Goal: Task Accomplishment & Management: Manage account settings

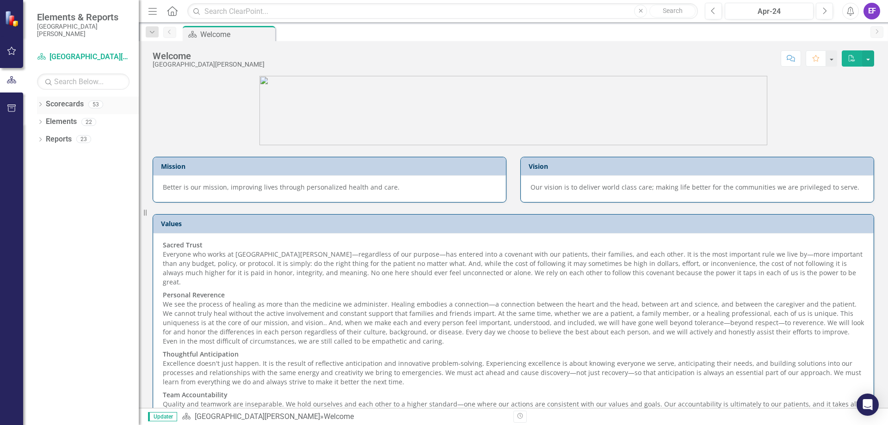
click at [39, 105] on icon "Dropdown" at bounding box center [40, 105] width 6 height 5
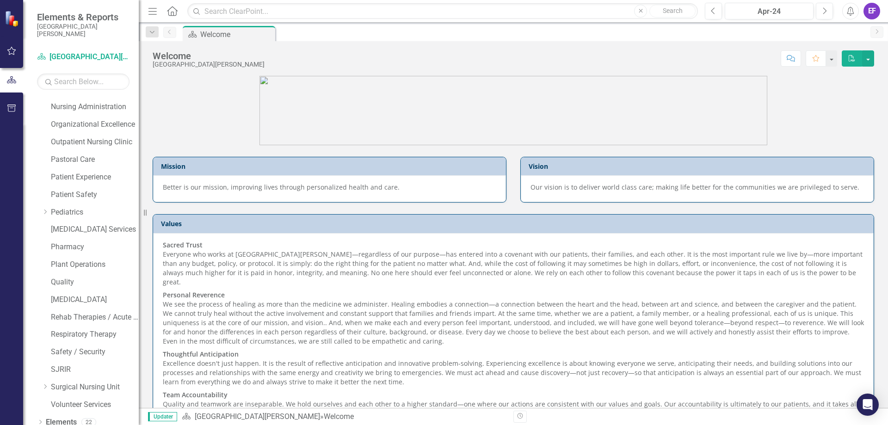
scroll to position [564, 0]
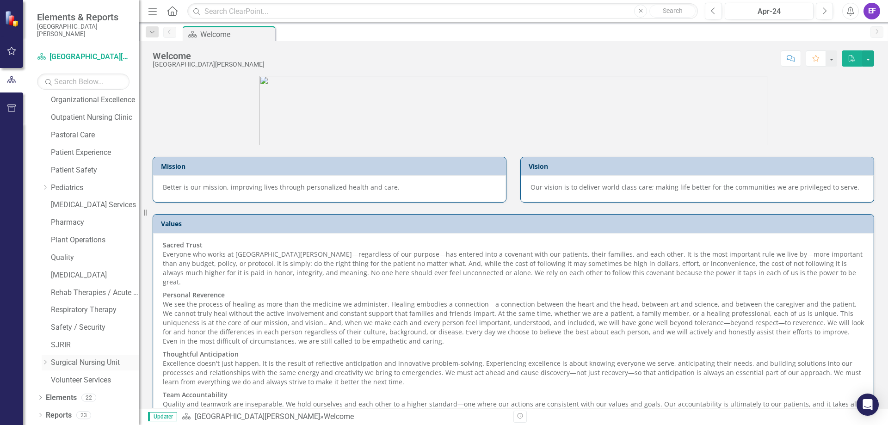
click at [53, 366] on link "Surgical Nursing Unit" at bounding box center [95, 362] width 88 height 11
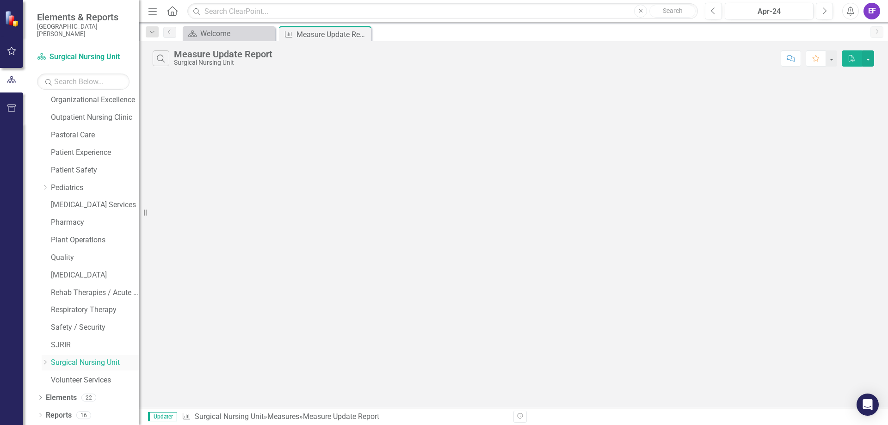
click at [67, 361] on link "Surgical Nursing Unit" at bounding box center [95, 362] width 88 height 11
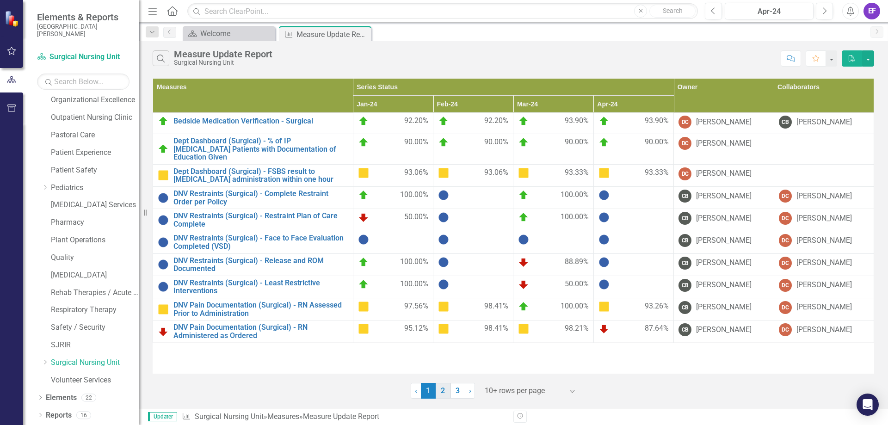
click at [444, 396] on link "2" at bounding box center [443, 391] width 15 height 16
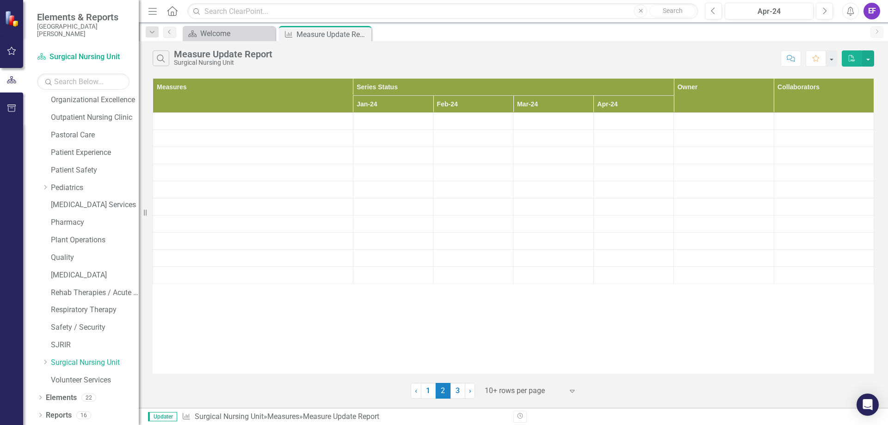
click at [511, 352] on div "Measures Series Status Owner Collaborators Jan-24 Feb-24 Mar-24 Apr-24" at bounding box center [513, 225] width 721 height 295
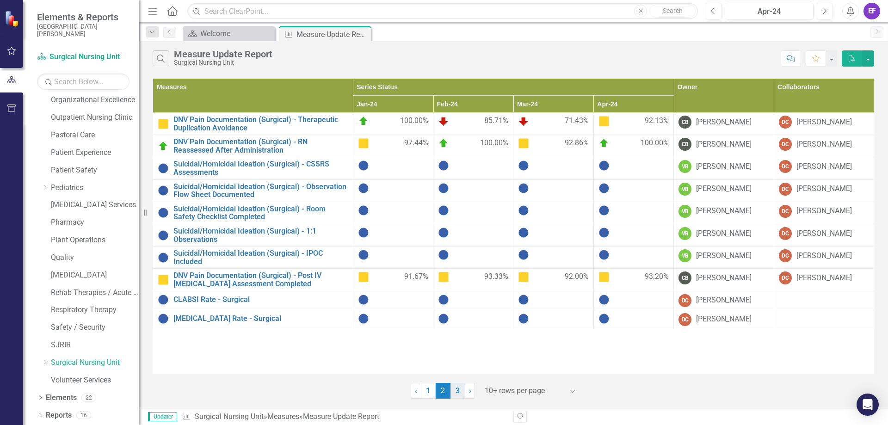
click at [459, 391] on link "3" at bounding box center [457, 391] width 15 height 16
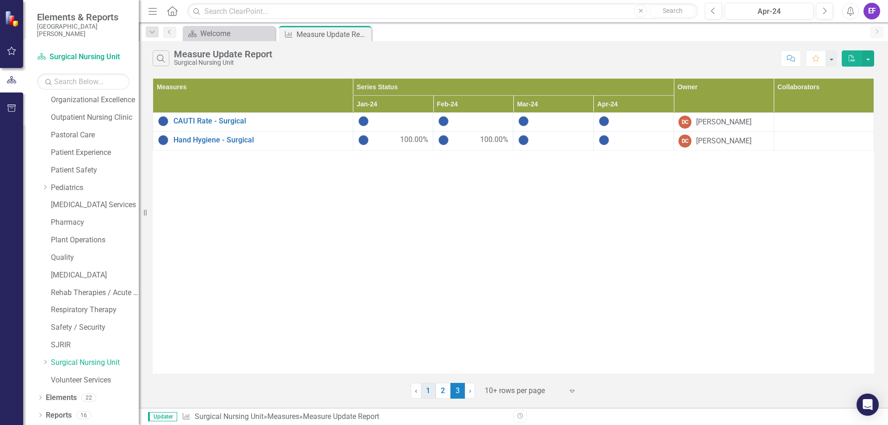
click at [425, 394] on link "1" at bounding box center [428, 391] width 15 height 16
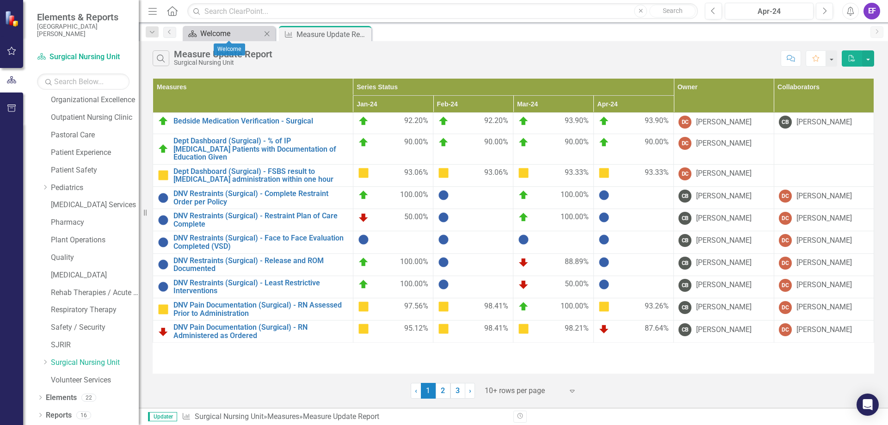
click at [231, 37] on div "Welcome" at bounding box center [230, 34] width 61 height 12
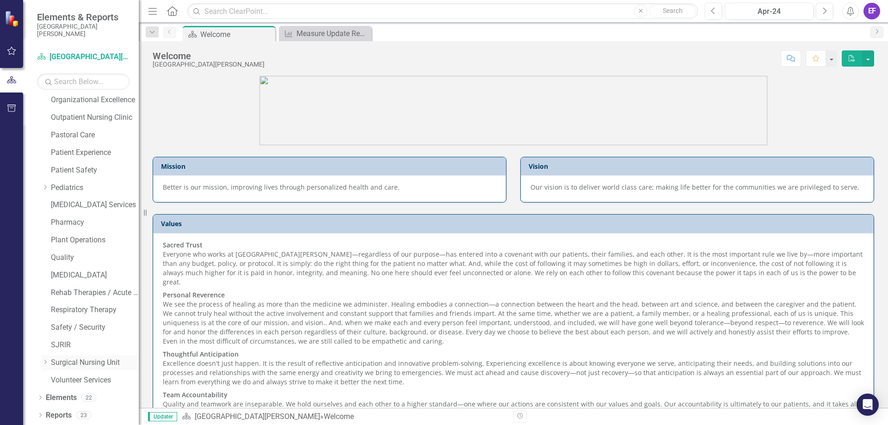
click at [49, 363] on icon "Dropdown" at bounding box center [45, 362] width 7 height 6
click at [78, 378] on link "Total Joint Program" at bounding box center [99, 380] width 79 height 11
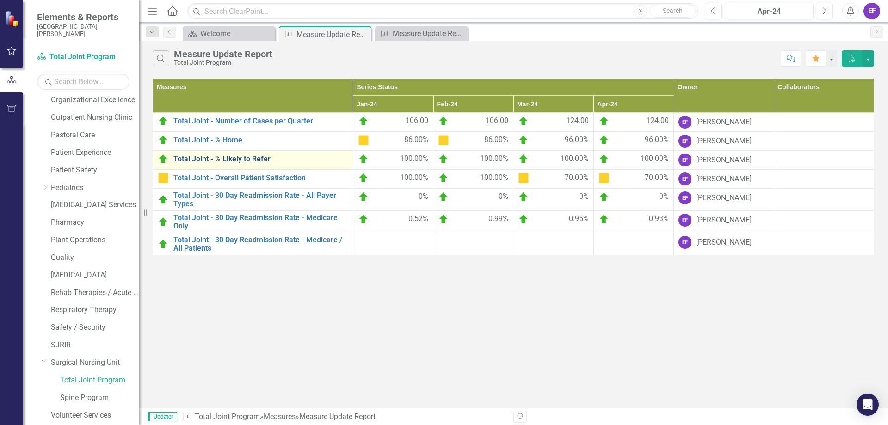
click at [175, 156] on link "Total Joint - % Likely to Refer" at bounding box center [260, 159] width 175 height 8
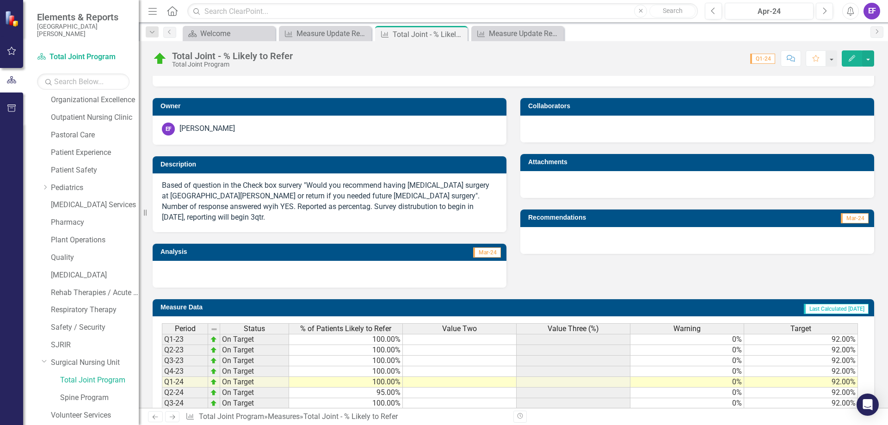
scroll to position [85, 0]
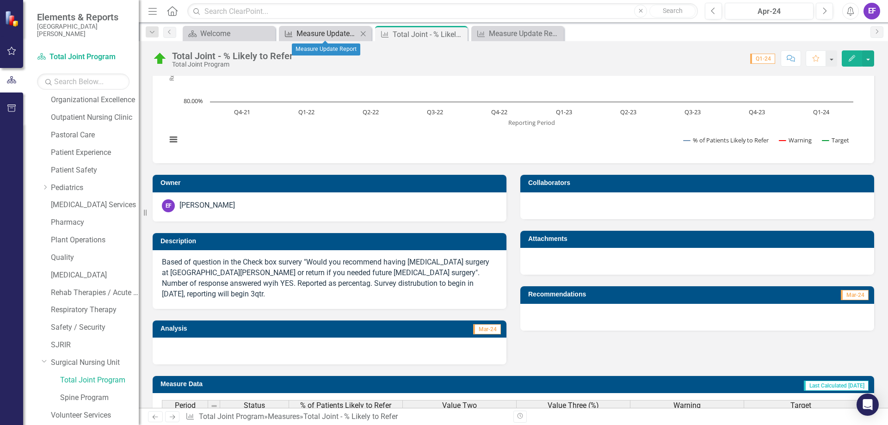
click at [329, 34] on div "Measure Update Report" at bounding box center [326, 34] width 61 height 12
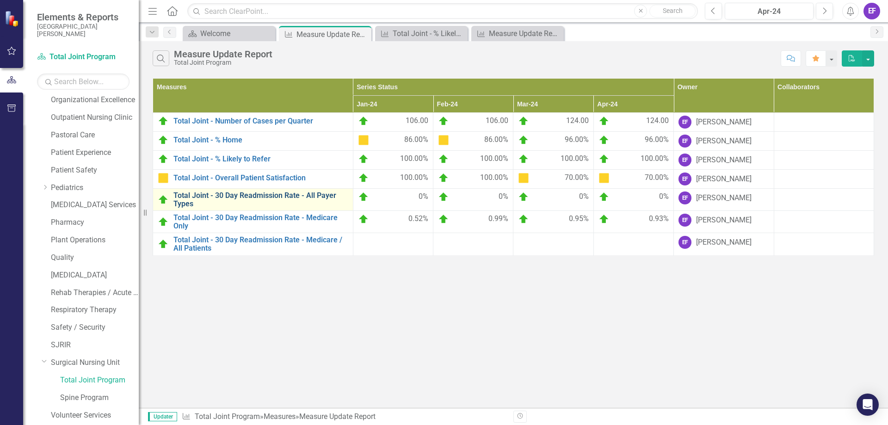
click at [236, 200] on link "Total Joint - 30 Day Readmission Rate - All Payer Types" at bounding box center [260, 199] width 175 height 16
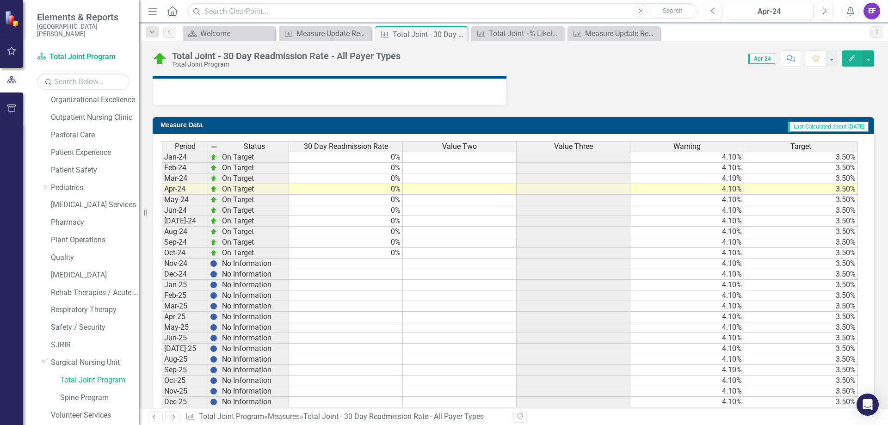
scroll to position [377, 0]
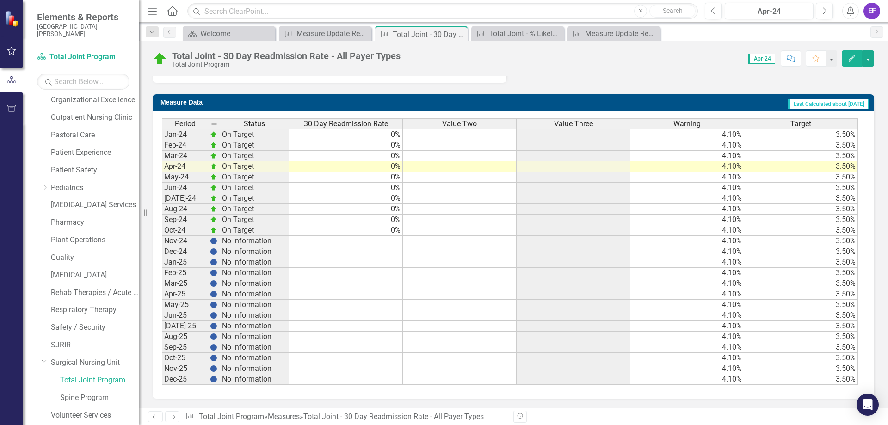
drag, startPoint x: 369, startPoint y: 239, endPoint x: 381, endPoint y: 242, distance: 11.8
click at [369, 239] on td at bounding box center [346, 241] width 114 height 11
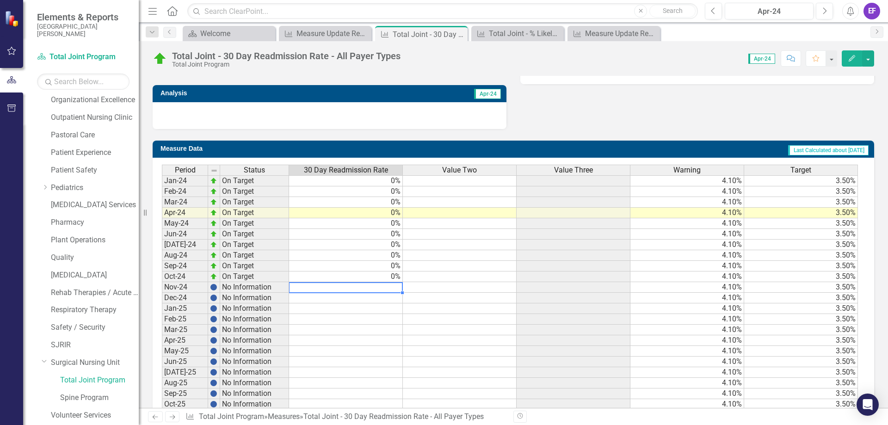
type textarea "0"
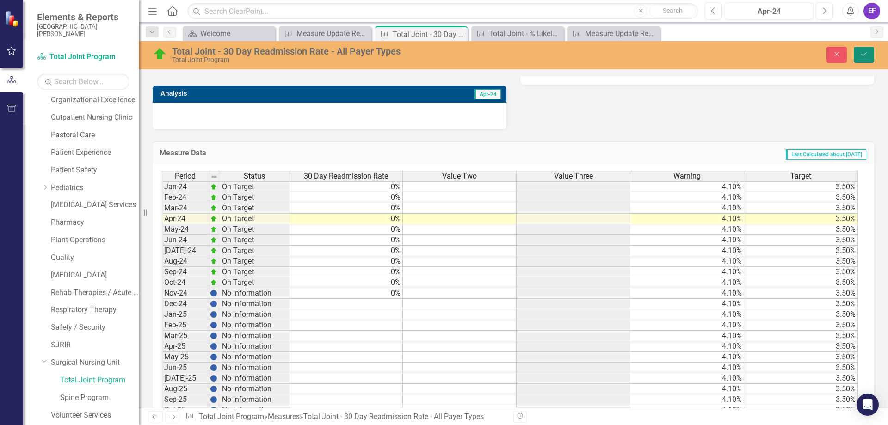
click at [866, 56] on icon "Save" at bounding box center [864, 54] width 8 height 6
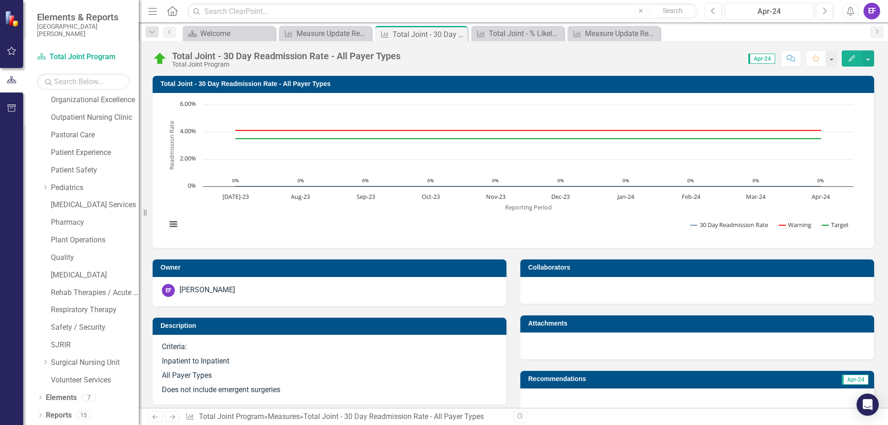
scroll to position [324, 0]
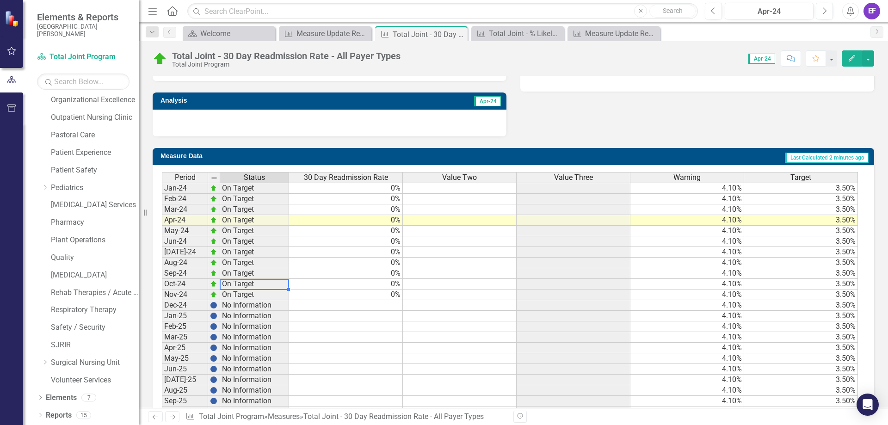
click at [230, 283] on td "On Target" at bounding box center [254, 284] width 69 height 11
click at [383, 281] on td "0%" at bounding box center [346, 284] width 114 height 11
click at [423, 283] on td at bounding box center [460, 284] width 114 height 11
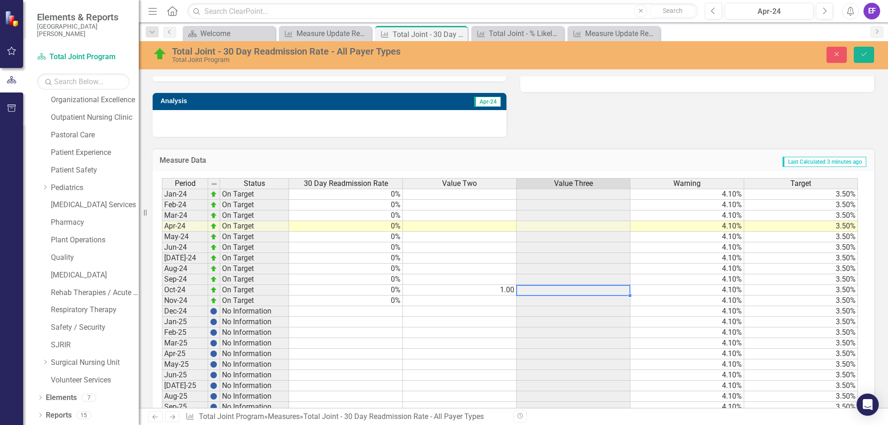
type textarea "13132"
click at [581, 287] on td at bounding box center [573, 290] width 114 height 11
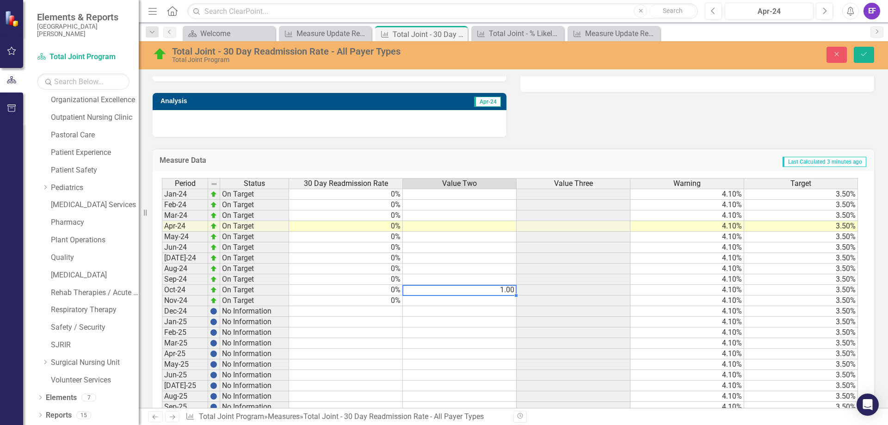
click at [484, 292] on td "1.00" at bounding box center [460, 290] width 114 height 11
click at [866, 59] on button "Save" at bounding box center [863, 55] width 20 height 16
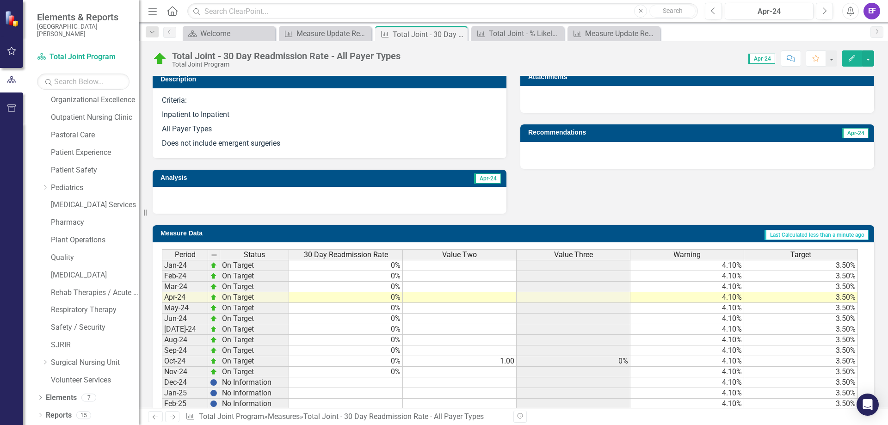
scroll to position [339, 0]
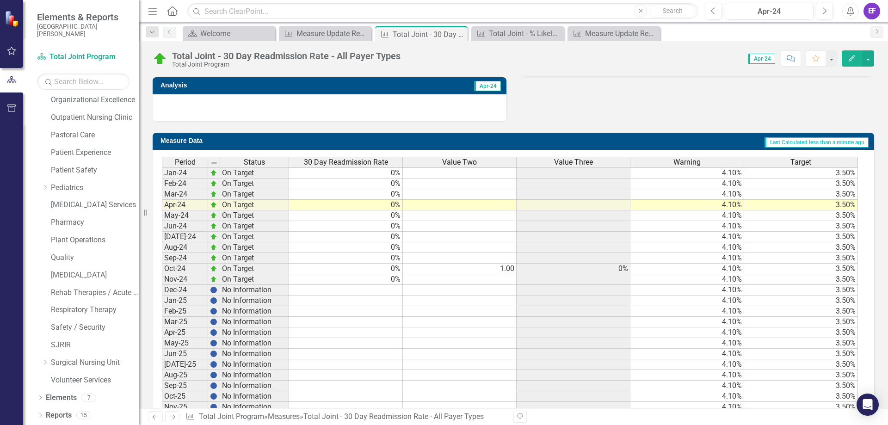
click at [387, 268] on td "0%" at bounding box center [346, 269] width 114 height 11
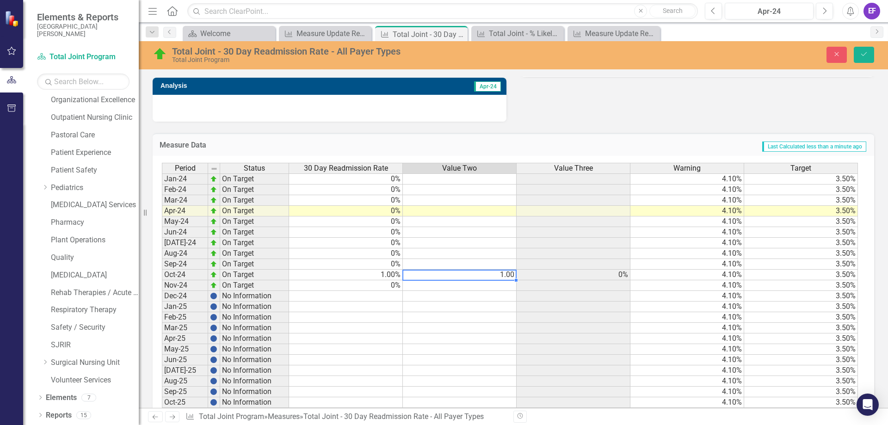
type textarea "32"
click at [860, 58] on button "Save" at bounding box center [863, 55] width 20 height 16
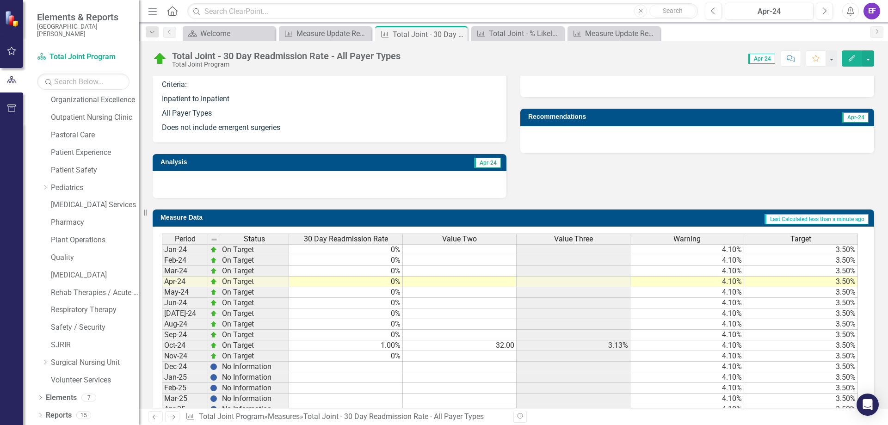
scroll to position [324, 0]
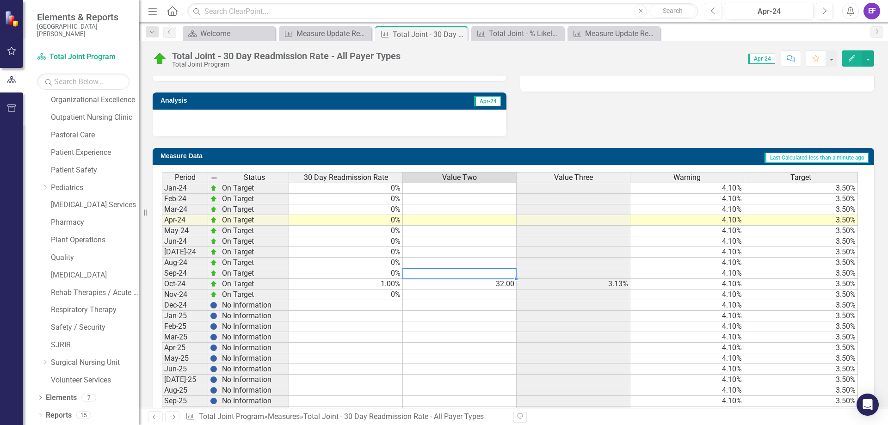
click at [448, 273] on td at bounding box center [460, 273] width 114 height 11
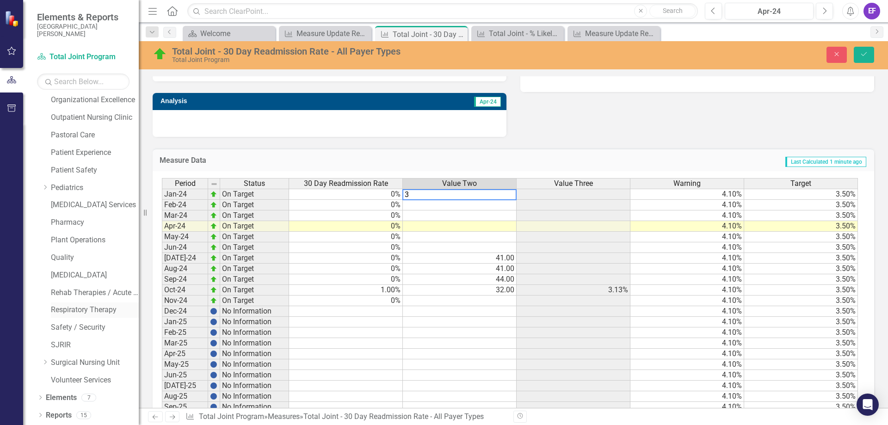
type textarea "36"
type textarea "31"
type textarea "25"
type textarea "32"
type textarea "35"
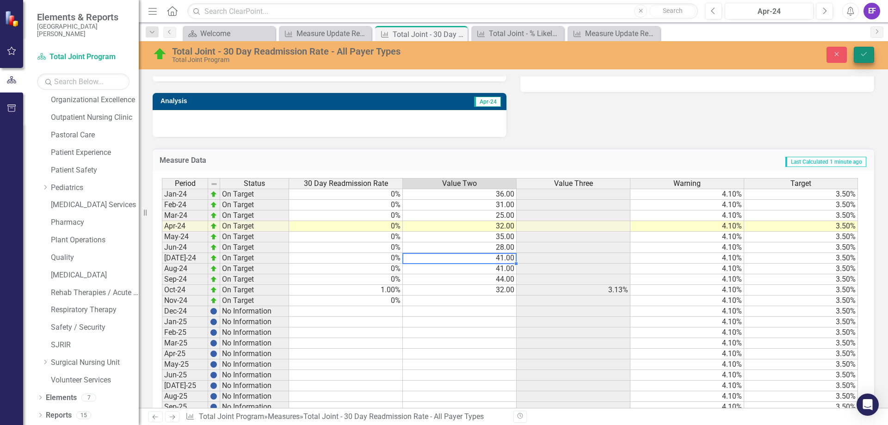
type textarea "41"
click at [861, 57] on icon "Save" at bounding box center [864, 54] width 8 height 6
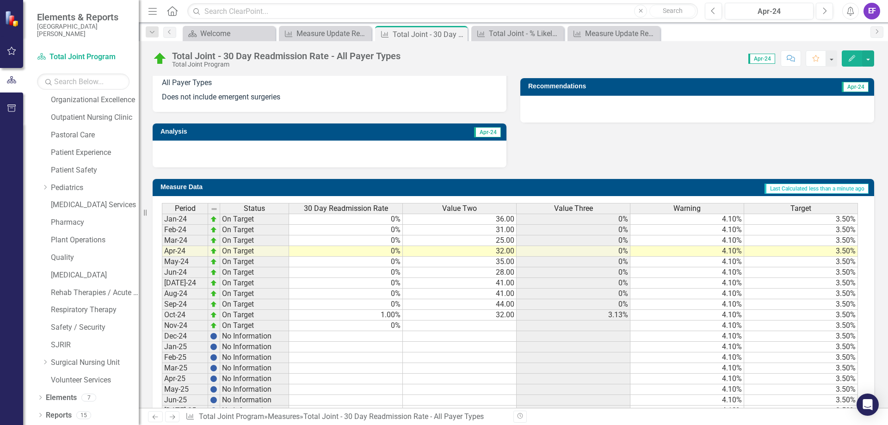
scroll to position [370, 0]
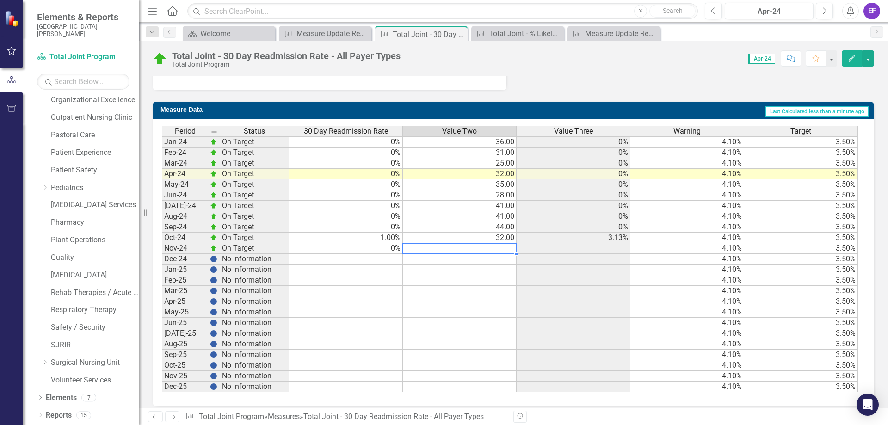
click at [477, 248] on td at bounding box center [460, 248] width 114 height 11
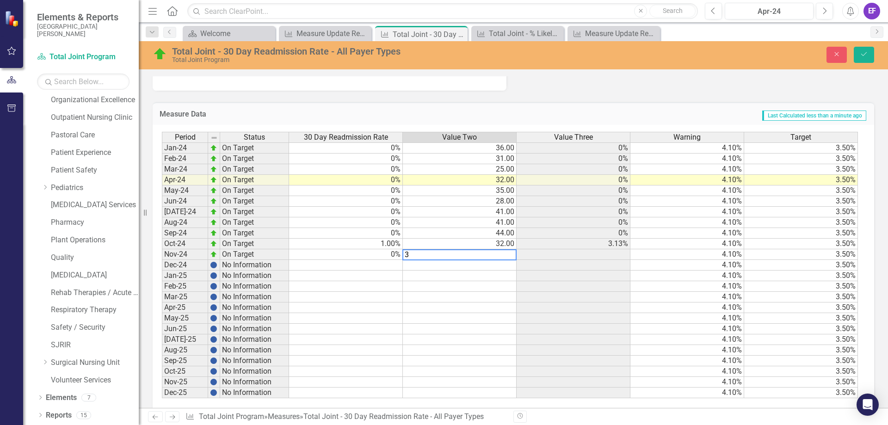
type textarea "32"
type textarea "22"
click at [869, 58] on button "Save" at bounding box center [863, 55] width 20 height 16
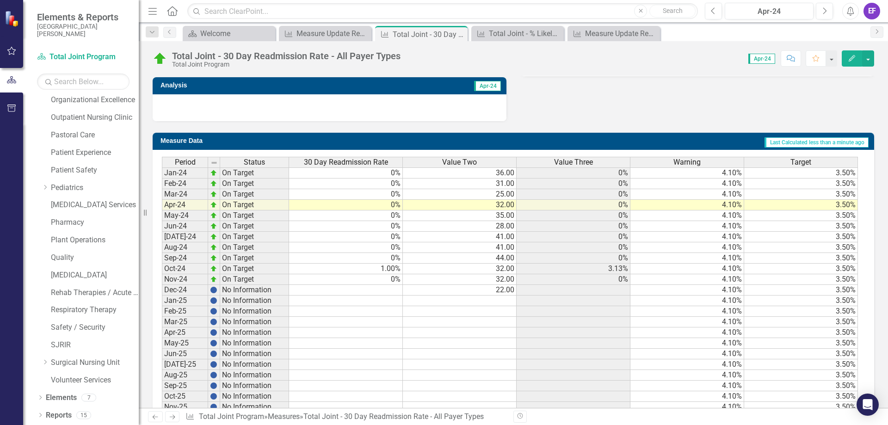
scroll to position [377, 0]
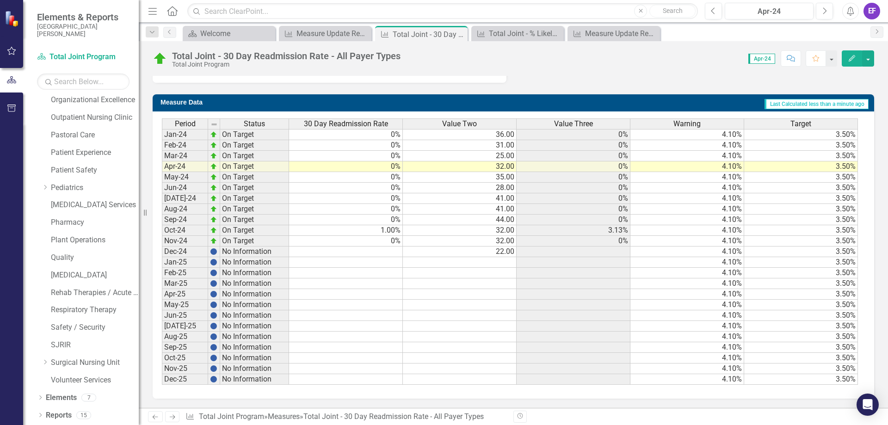
click at [385, 251] on td at bounding box center [346, 251] width 114 height 11
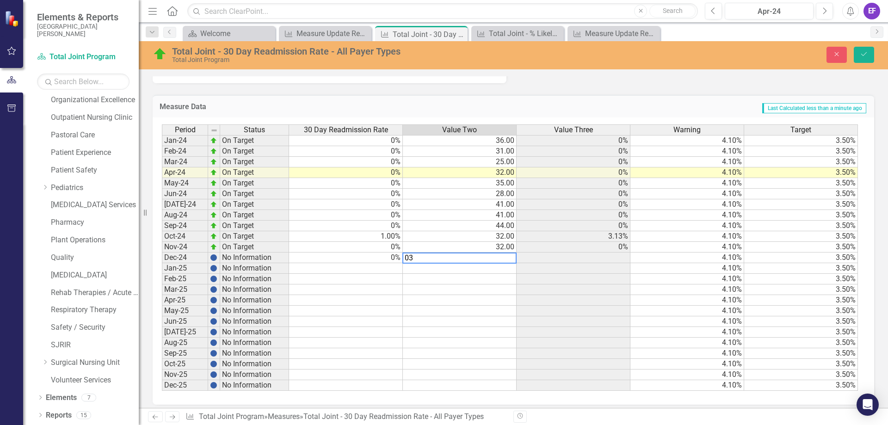
type textarea "032"
type textarea "22"
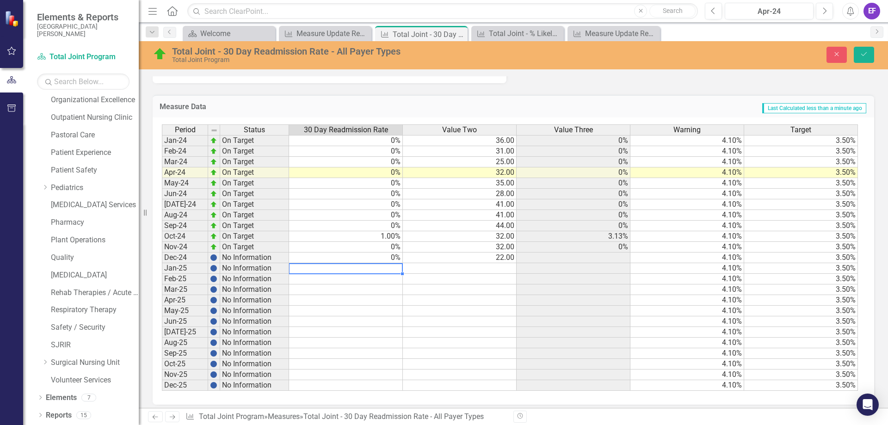
type textarea "0"
click at [393, 265] on td "0%" at bounding box center [346, 268] width 114 height 11
click at [863, 53] on icon "Save" at bounding box center [864, 54] width 8 height 6
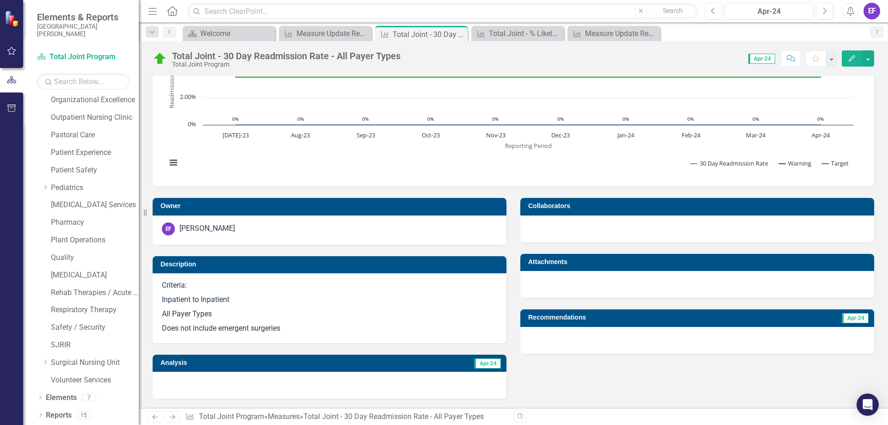
scroll to position [0, 0]
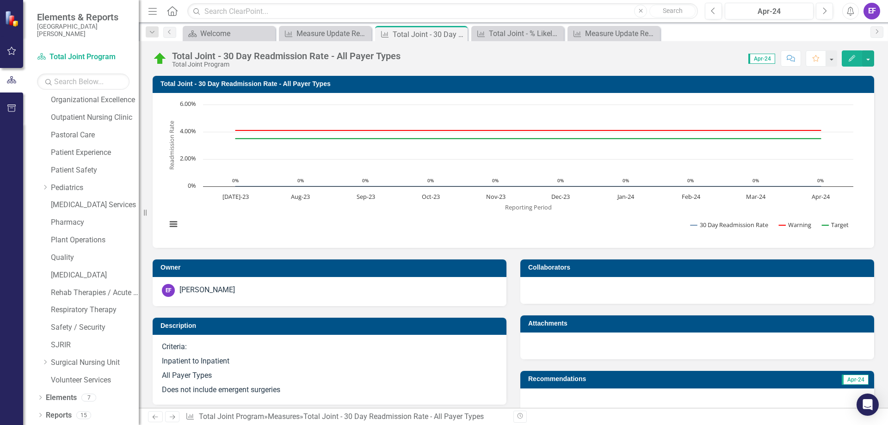
click at [763, 61] on span "Apr-24" at bounding box center [761, 59] width 27 height 10
click at [869, 60] on button "button" at bounding box center [868, 58] width 12 height 16
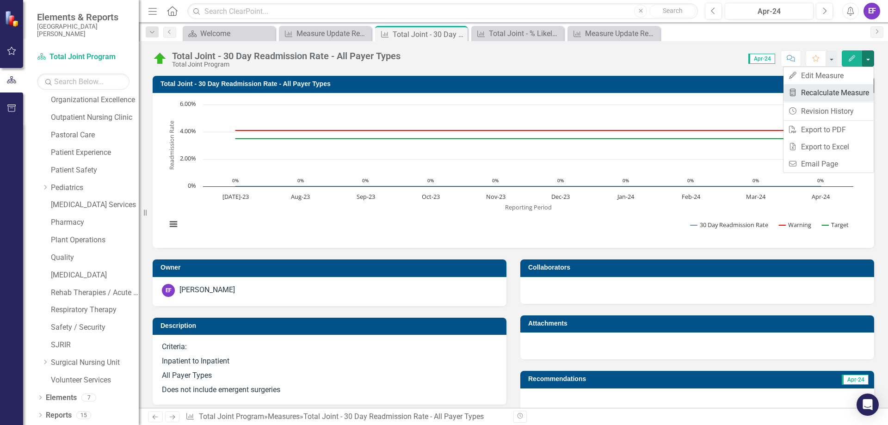
click at [856, 94] on link "Recalculate Measure Recalculate Measure" at bounding box center [828, 92] width 90 height 17
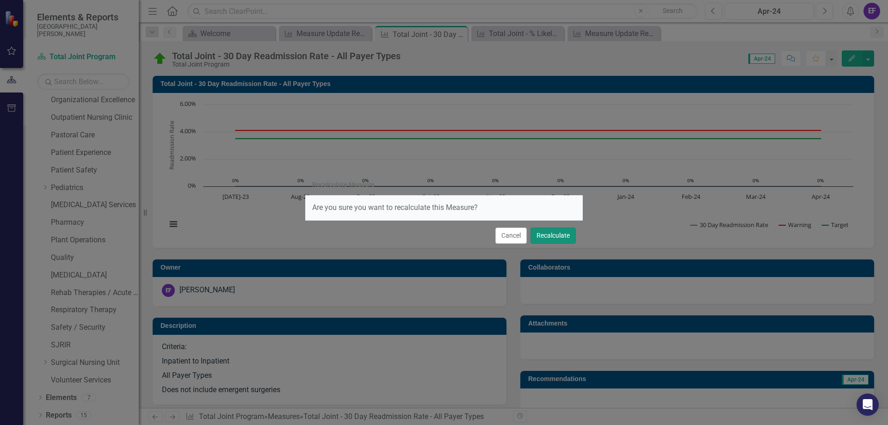
click at [541, 237] on button "Recalculate" at bounding box center [552, 235] width 45 height 16
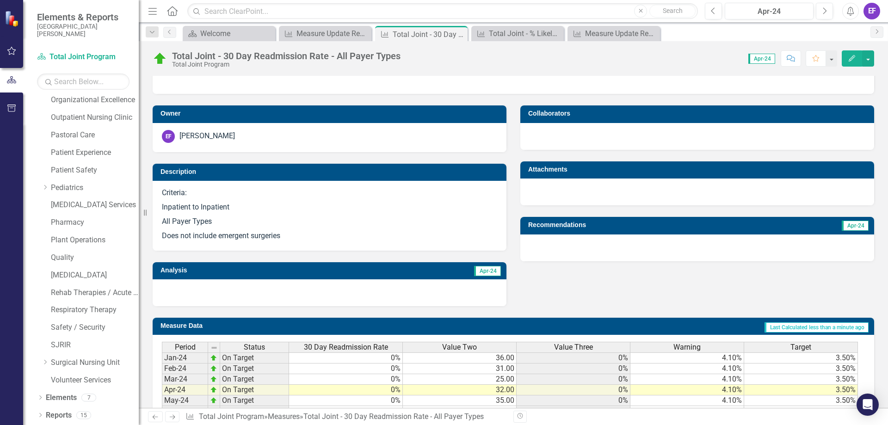
scroll to position [77, 0]
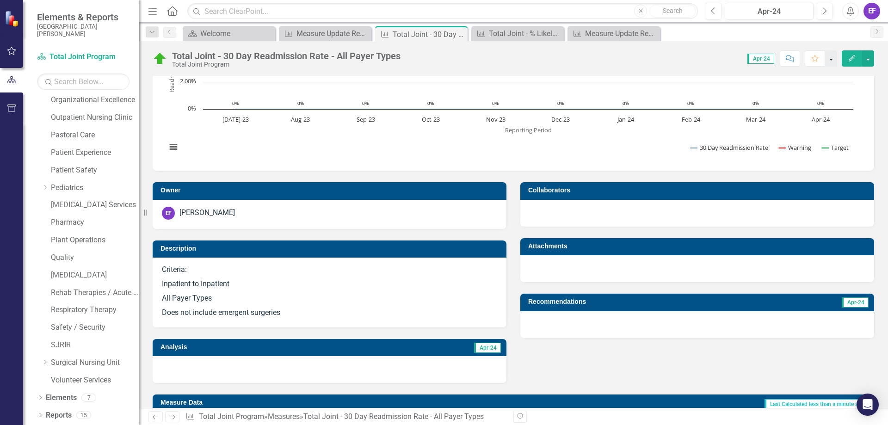
click at [832, 62] on button "button" at bounding box center [831, 58] width 12 height 16
click at [814, 73] on link "Favorite Add Favorite" at bounding box center [799, 75] width 73 height 17
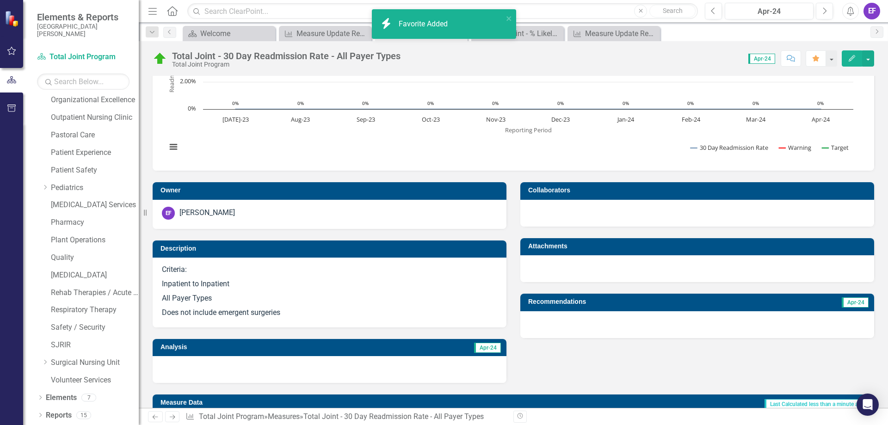
click at [789, 61] on icon "Comment" at bounding box center [790, 58] width 8 height 6
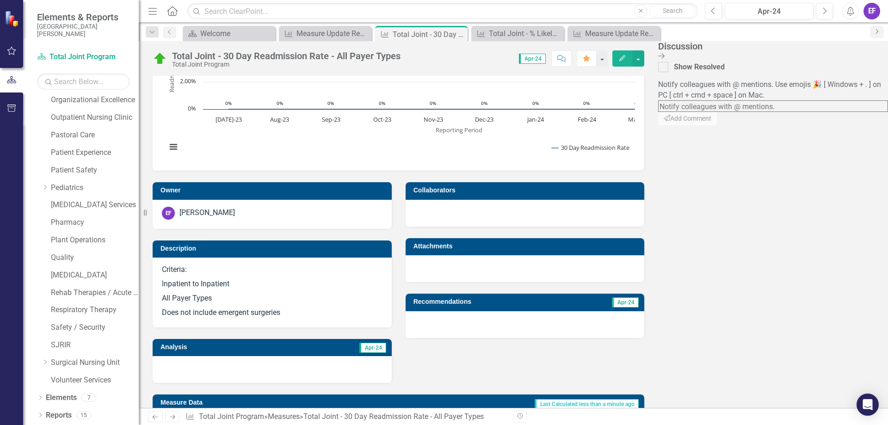
click at [877, 34] on link "Next" at bounding box center [876, 32] width 13 height 12
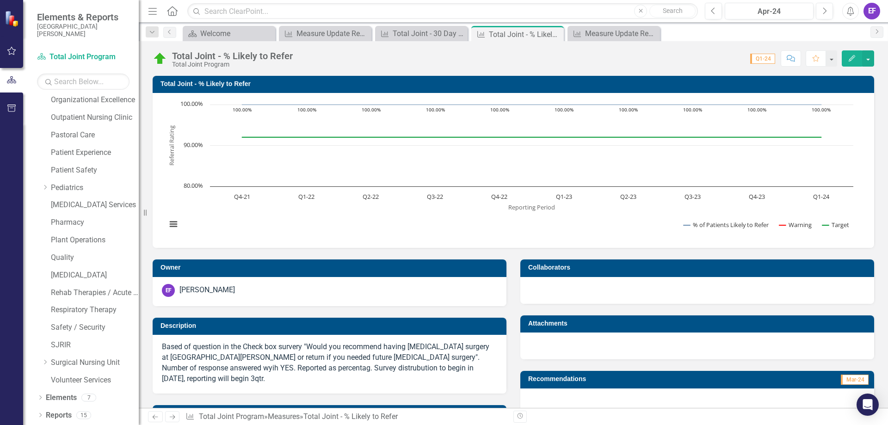
click at [854, 61] on icon "Edit" at bounding box center [851, 58] width 8 height 6
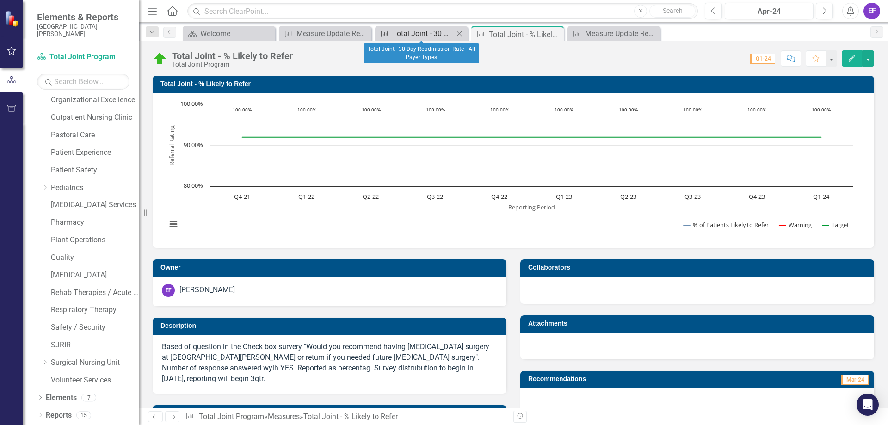
click at [448, 32] on div "Total Joint - 30 Day Readmission Rate - All Payer Types" at bounding box center [423, 34] width 61 height 12
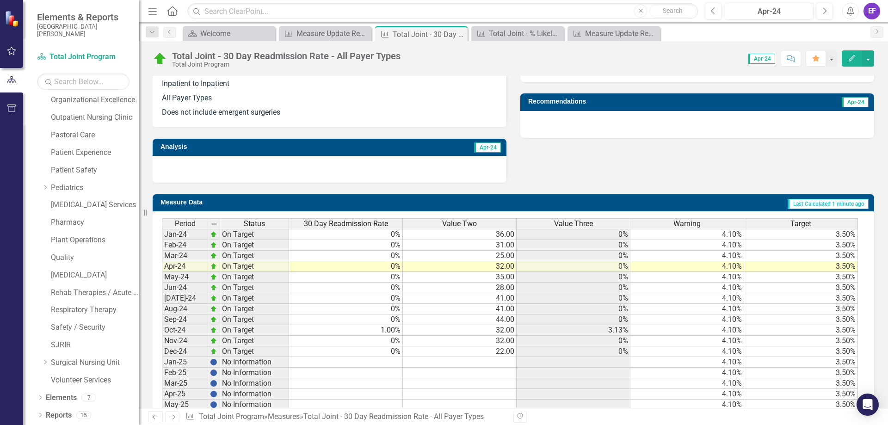
scroll to position [370, 0]
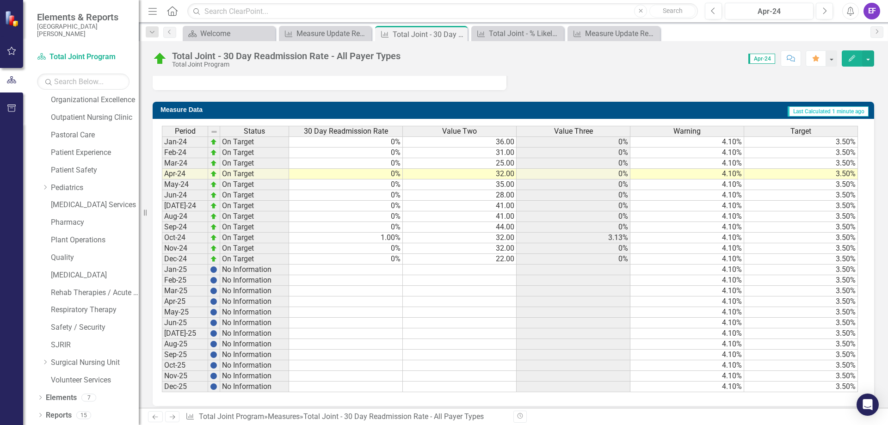
click at [370, 224] on td "0%" at bounding box center [346, 227] width 114 height 11
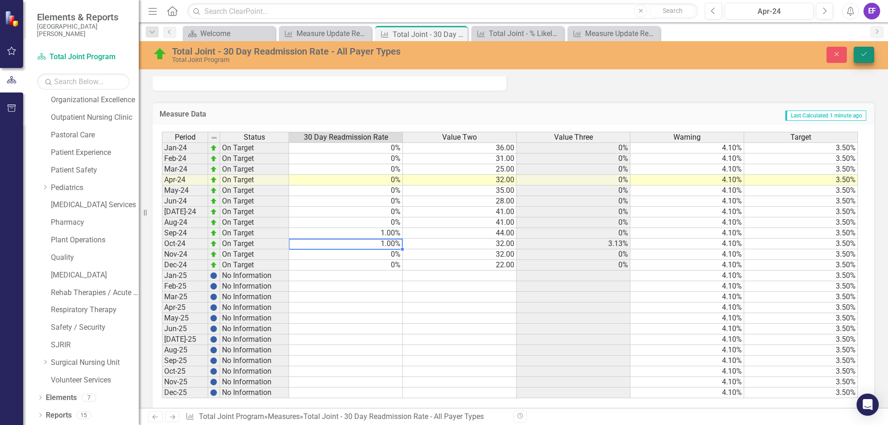
type textarea "1"
click at [858, 55] on button "Save" at bounding box center [863, 55] width 20 height 16
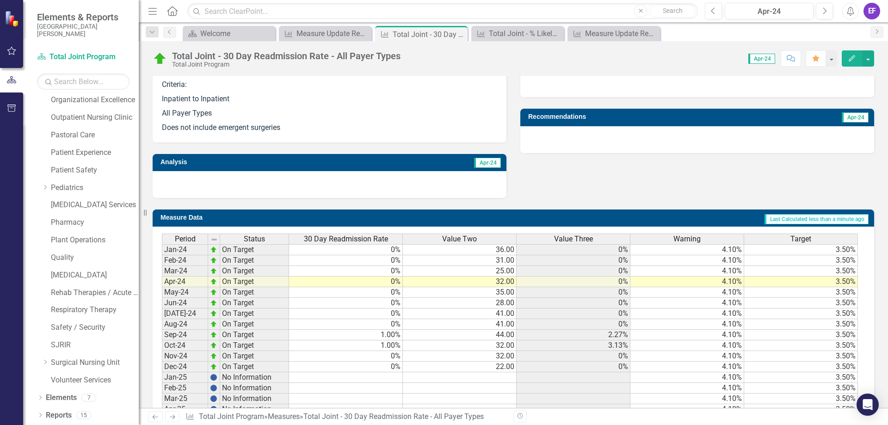
scroll to position [339, 0]
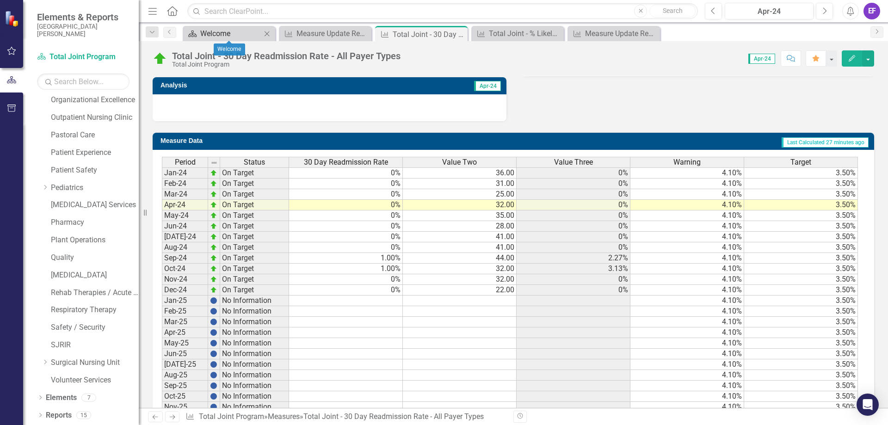
click at [236, 35] on div "Welcome" at bounding box center [230, 34] width 61 height 12
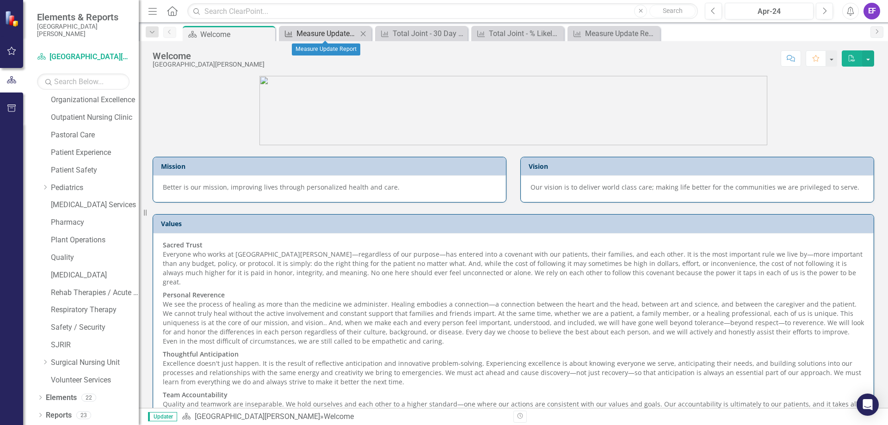
click at [337, 36] on div "Measure Update Report" at bounding box center [326, 34] width 61 height 12
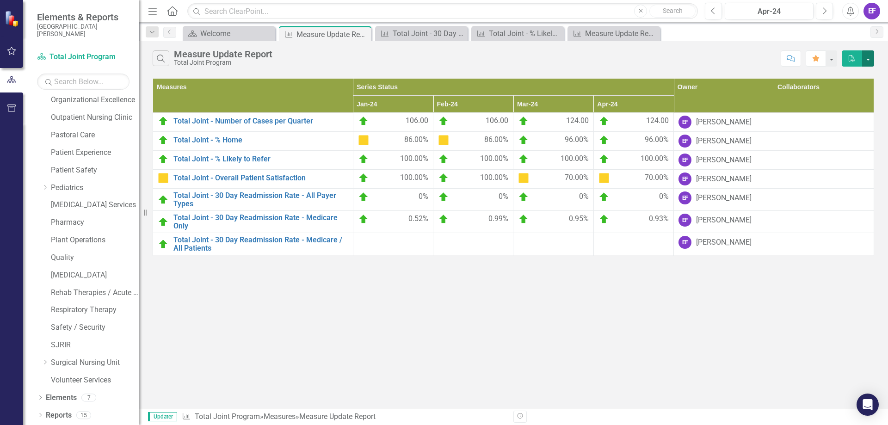
click at [868, 59] on button "button" at bounding box center [868, 58] width 12 height 16
click at [693, 65] on div "Search Measure Update Report Total Joint Program" at bounding box center [464, 58] width 623 height 16
click at [155, 413] on span "Updater" at bounding box center [162, 416] width 29 height 9
click at [520, 415] on icon "button" at bounding box center [520, 416] width 6 height 6
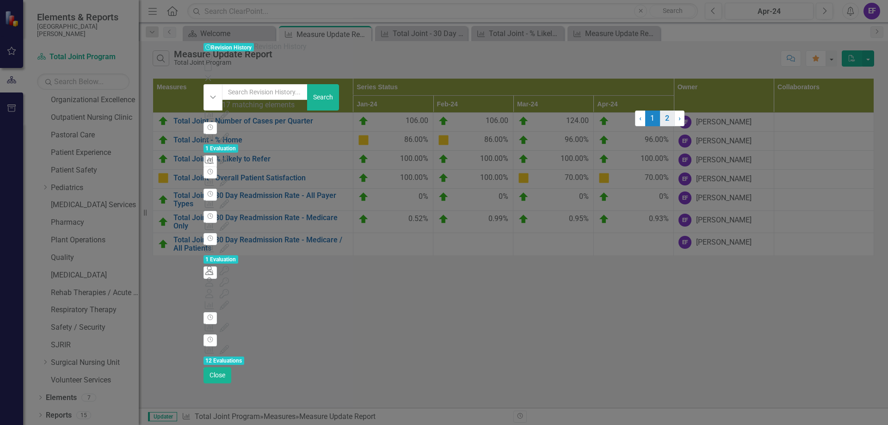
click at [660, 126] on link "2" at bounding box center [667, 119] width 15 height 16
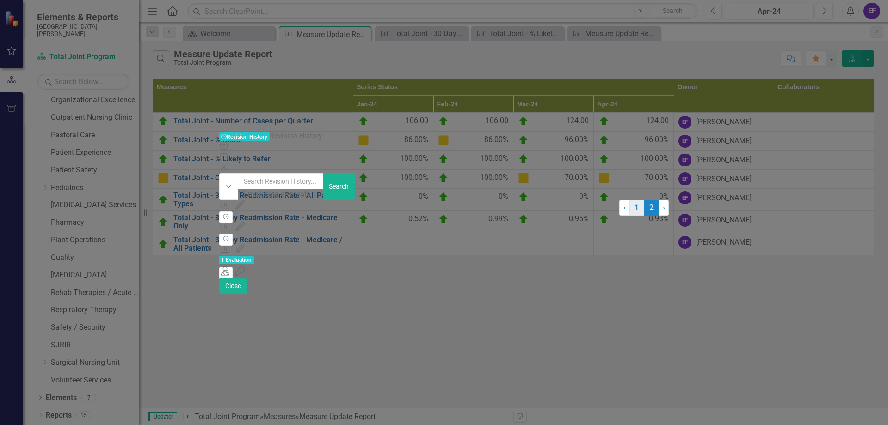
click at [629, 215] on link "1" at bounding box center [636, 208] width 15 height 16
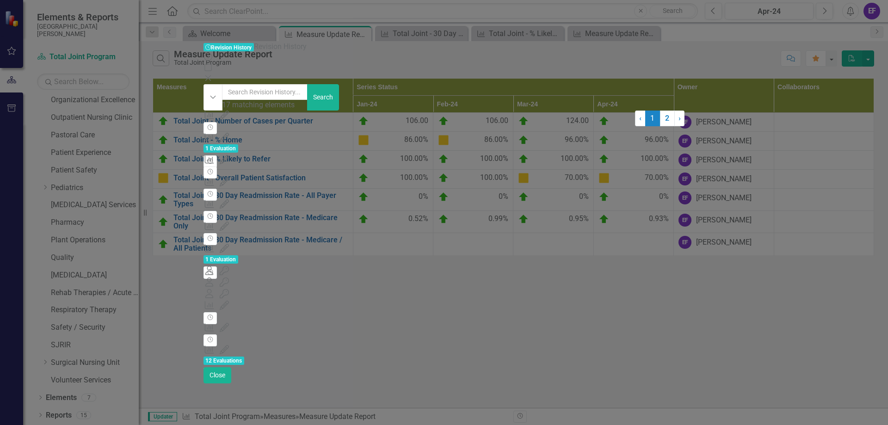
click at [210, 75] on icon at bounding box center [208, 78] width 6 height 6
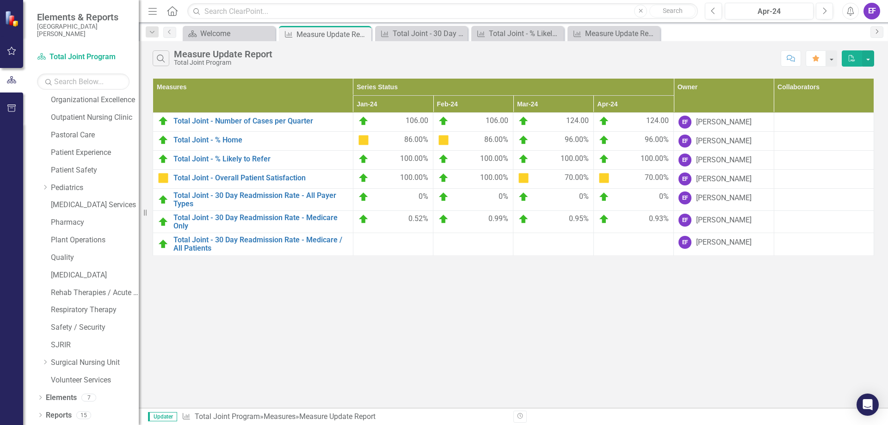
click at [876, 34] on icon "Next" at bounding box center [876, 32] width 7 height 6
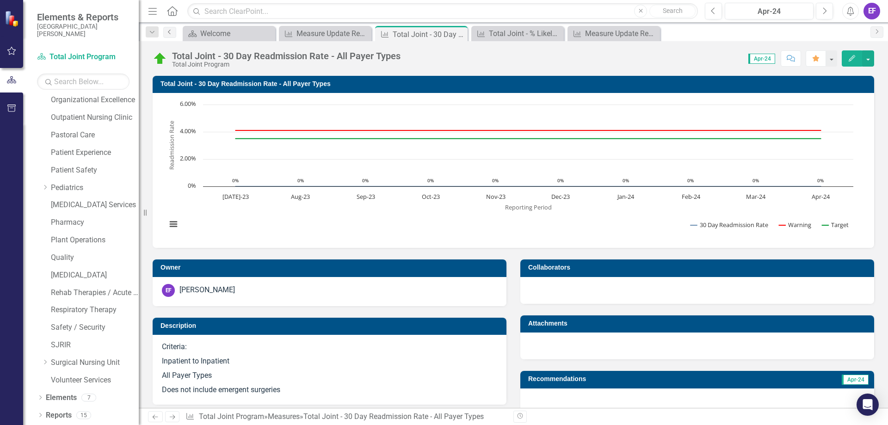
click at [174, 31] on link "Previous" at bounding box center [169, 32] width 13 height 11
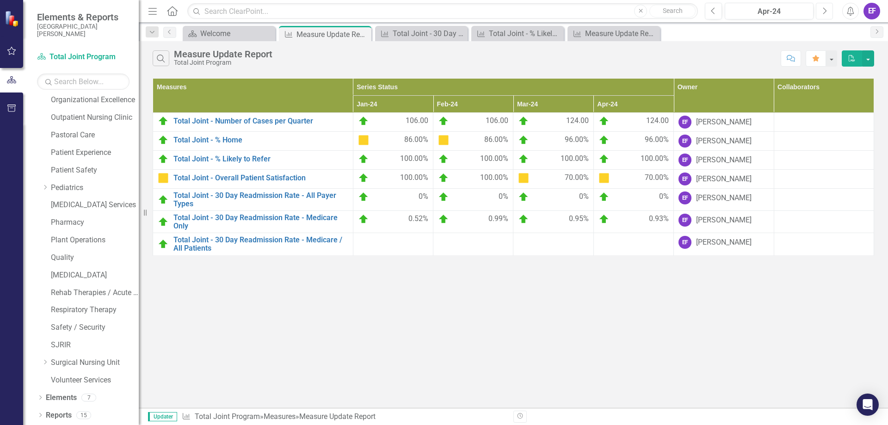
click at [821, 12] on button "Next" at bounding box center [824, 11] width 17 height 17
click at [824, 12] on icon "button" at bounding box center [825, 10] width 4 height 6
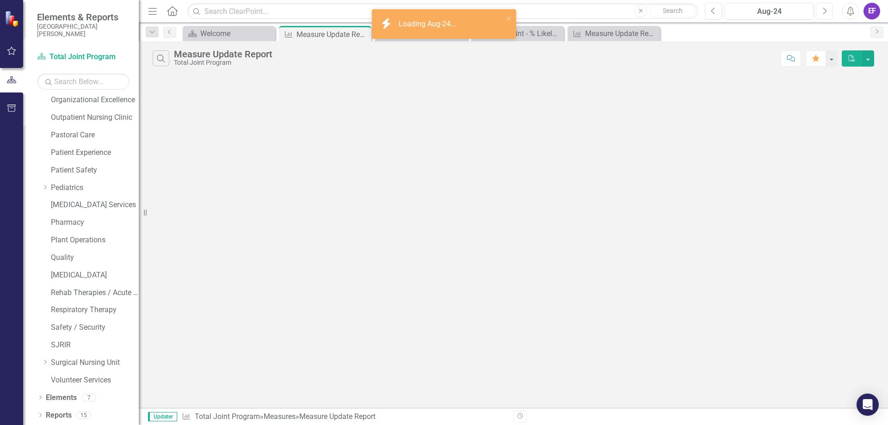
click at [824, 12] on icon "button" at bounding box center [825, 10] width 4 height 6
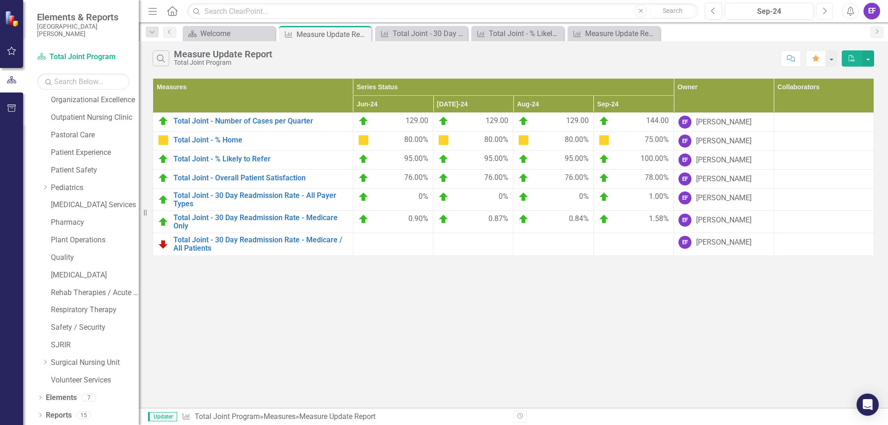
click at [825, 11] on icon "Next" at bounding box center [824, 11] width 5 height 8
click at [247, 223] on link "Total Joint - 30 Day Readmission Rate - Medicare Only" at bounding box center [260, 222] width 175 height 16
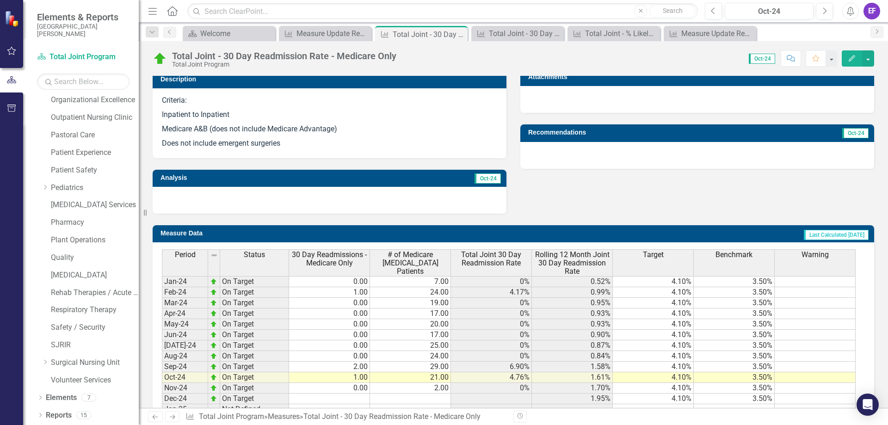
scroll to position [308, 0]
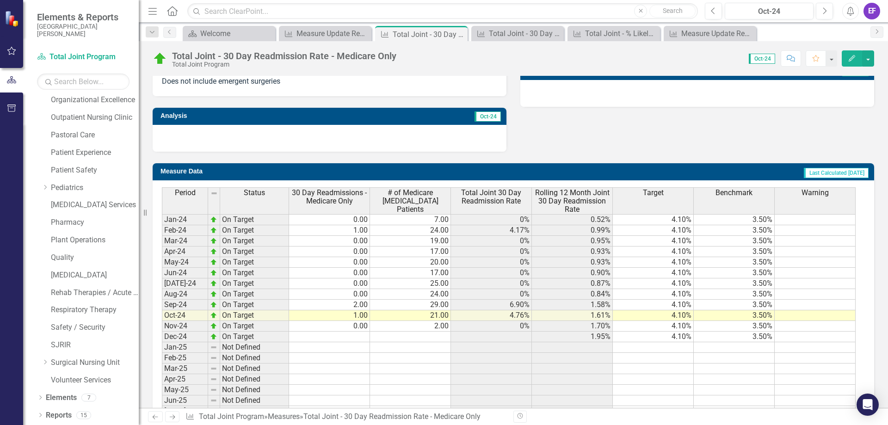
click at [404, 304] on td "29.00" at bounding box center [410, 305] width 81 height 11
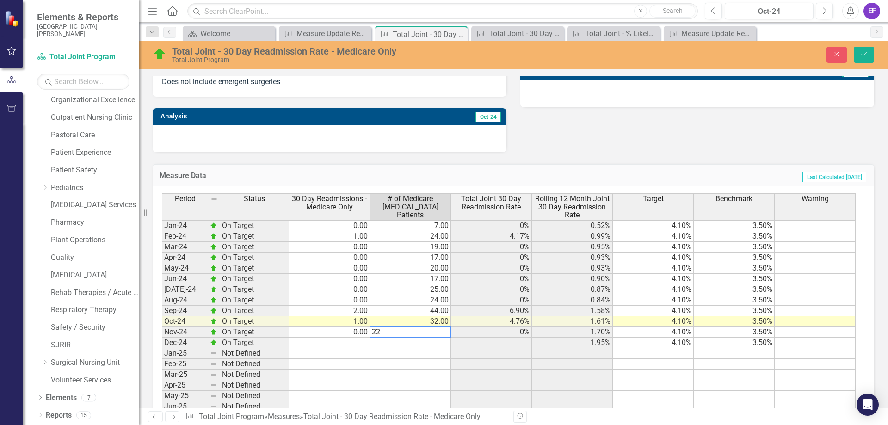
type textarea "2"
type textarea "32"
type textarea "22"
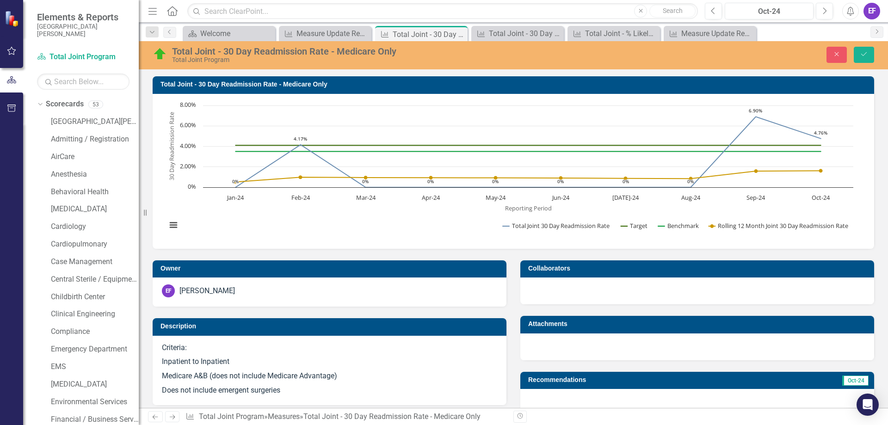
scroll to position [308, 0]
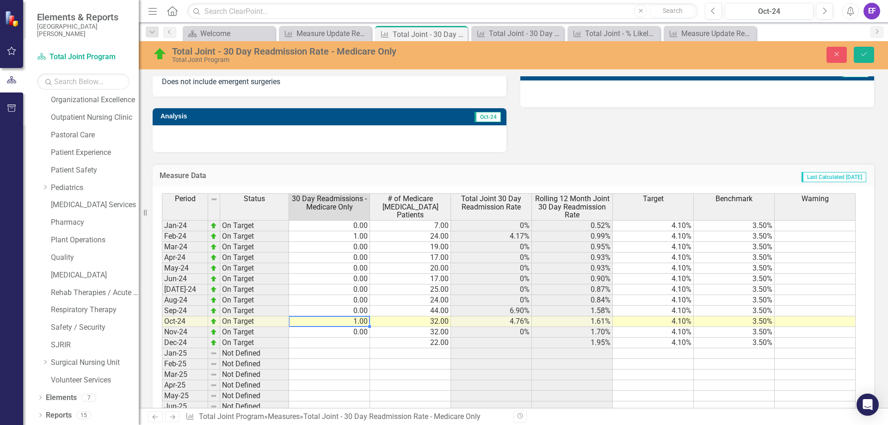
click at [361, 310] on td "0.00" at bounding box center [329, 311] width 81 height 11
type textarea "1"
click at [857, 54] on button "Save" at bounding box center [863, 55] width 20 height 16
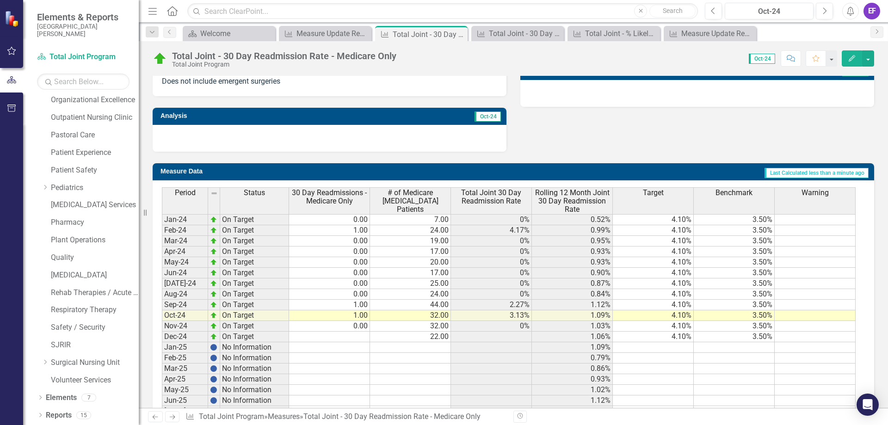
click at [407, 234] on td "24.00" at bounding box center [410, 230] width 81 height 11
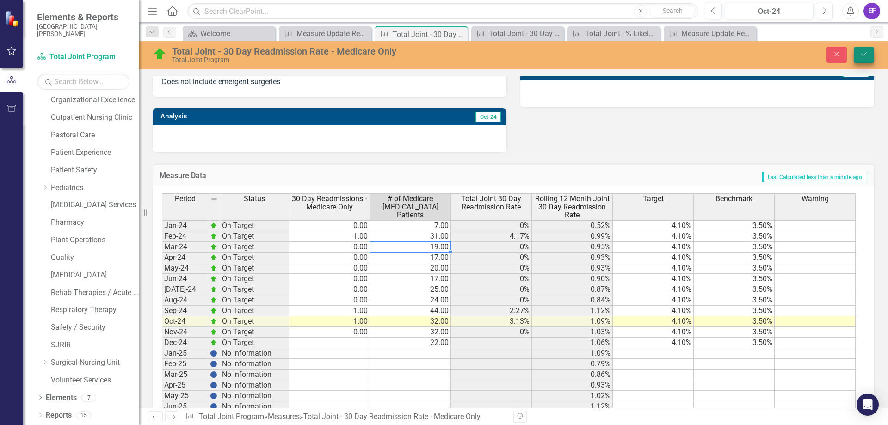
type textarea "19"
click at [869, 57] on button "Save" at bounding box center [863, 55] width 20 height 16
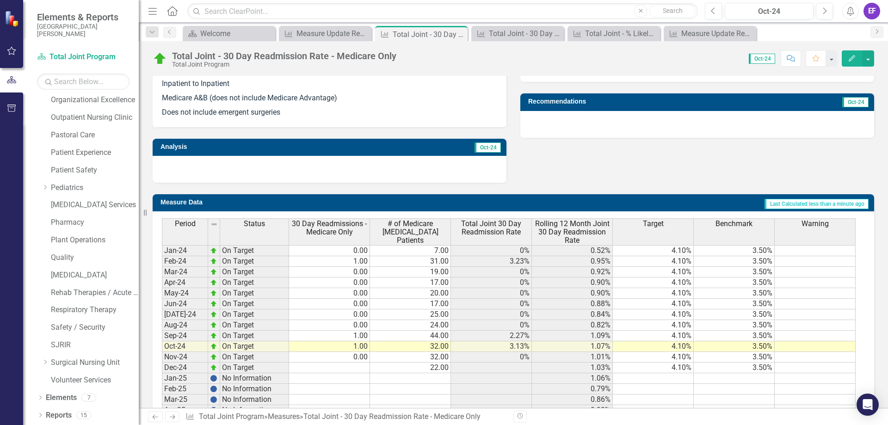
scroll to position [339, 0]
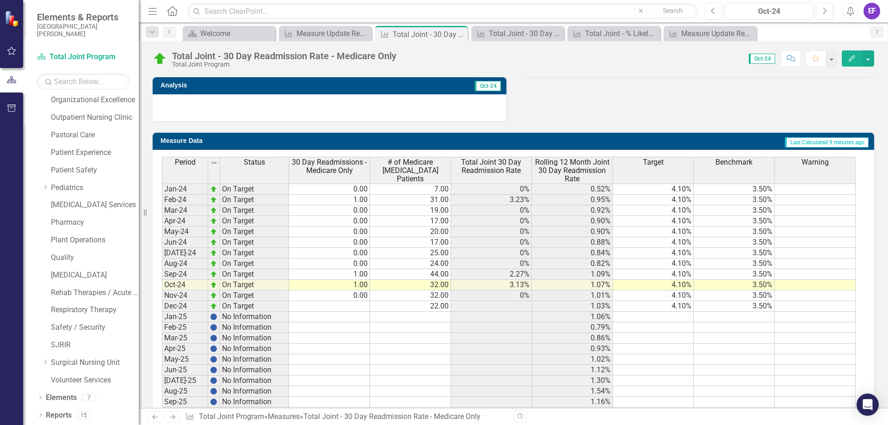
click at [162, 312] on div "Period Status 30 Day Readmissions - Medicare Only # of Medicare Elective Surger…" at bounding box center [162, 298] width 0 height 282
click at [357, 307] on td at bounding box center [329, 306] width 81 height 11
type textarea "0"
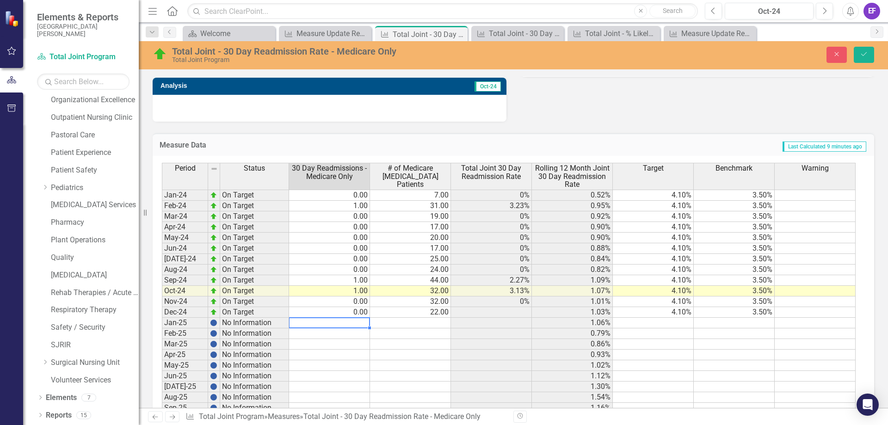
click at [507, 313] on td at bounding box center [491, 312] width 81 height 11
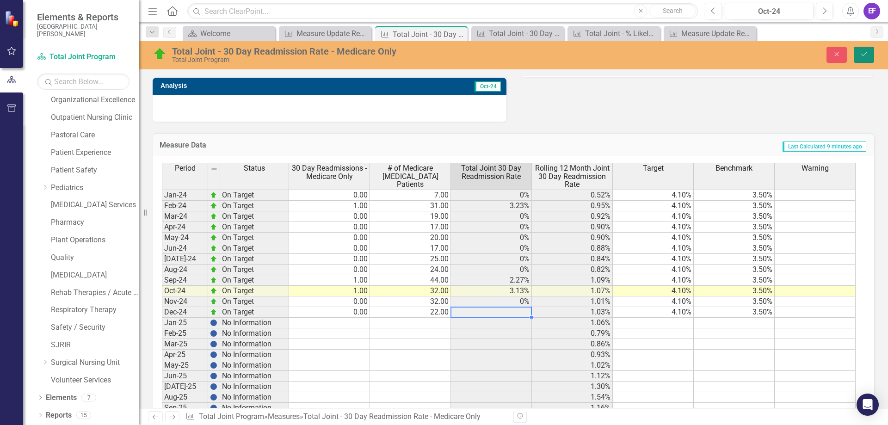
click at [868, 58] on button "Save" at bounding box center [863, 55] width 20 height 16
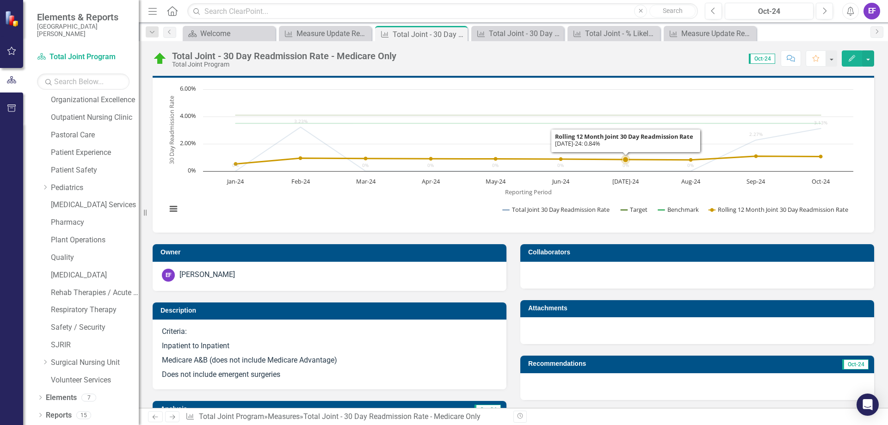
scroll to position [0, 0]
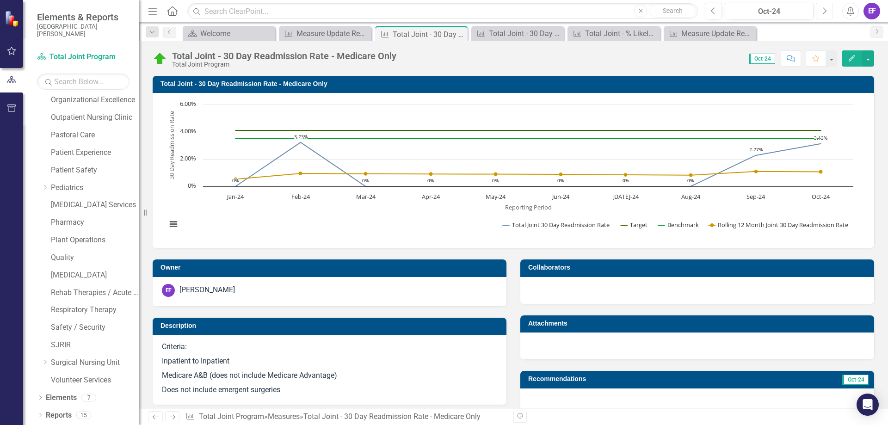
click at [823, 15] on button "Next" at bounding box center [824, 11] width 17 height 17
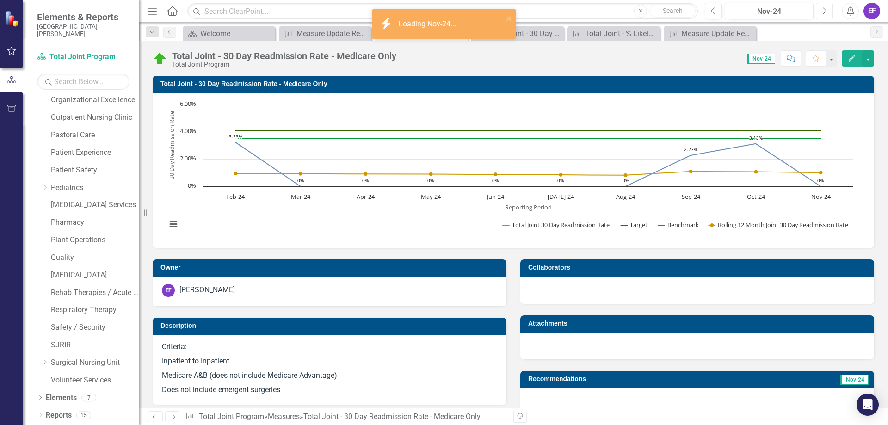
click at [823, 15] on button "Next" at bounding box center [824, 11] width 17 height 17
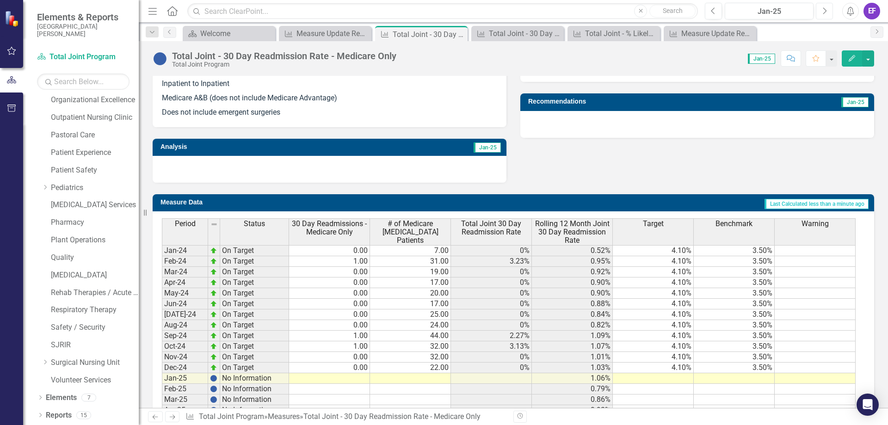
scroll to position [355, 0]
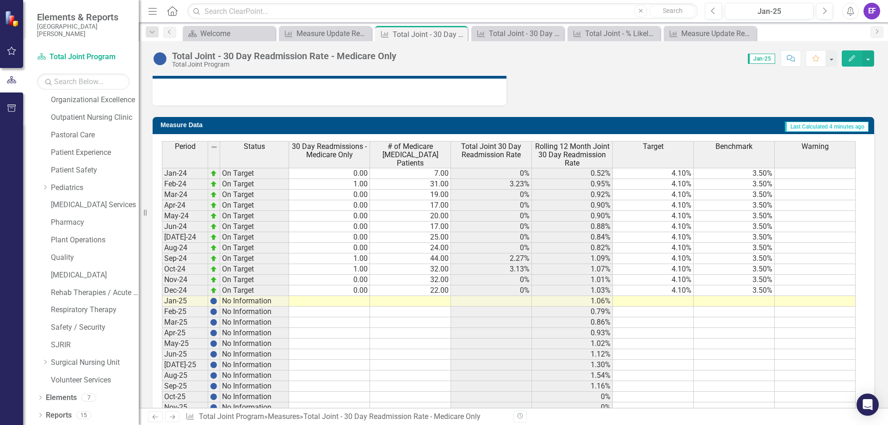
click at [347, 299] on td at bounding box center [329, 301] width 81 height 11
type textarea "0"
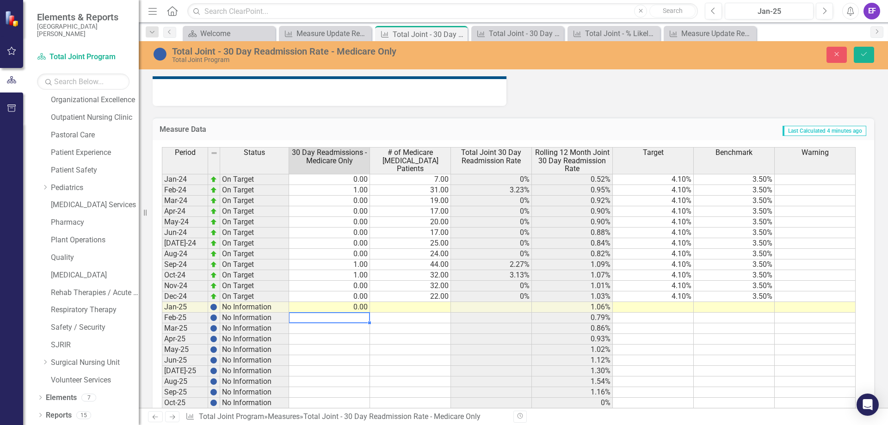
click at [408, 309] on td at bounding box center [410, 307] width 81 height 11
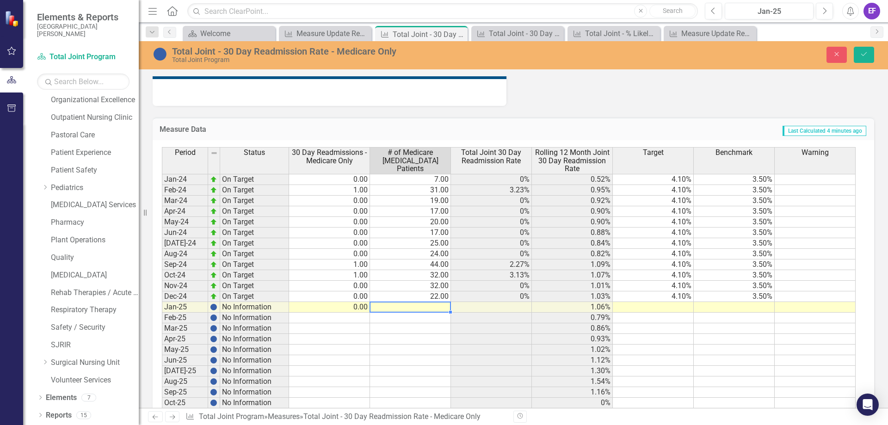
click at [414, 302] on td at bounding box center [410, 307] width 81 height 11
click at [419, 306] on td at bounding box center [410, 307] width 81 height 11
type textarea "43"
type textarea "51"
type textarea "32"
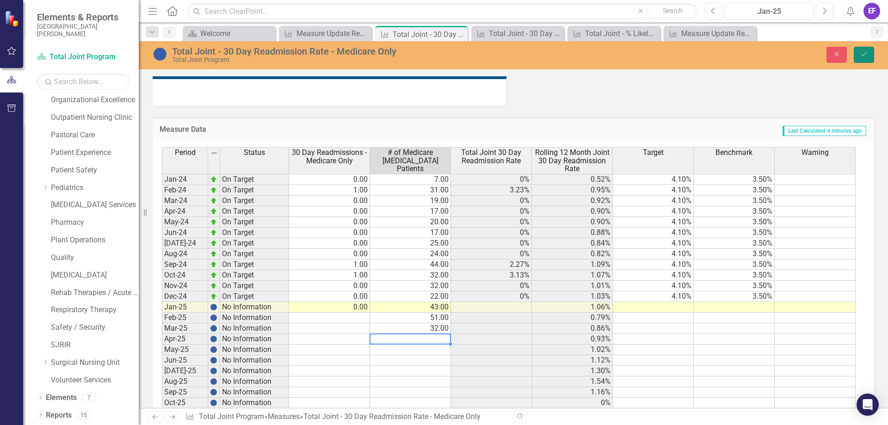
click at [867, 56] on icon "Save" at bounding box center [864, 54] width 8 height 6
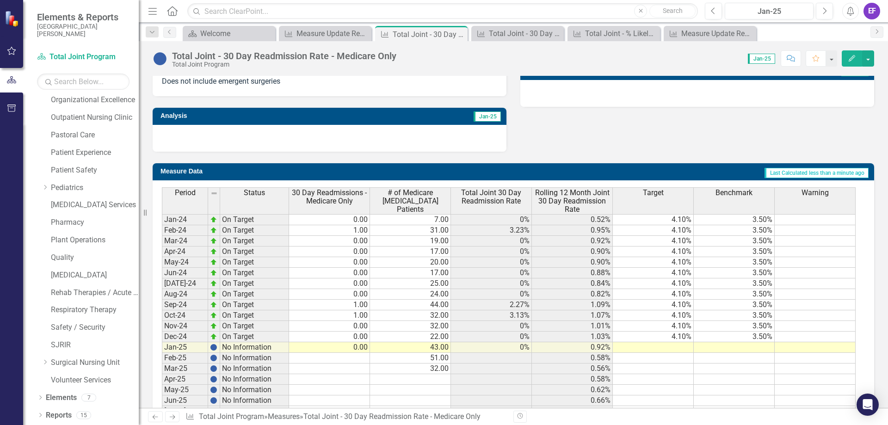
scroll to position [370, 0]
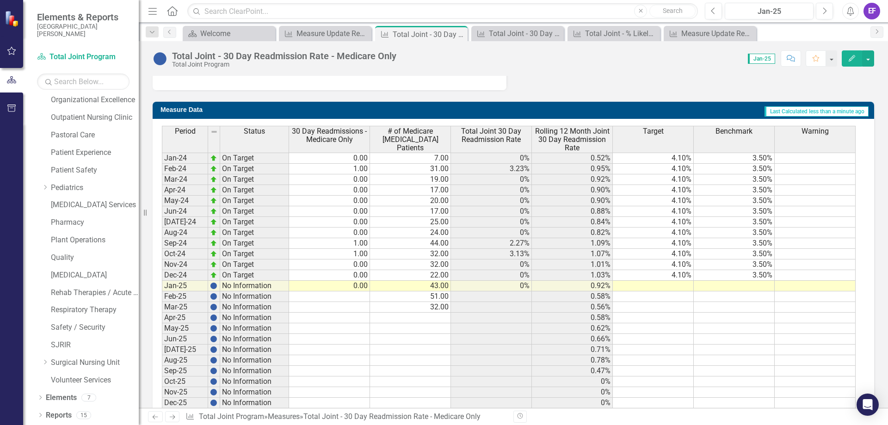
click at [408, 285] on td "43.00" at bounding box center [410, 286] width 81 height 11
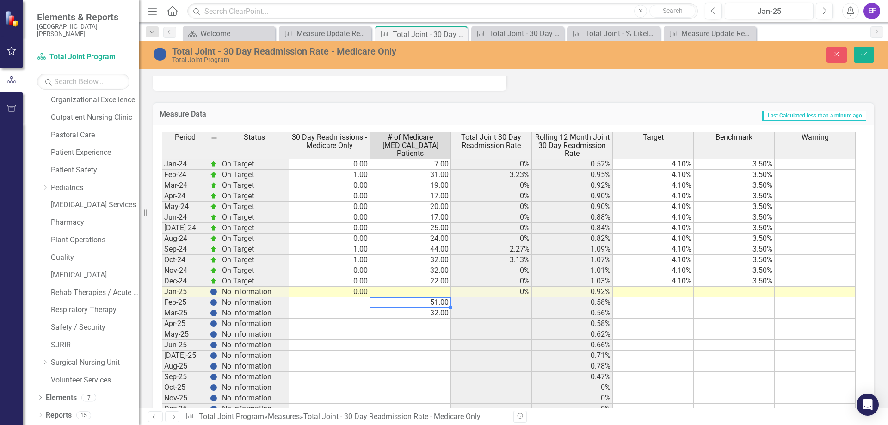
click at [423, 298] on td "51.00" at bounding box center [410, 302] width 81 height 11
click at [423, 309] on td "32.00" at bounding box center [410, 313] width 81 height 11
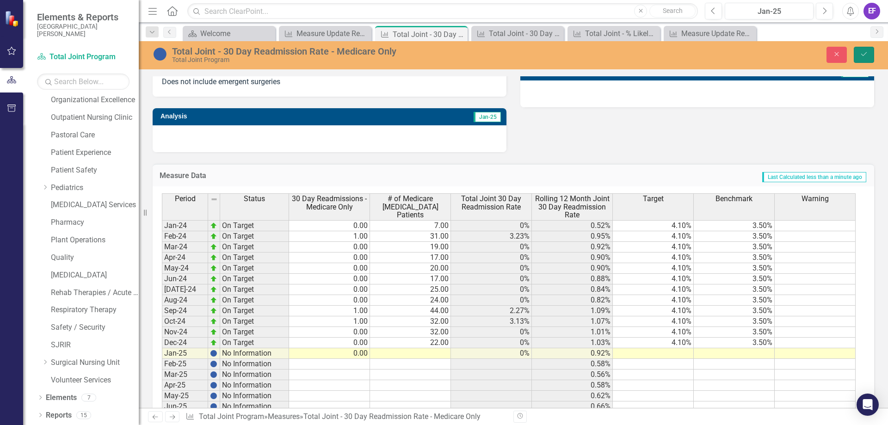
click at [860, 56] on icon "Save" at bounding box center [864, 54] width 8 height 6
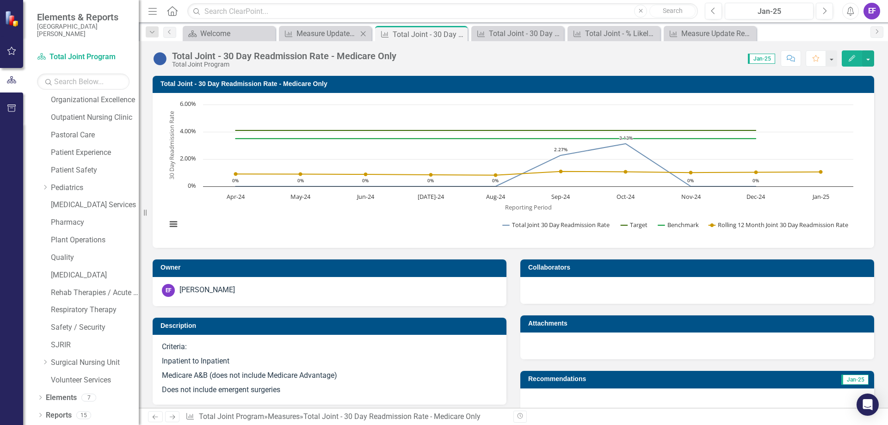
click at [348, 40] on div "Measure Measure Update Report Close" at bounding box center [325, 33] width 92 height 15
click at [348, 37] on div "Measure Update Report" at bounding box center [326, 34] width 61 height 12
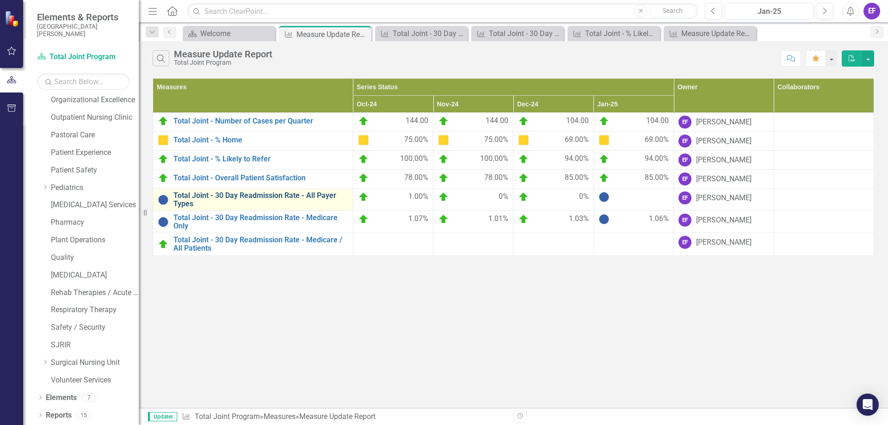
click at [247, 197] on link "Total Joint - 30 Day Readmission Rate - All Payer Types" at bounding box center [260, 199] width 175 height 16
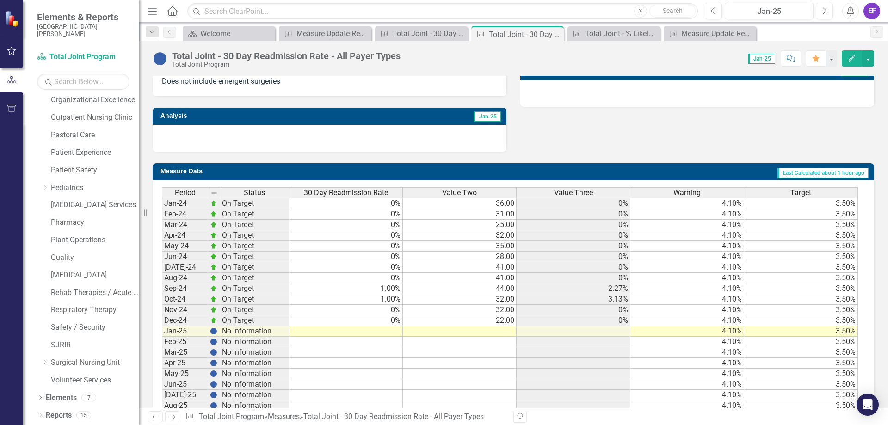
scroll to position [370, 0]
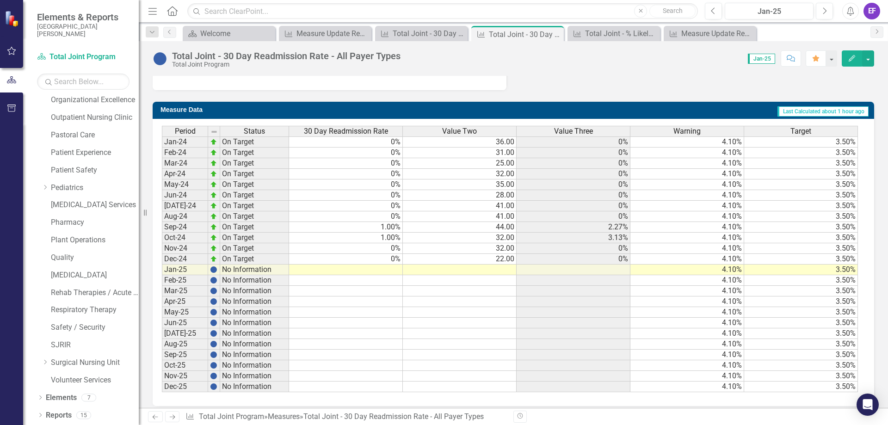
click at [472, 270] on td at bounding box center [460, 269] width 114 height 11
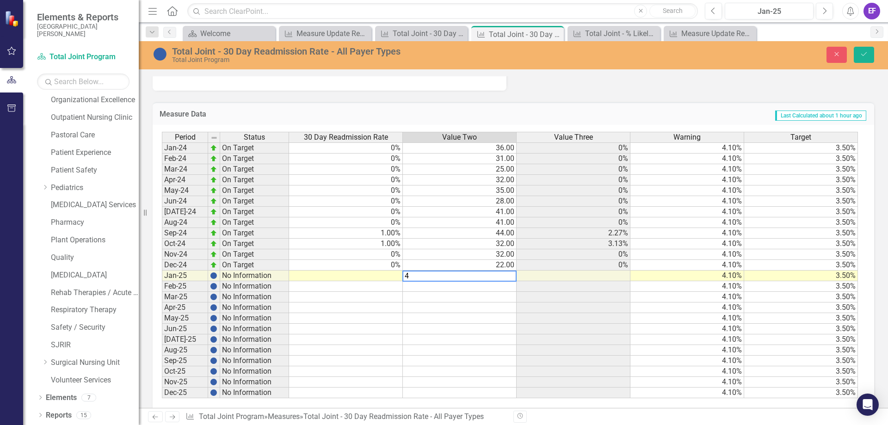
type textarea "43"
type textarea "51"
type textarea "32"
click at [864, 55] on icon "Save" at bounding box center [864, 54] width 8 height 6
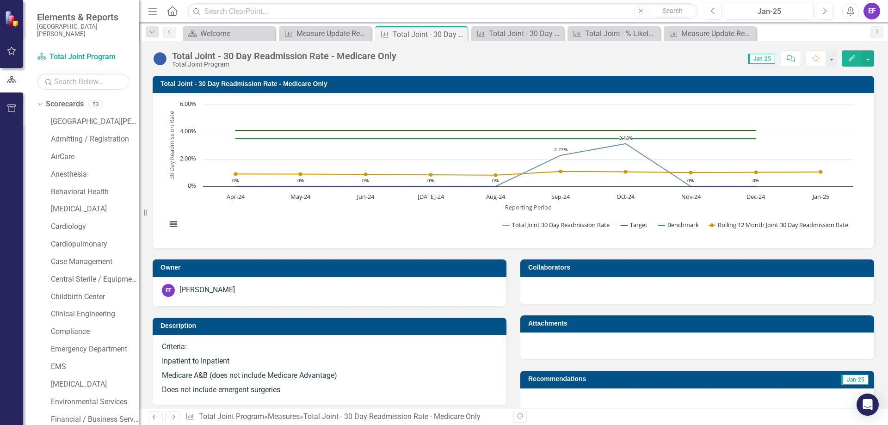
scroll to position [393, 0]
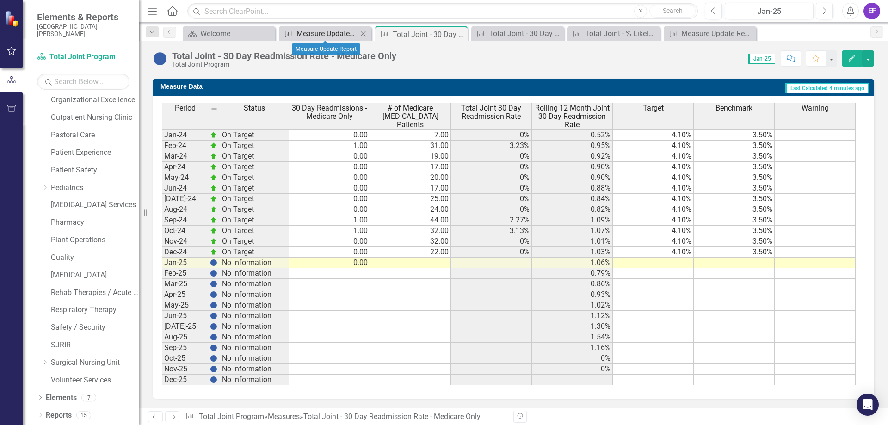
click at [322, 37] on div "Measure Update Report" at bounding box center [326, 34] width 61 height 12
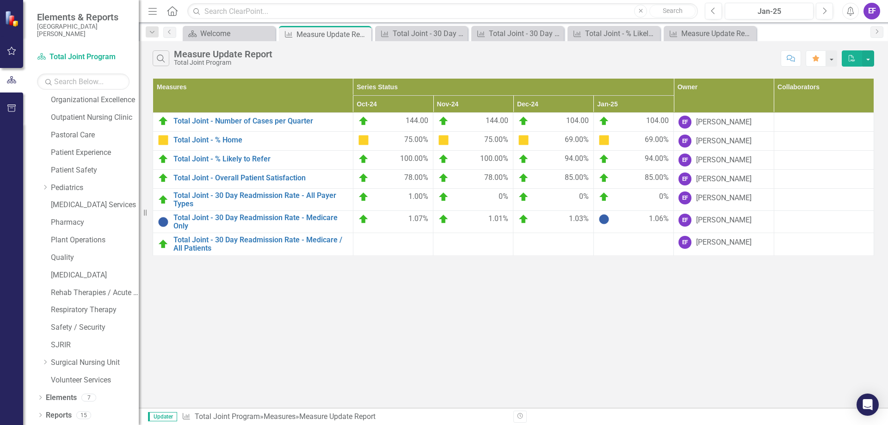
click at [605, 219] on img at bounding box center [603, 219] width 11 height 11
click at [249, 219] on link "Total Joint - 30 Day Readmission Rate - Medicare Only" at bounding box center [260, 222] width 175 height 16
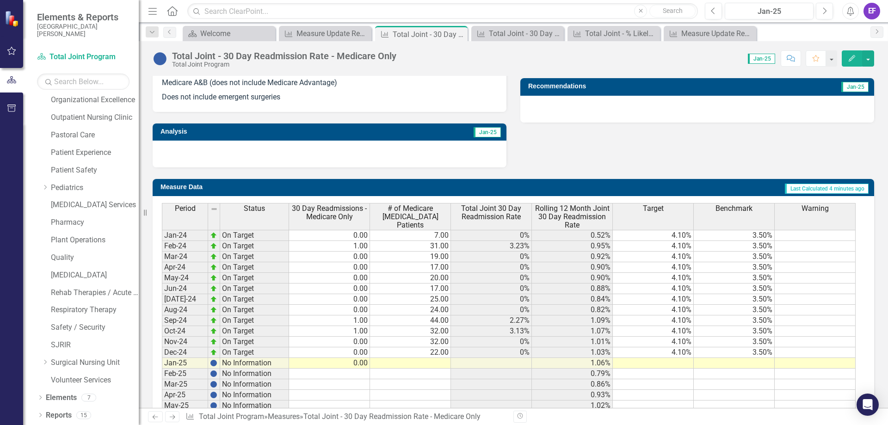
scroll to position [370, 0]
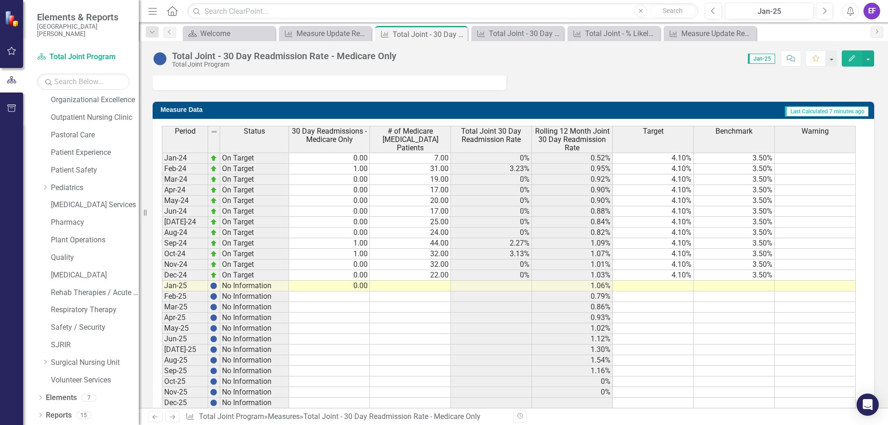
click at [432, 276] on td "22.00" at bounding box center [410, 275] width 81 height 11
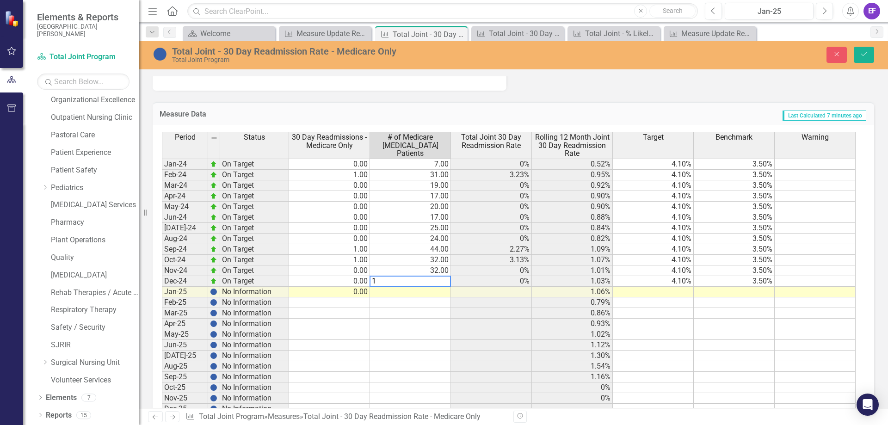
type textarea "13"
click at [870, 51] on button "Save" at bounding box center [863, 55] width 20 height 16
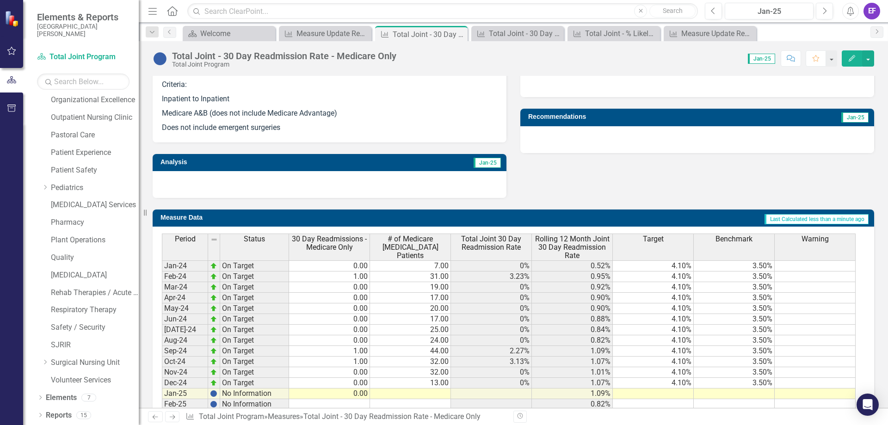
scroll to position [339, 0]
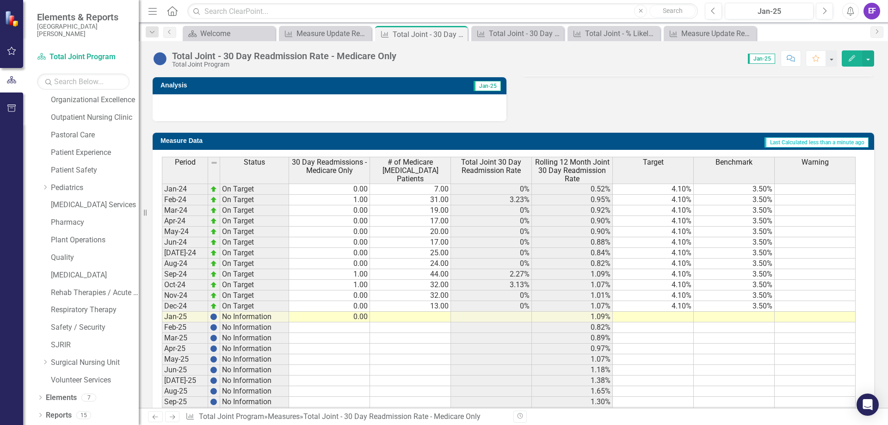
click at [418, 293] on td "32.00" at bounding box center [410, 295] width 81 height 11
click at [436, 295] on td "32.00" at bounding box center [410, 295] width 81 height 11
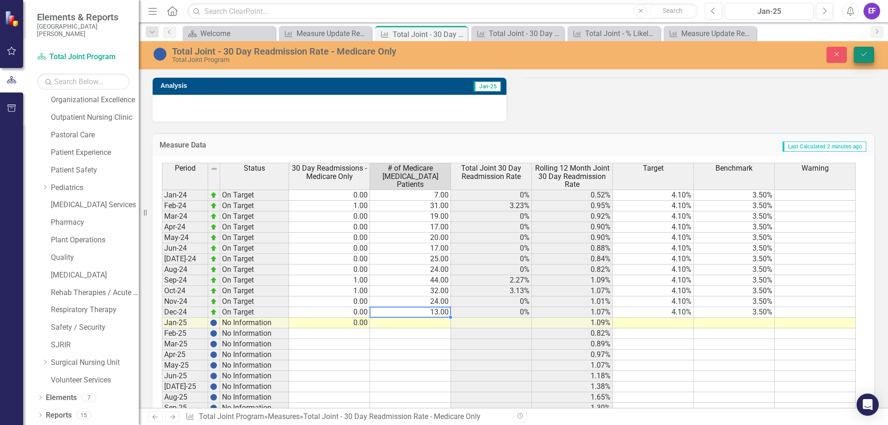
type textarea "13"
click at [864, 57] on icon "Save" at bounding box center [864, 54] width 8 height 6
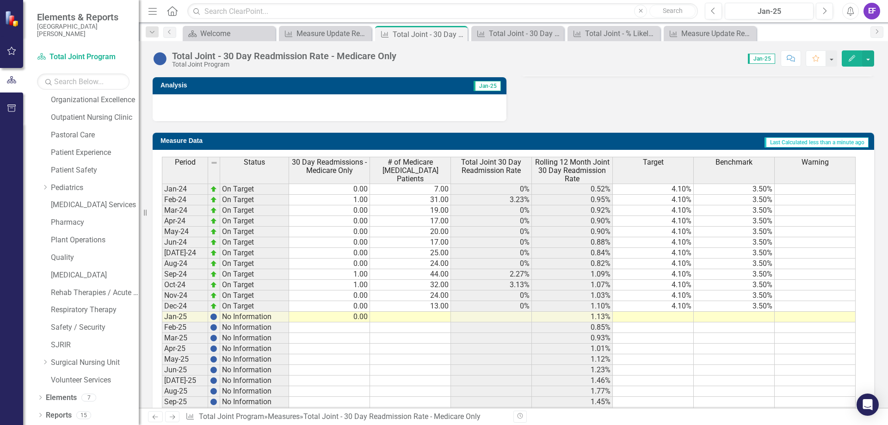
scroll to position [393, 0]
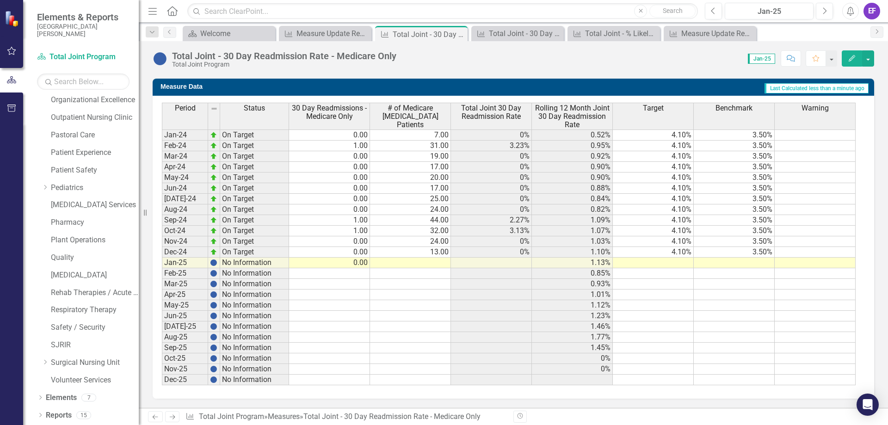
click at [413, 230] on td "32.00" at bounding box center [410, 231] width 81 height 11
click at [428, 261] on td at bounding box center [410, 263] width 81 height 11
click at [434, 233] on td "32.00" at bounding box center [410, 231] width 81 height 11
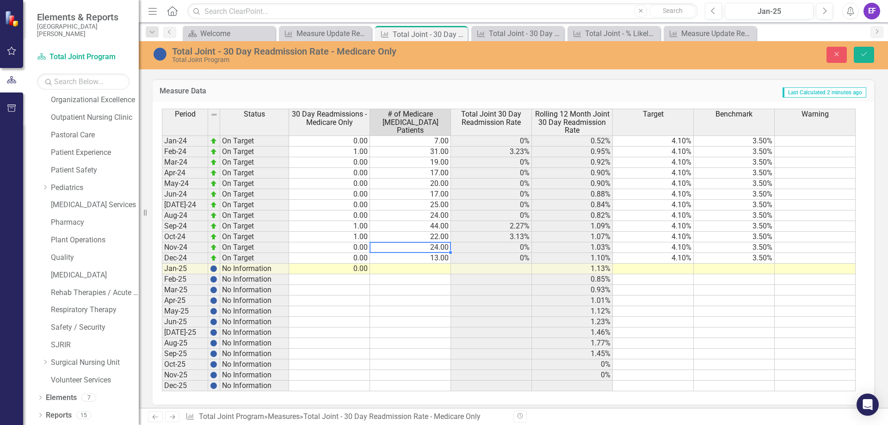
click at [416, 225] on td "44.00" at bounding box center [410, 226] width 81 height 11
click at [615, 323] on td at bounding box center [653, 322] width 81 height 11
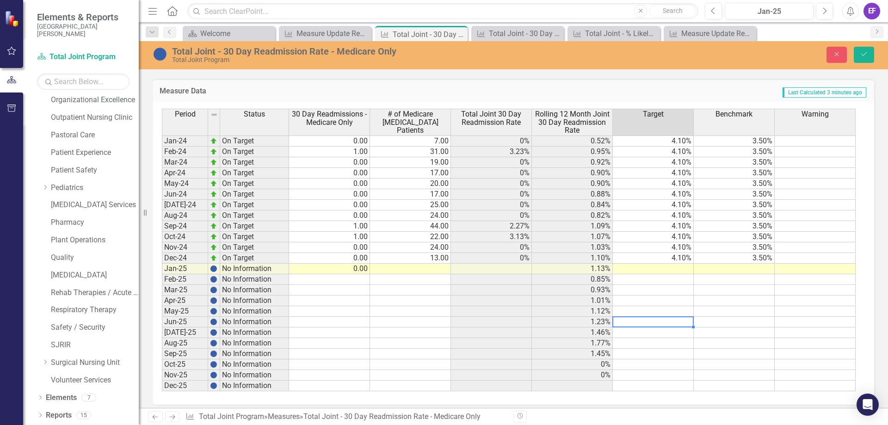
click at [162, 231] on div "Period Status 30 Day Readmissions - Medicare Only # of Medicare Elective Surger…" at bounding box center [162, 250] width 0 height 282
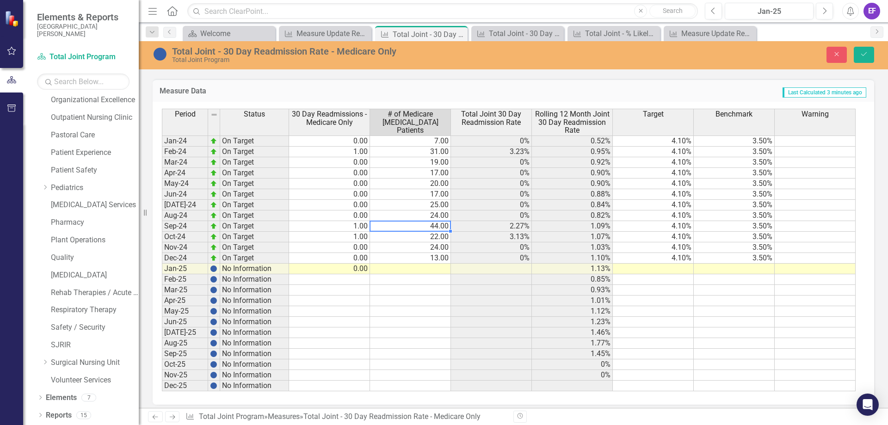
click at [440, 228] on td "44.00" at bounding box center [410, 226] width 81 height 11
type textarea "22"
click at [865, 51] on icon "Save" at bounding box center [864, 54] width 8 height 6
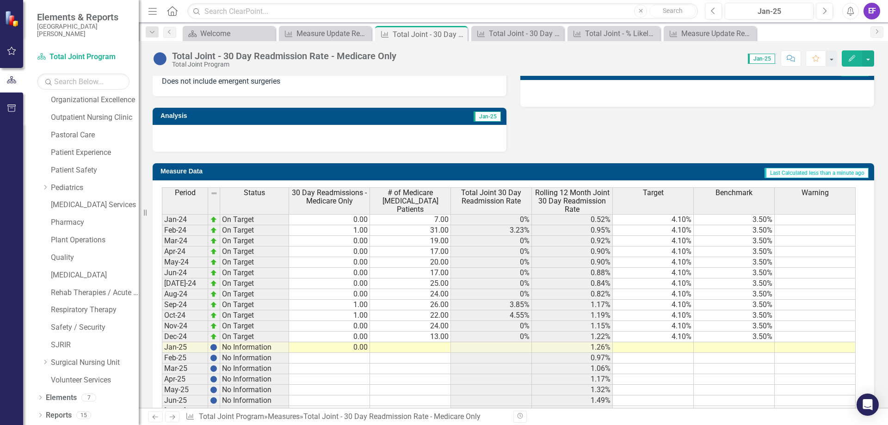
scroll to position [385, 0]
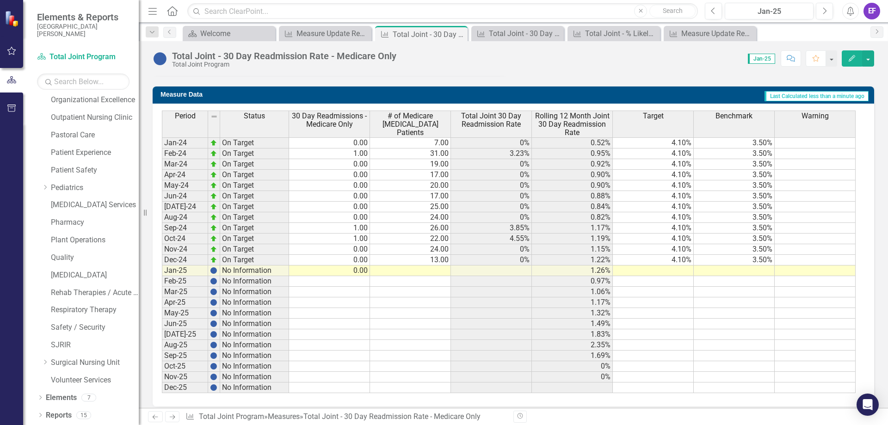
click at [399, 220] on td "24.00" at bounding box center [410, 217] width 81 height 11
click at [399, 219] on td "24.00" at bounding box center [410, 217] width 81 height 11
click at [429, 218] on td "24.00" at bounding box center [410, 217] width 81 height 11
click at [420, 271] on td at bounding box center [410, 270] width 81 height 11
click at [410, 267] on td at bounding box center [410, 270] width 81 height 11
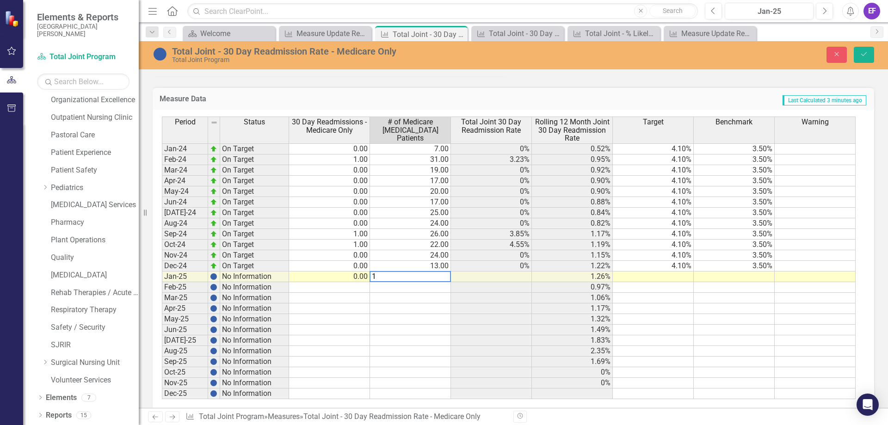
type textarea "14"
click at [867, 60] on button "Save" at bounding box center [863, 55] width 20 height 16
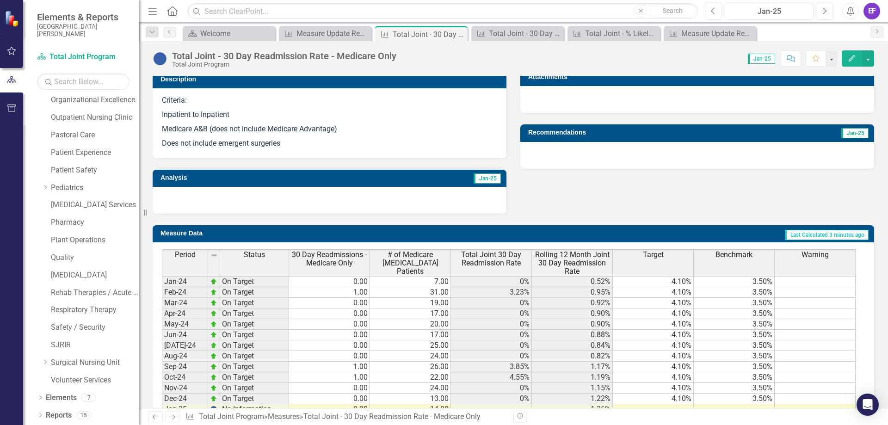
scroll to position [393, 0]
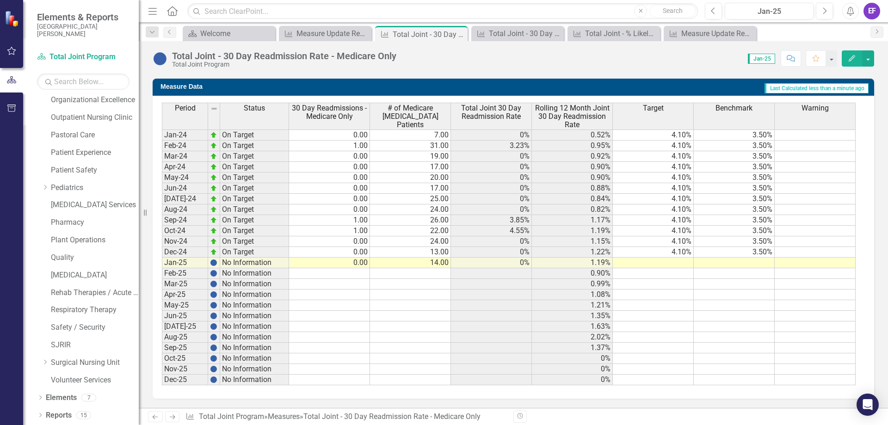
click at [360, 273] on td at bounding box center [329, 273] width 81 height 11
click at [390, 260] on td "14.00" at bounding box center [410, 263] width 81 height 11
type textarea "18"
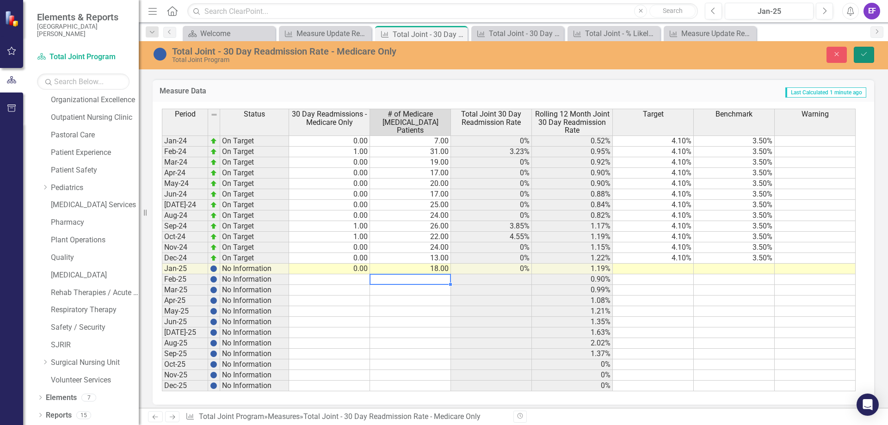
click at [861, 58] on button "Save" at bounding box center [863, 55] width 20 height 16
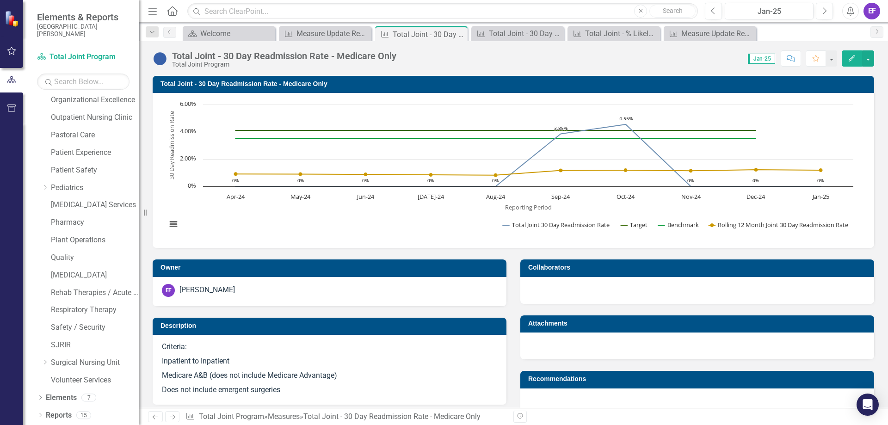
click at [343, 274] on td "Owner" at bounding box center [330, 269] width 341 height 14
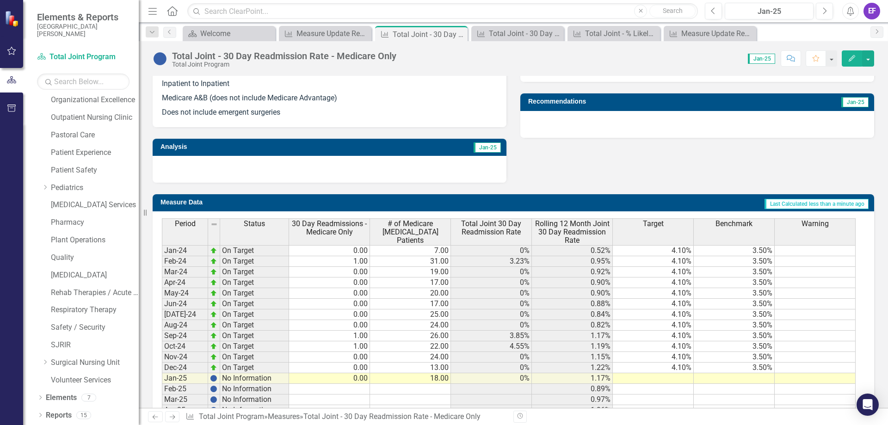
scroll to position [370, 0]
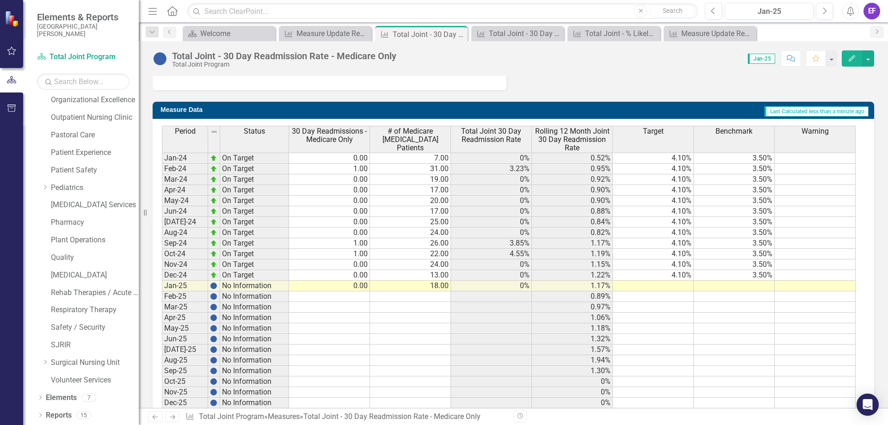
click at [338, 300] on td at bounding box center [329, 296] width 81 height 11
click at [376, 290] on td "18.00" at bounding box center [410, 286] width 81 height 11
click at [405, 298] on td at bounding box center [410, 296] width 81 height 11
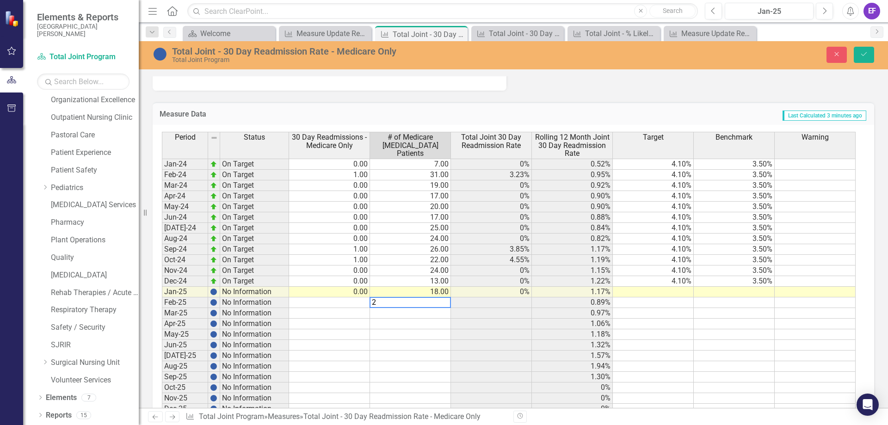
type textarea "26"
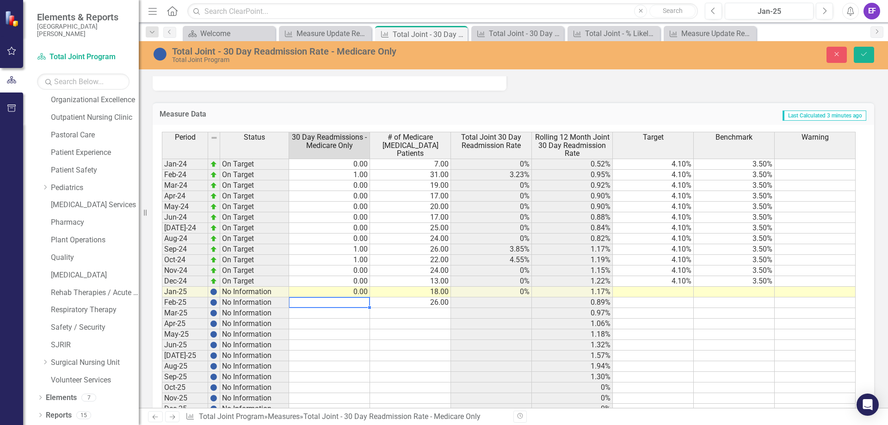
click at [343, 306] on td at bounding box center [329, 302] width 81 height 11
type textarea "0"
click at [864, 53] on icon "Save" at bounding box center [864, 54] width 8 height 6
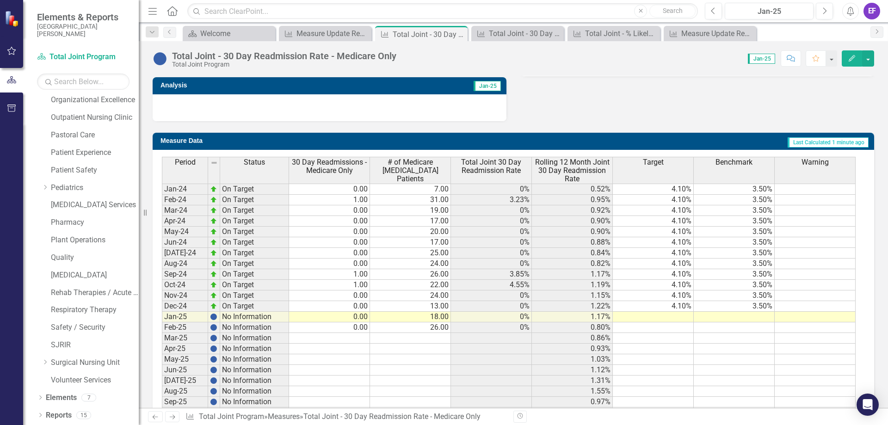
scroll to position [393, 0]
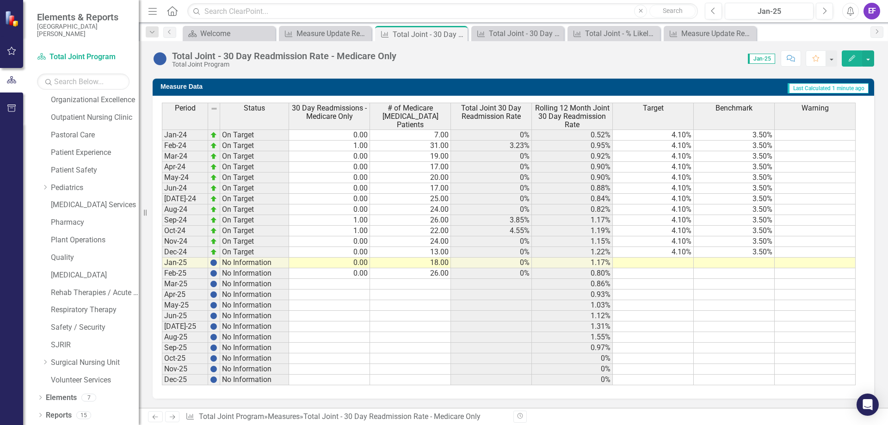
click at [338, 287] on td at bounding box center [329, 284] width 81 height 11
click at [414, 284] on td at bounding box center [410, 284] width 81 height 11
type textarea "21"
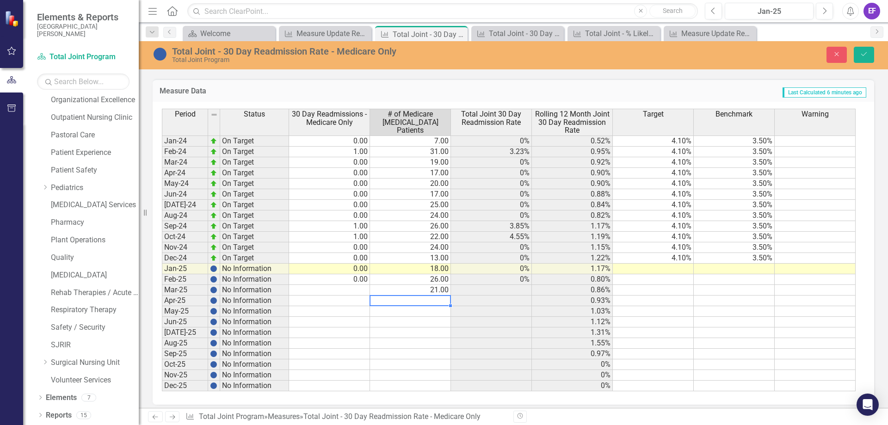
click at [334, 289] on td at bounding box center [329, 290] width 81 height 11
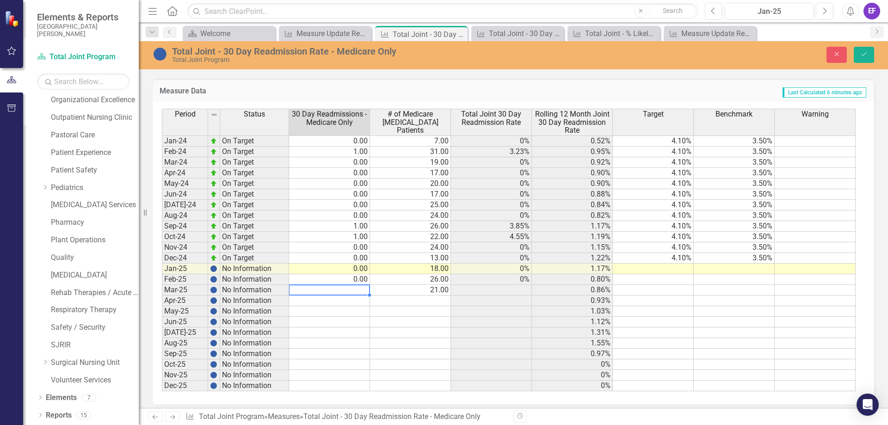
type textarea "0"
click at [863, 55] on icon "submit" at bounding box center [864, 54] width 6 height 4
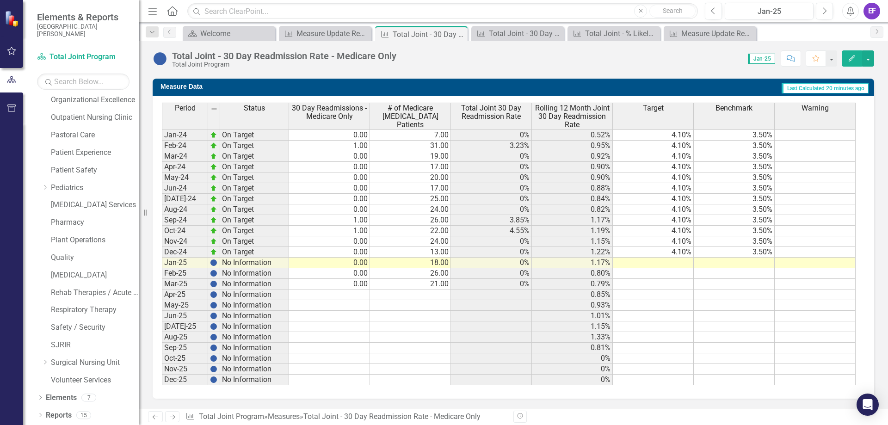
click at [337, 291] on td at bounding box center [329, 294] width 81 height 11
type textarea "0"
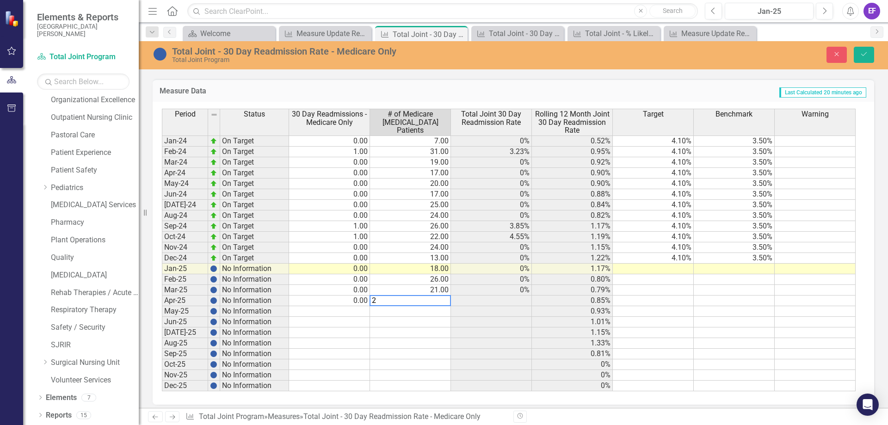
type textarea "21"
click at [867, 54] on icon "Save" at bounding box center [864, 54] width 8 height 6
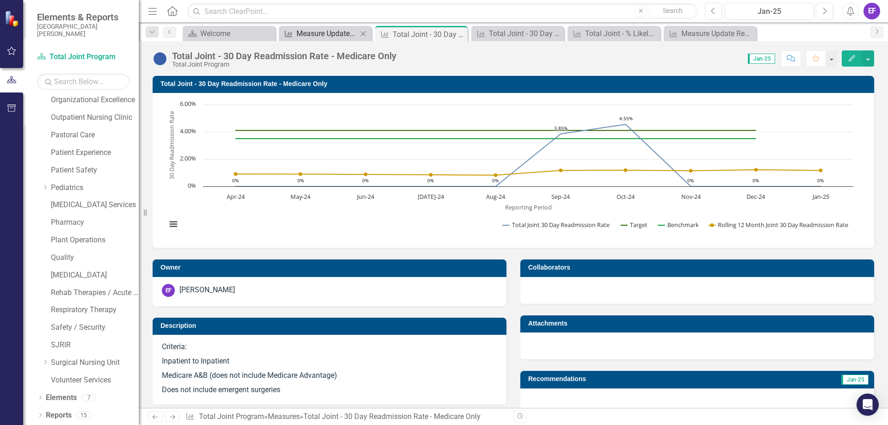
click at [343, 31] on div "Measure Update Report" at bounding box center [326, 34] width 61 height 12
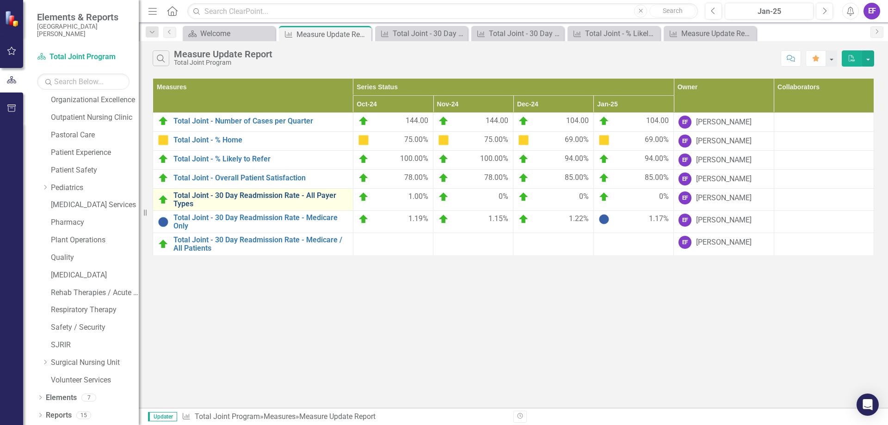
click at [268, 200] on link "Total Joint - 30 Day Readmission Rate - All Payer Types" at bounding box center [260, 199] width 175 height 16
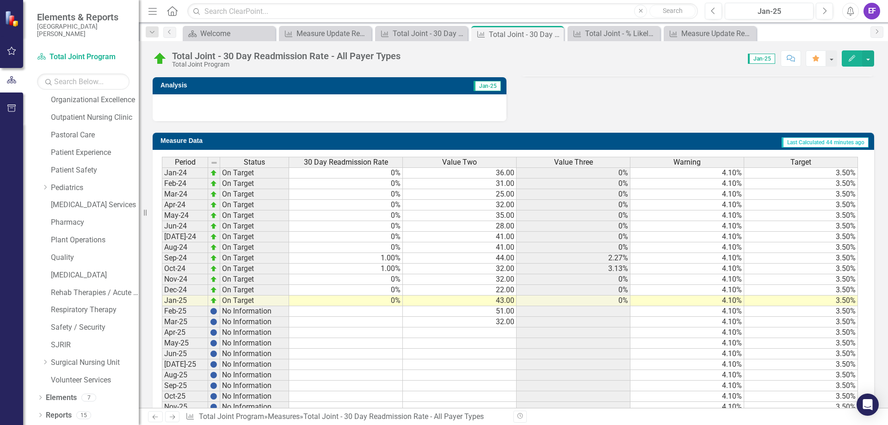
scroll to position [377, 0]
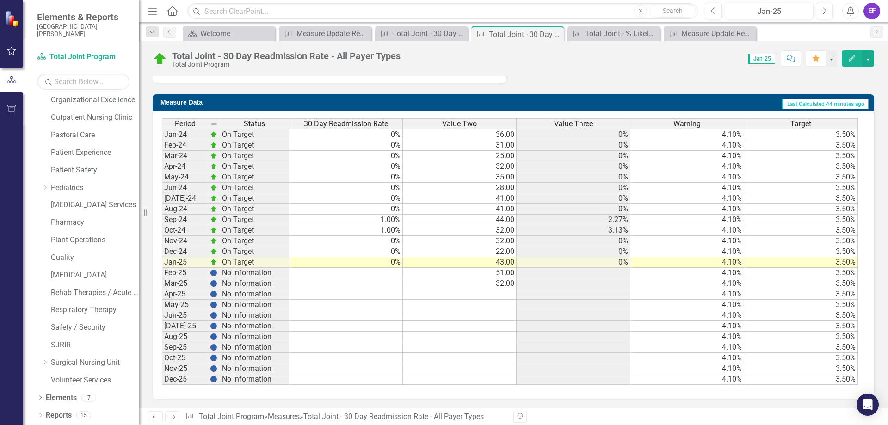
click at [382, 276] on td at bounding box center [346, 273] width 114 height 11
type textarea "0"
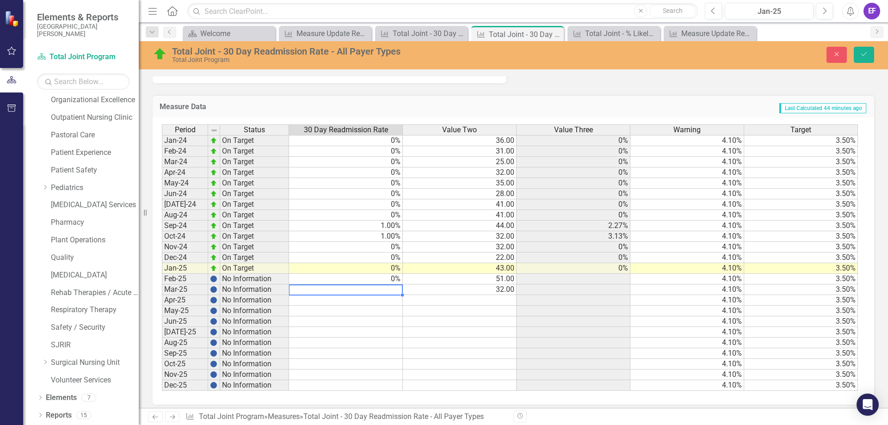
type textarea "0"
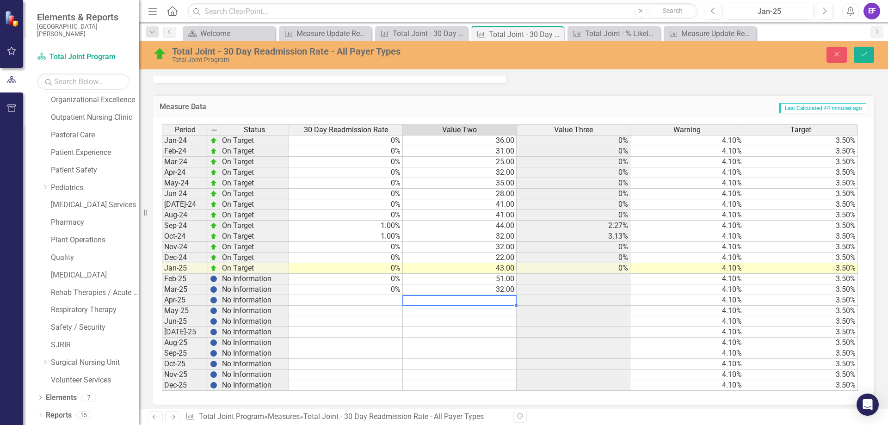
type textarea "31"
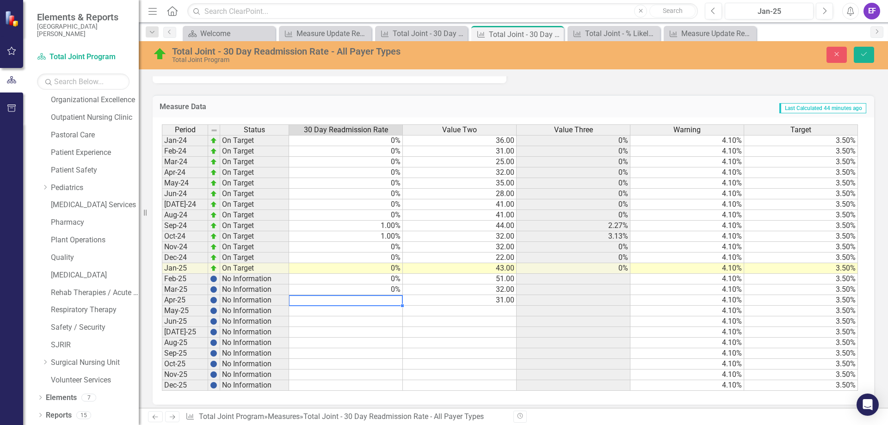
type textarea "0"
click at [858, 56] on button "Save" at bounding box center [863, 55] width 20 height 16
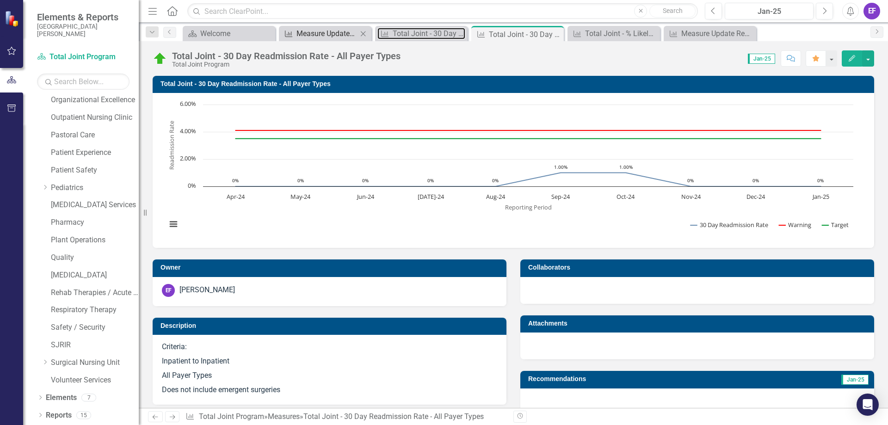
click at [403, 34] on div "Total Joint - 30 Day Readmission Rate - Medicare Only" at bounding box center [429, 34] width 73 height 12
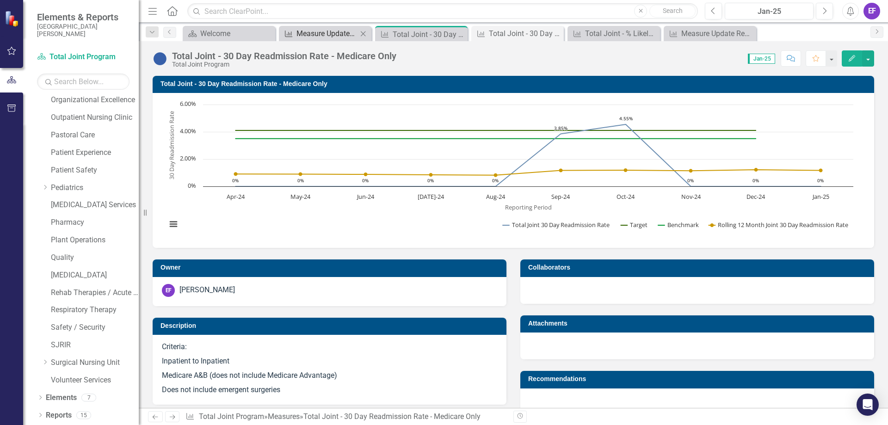
click at [350, 35] on div "Measure Update Report" at bounding box center [326, 34] width 61 height 12
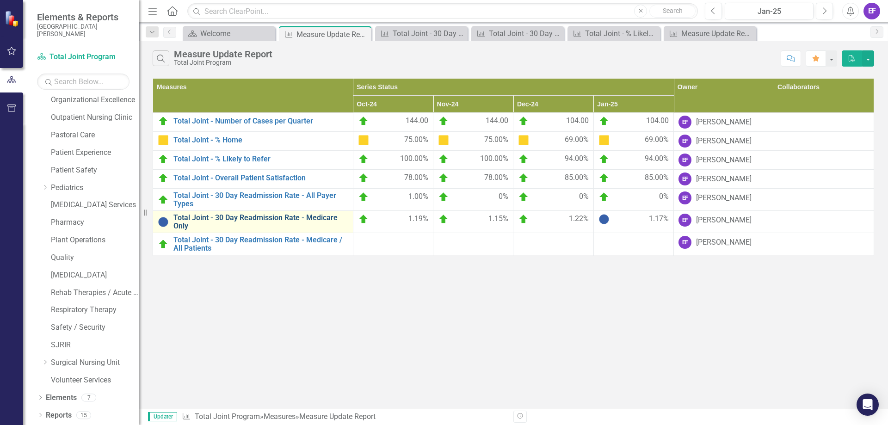
click at [280, 220] on link "Total Joint - 30 Day Readmission Rate - Medicare Only" at bounding box center [260, 222] width 175 height 16
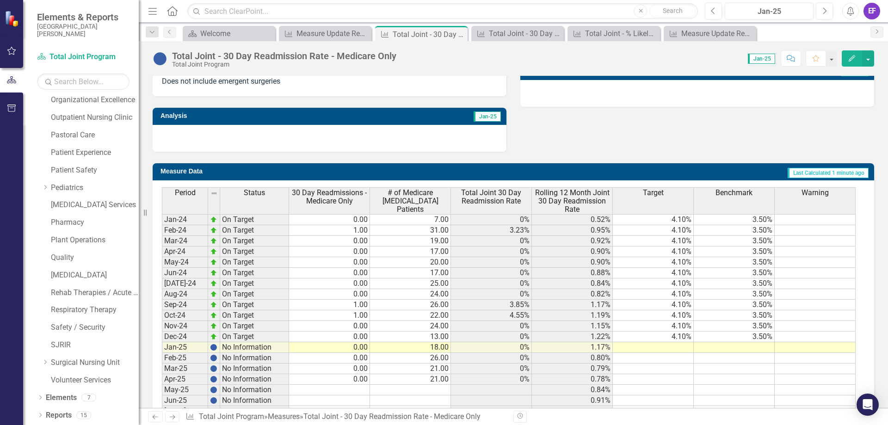
scroll to position [385, 0]
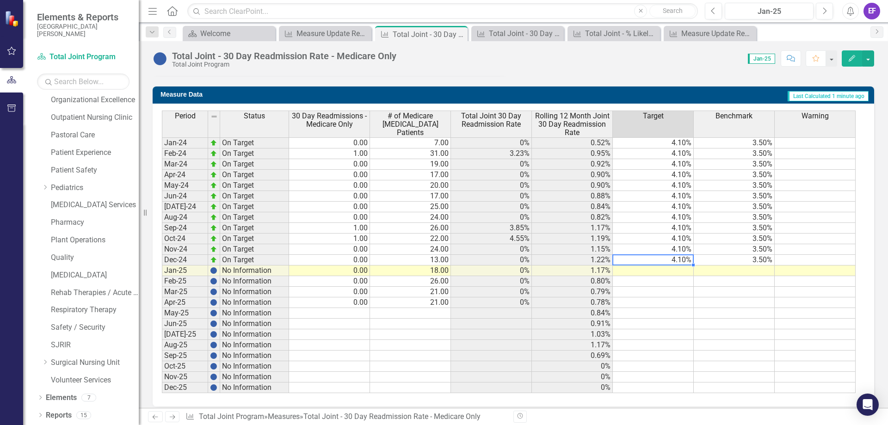
click at [670, 261] on td "4.10%" at bounding box center [653, 260] width 81 height 11
click at [676, 260] on td "4.10%" at bounding box center [653, 260] width 81 height 11
click at [658, 271] on td at bounding box center [653, 270] width 81 height 11
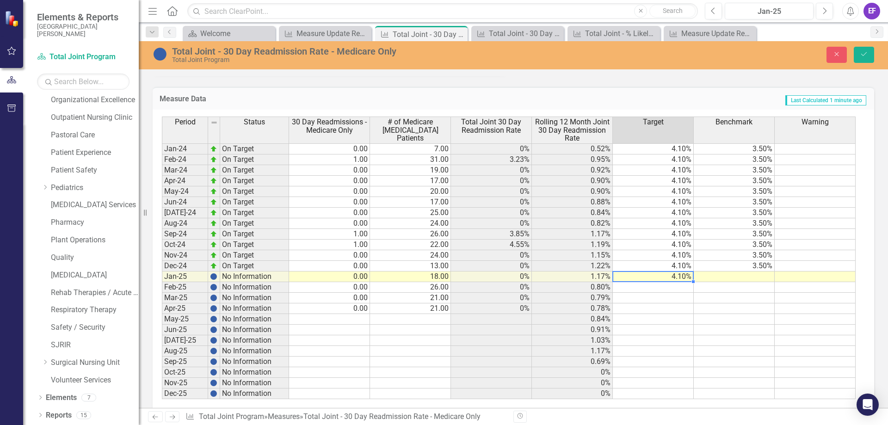
type textarea "4.1"
click at [661, 288] on td at bounding box center [653, 287] width 81 height 11
click at [661, 298] on td at bounding box center [653, 298] width 81 height 11
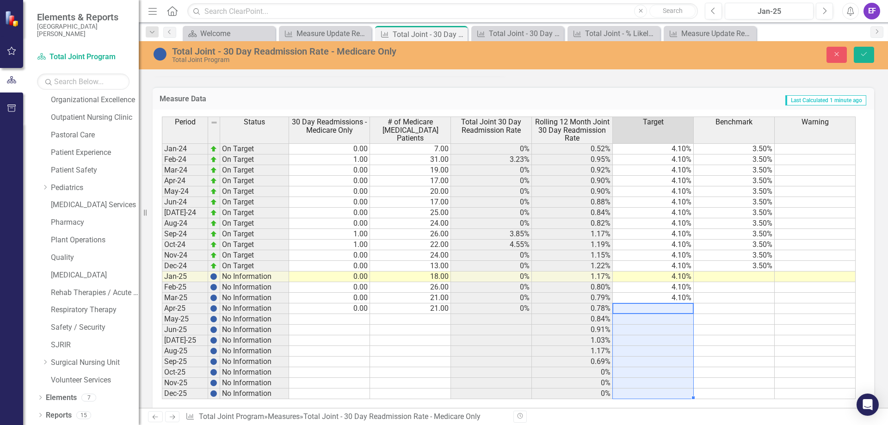
drag, startPoint x: 660, startPoint y: 306, endPoint x: 652, endPoint y: 390, distance: 84.5
click at [652, 392] on tbody "Jan-24 On Target 0.00 7.00 0% 0.52% 4.10% 3.50% Feb-24 On Target 1.00 31.00 3.2…" at bounding box center [509, 271] width 694 height 256
click at [861, 55] on icon "Save" at bounding box center [864, 54] width 8 height 6
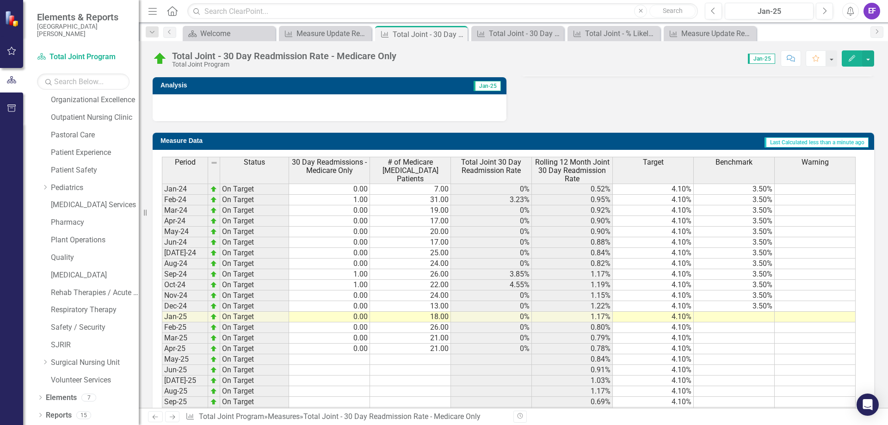
scroll to position [393, 0]
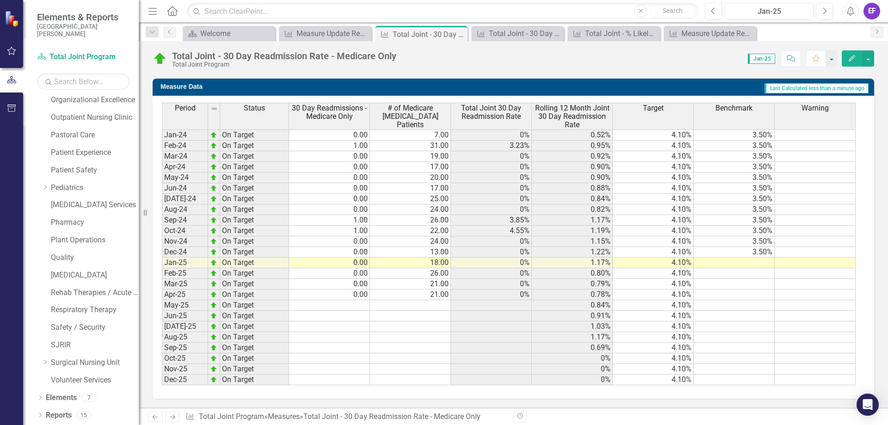
click at [761, 251] on td "3.50%" at bounding box center [734, 252] width 81 height 11
click at [755, 263] on td at bounding box center [734, 263] width 81 height 11
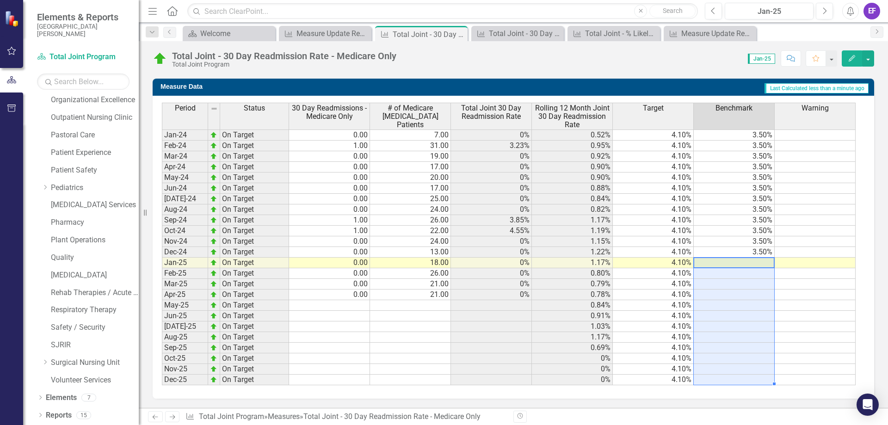
drag, startPoint x: 755, startPoint y: 263, endPoint x: 758, endPoint y: 375, distance: 112.8
click at [758, 375] on tbody "Jan-24 On Target 0.00 7.00 0% 0.52% 4.10% 3.50% Feb-24 On Target 1.00 31.00 3.2…" at bounding box center [509, 257] width 694 height 256
type textarea "3.5"
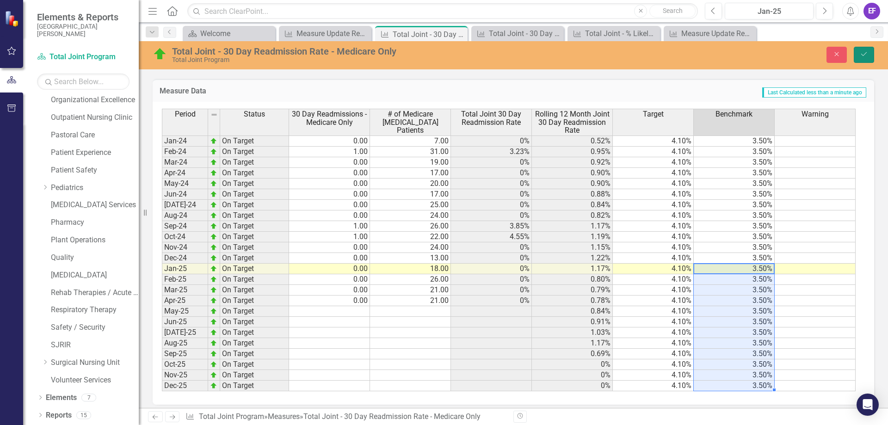
click at [866, 56] on icon "Save" at bounding box center [864, 54] width 8 height 6
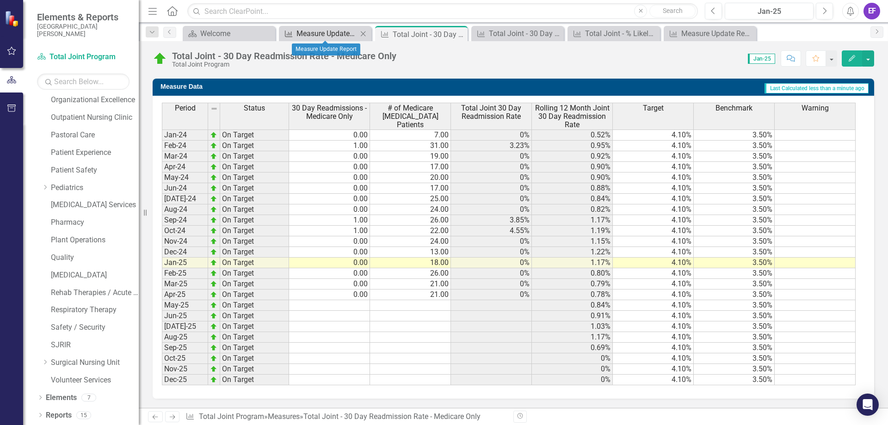
click at [328, 34] on div "Measure Update Report" at bounding box center [326, 34] width 61 height 12
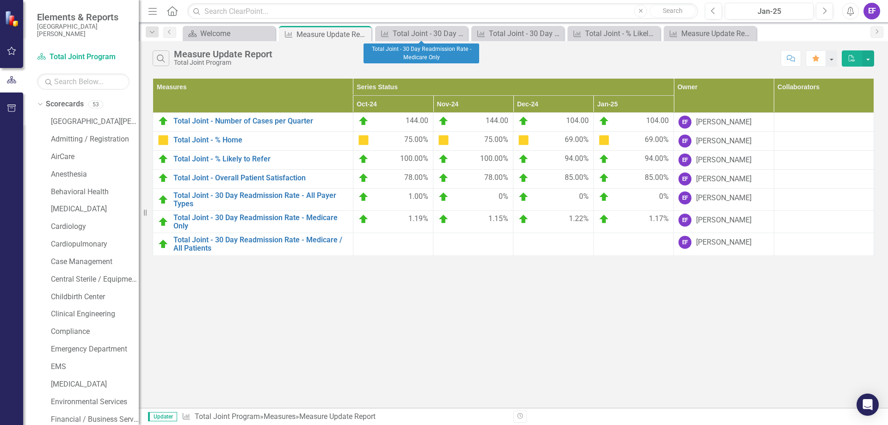
scroll to position [564, 0]
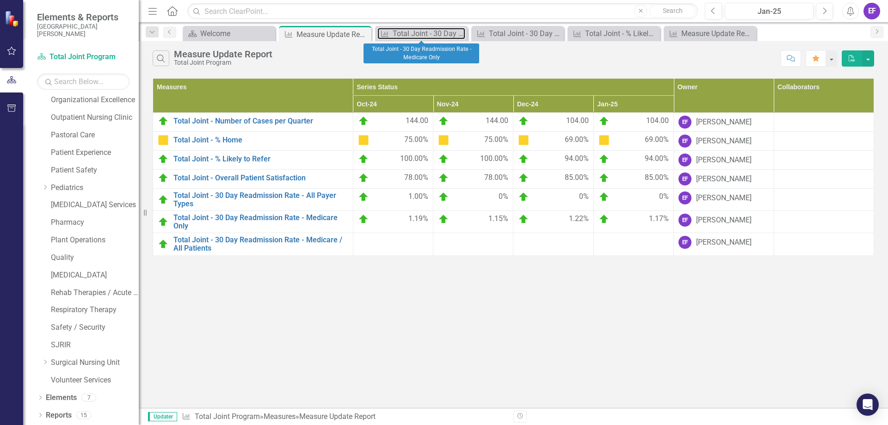
click at [391, 35] on link "Measure Total Joint - 30 Day Readmission Rate - Medicare Only" at bounding box center [421, 34] width 88 height 12
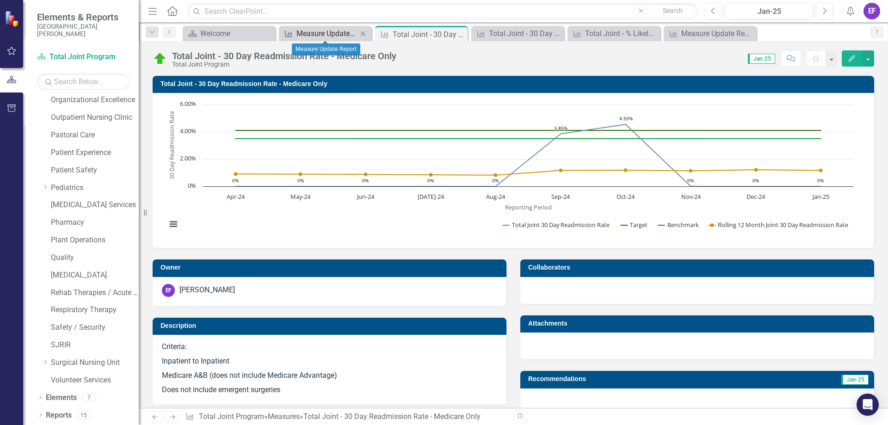
click at [355, 37] on div "Measure Update Report" at bounding box center [326, 34] width 61 height 12
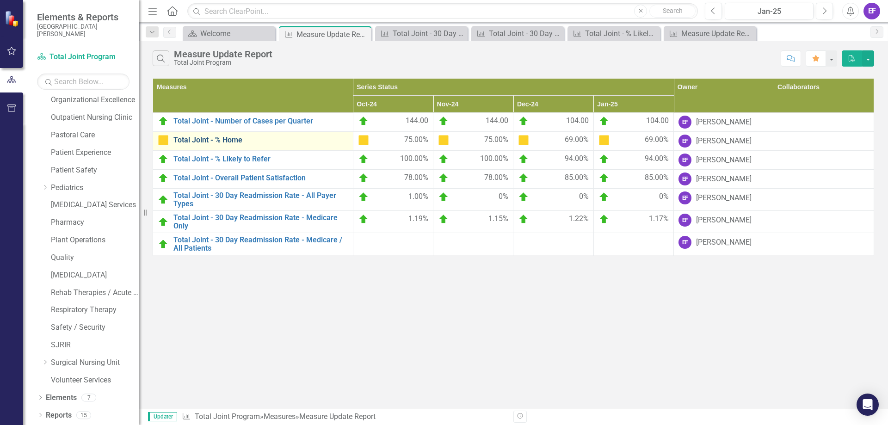
click at [274, 138] on link "Total Joint - % Home" at bounding box center [260, 140] width 175 height 8
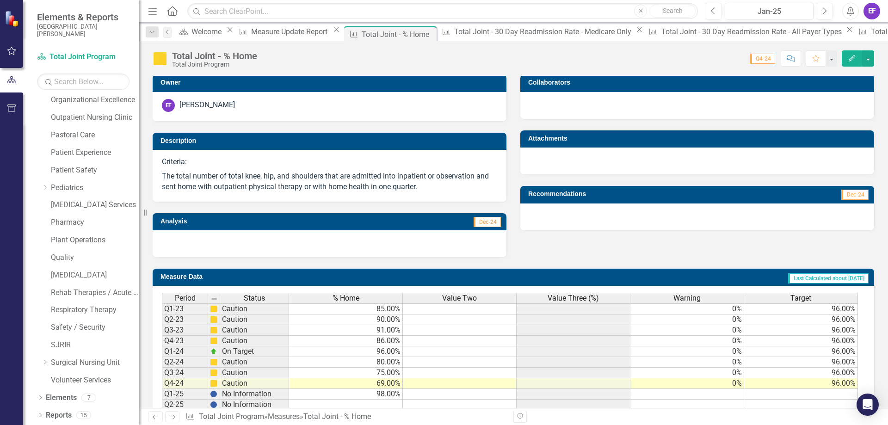
scroll to position [232, 0]
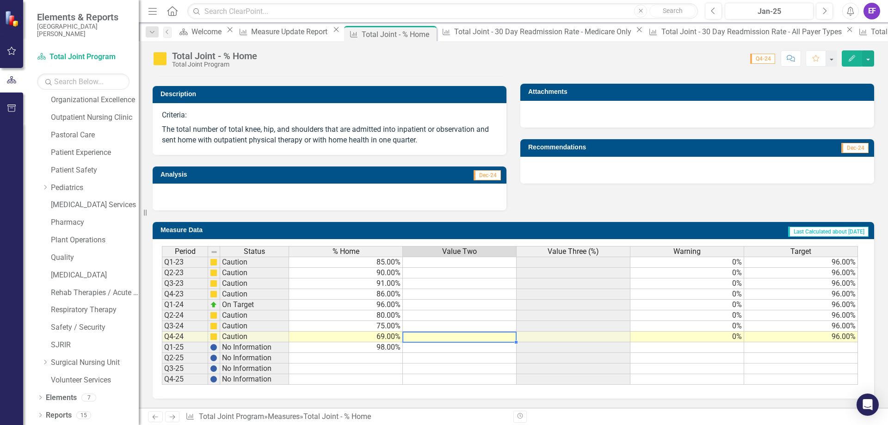
click at [430, 341] on td at bounding box center [460, 337] width 114 height 11
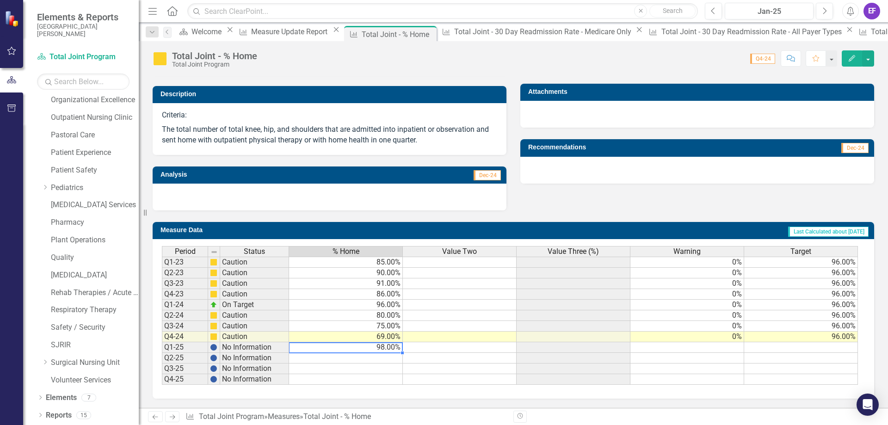
click at [296, 350] on td "98.00%" at bounding box center [346, 347] width 114 height 11
click at [421, 350] on td at bounding box center [460, 347] width 114 height 11
click at [434, 349] on td at bounding box center [460, 347] width 114 height 11
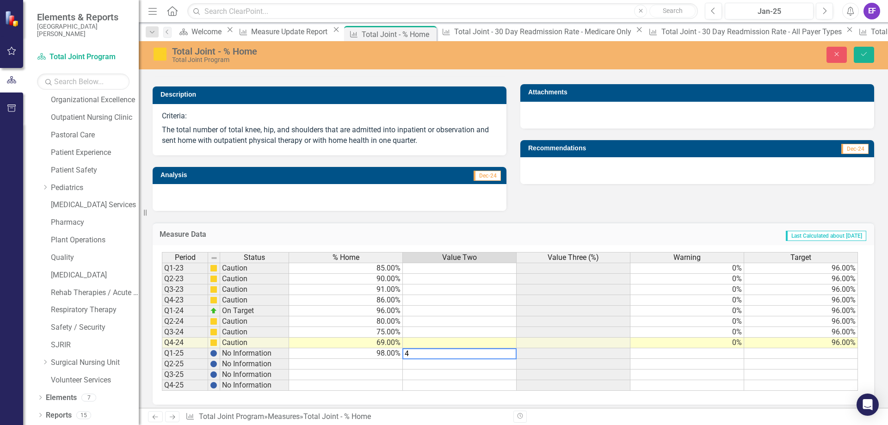
type textarea "43"
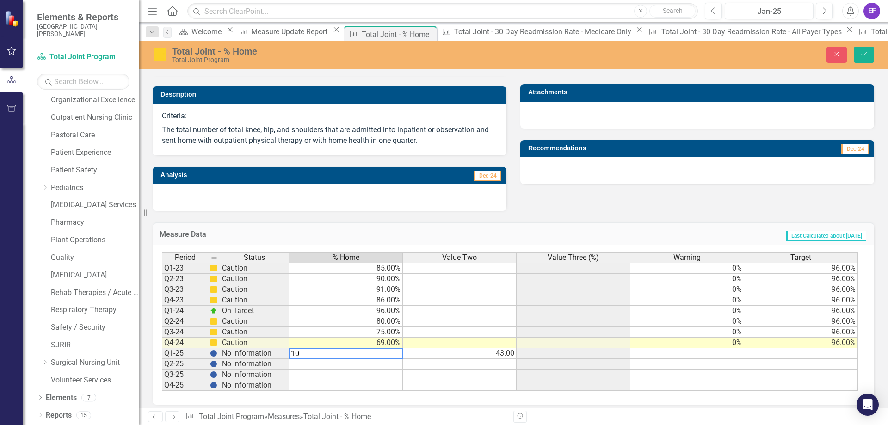
type textarea "100"
click at [858, 55] on button "Save" at bounding box center [863, 55] width 20 height 16
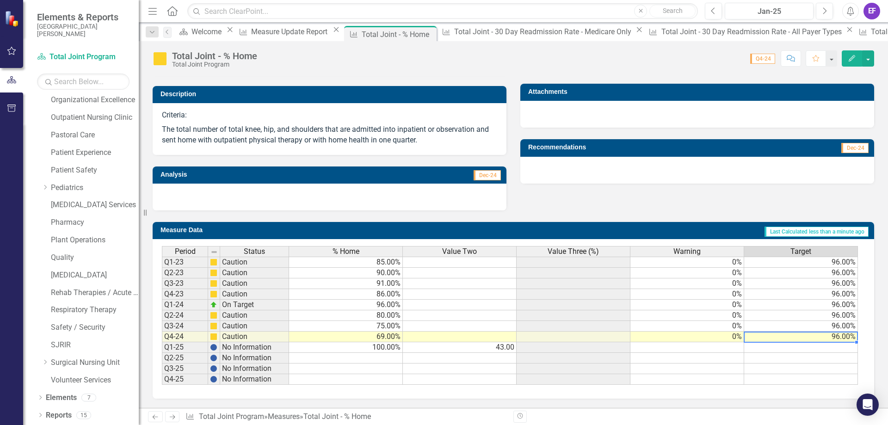
click at [825, 337] on td "96.00%" at bounding box center [801, 337] width 114 height 11
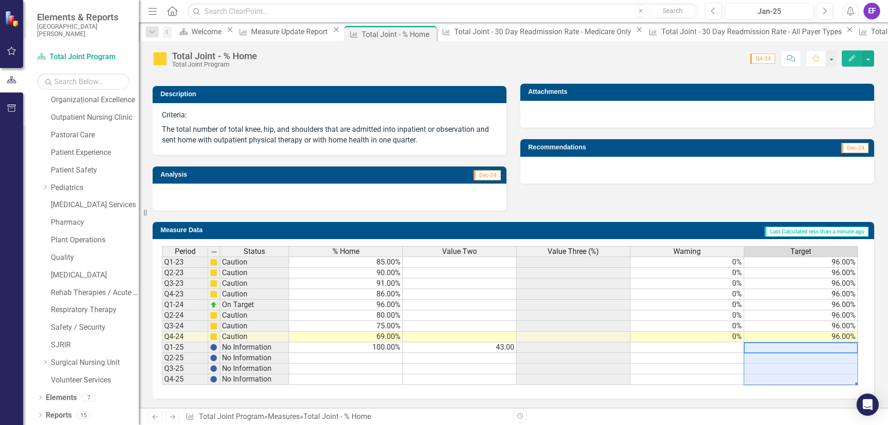
drag, startPoint x: 825, startPoint y: 348, endPoint x: 825, endPoint y: 377, distance: 28.7
click at [825, 378] on tbody "Q1-23 Caution 85.00% 0% 96.00% Q2-23 Caution 90.00% 0% 96.00% Q3-23 Caution 91.…" at bounding box center [510, 321] width 696 height 128
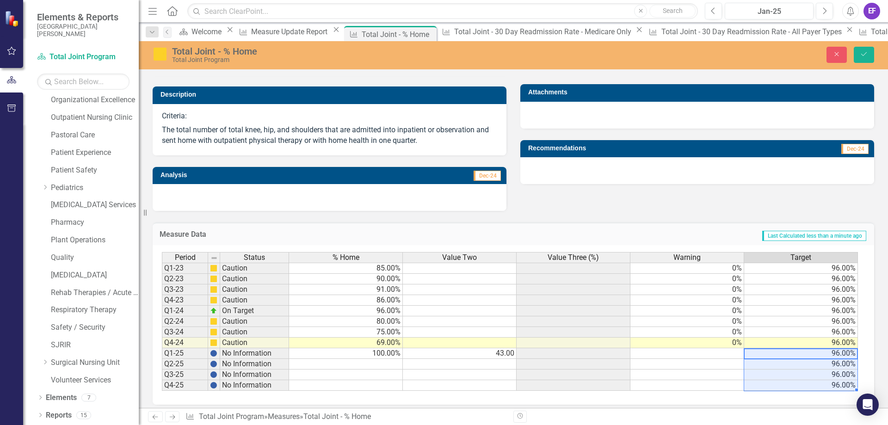
click at [497, 400] on div "Period Status % Home Value Two Value Three (%) Warning Target Q1-23 Caution 85.…" at bounding box center [513, 325] width 721 height 160
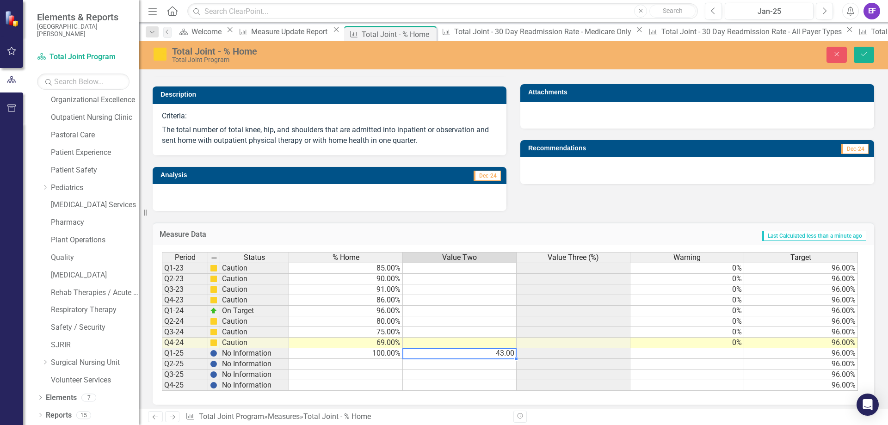
click at [442, 355] on td "43.00" at bounding box center [460, 353] width 114 height 11
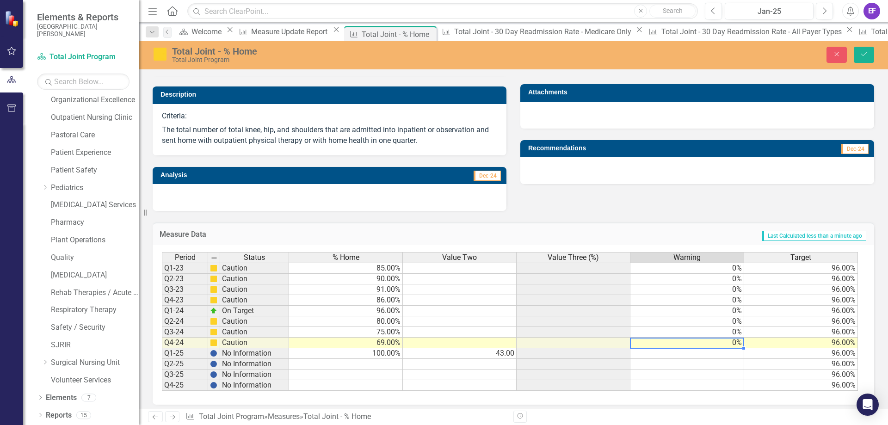
click at [729, 341] on td "0%" at bounding box center [687, 343] width 114 height 11
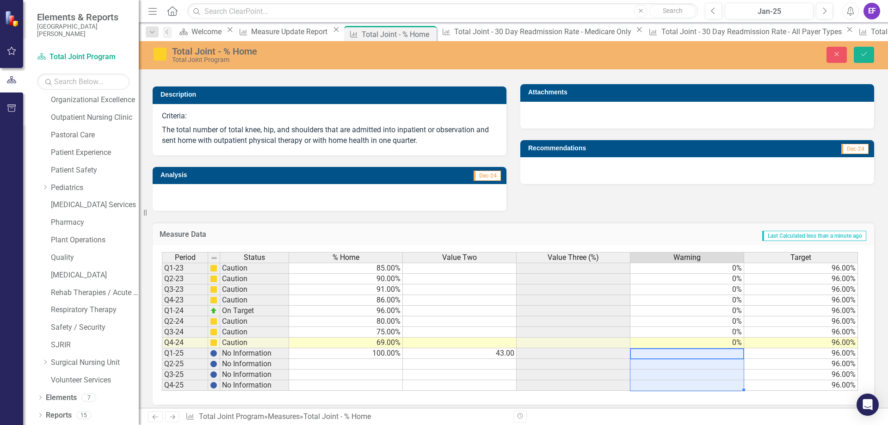
drag, startPoint x: 724, startPoint y: 352, endPoint x: 718, endPoint y: 384, distance: 32.8
click at [718, 384] on tbody "Q1-23 Caution 85.00% 0% 96.00% Q2-23 Caution 90.00% 0% 96.00% Q3-23 Caution 91.…" at bounding box center [510, 327] width 696 height 128
type textarea "0"
click at [717, 407] on div "Total Joint - % Home Chart Line chart with 3 lines. Total Joint - % Home (Chart…" at bounding box center [513, 123] width 749 height 581
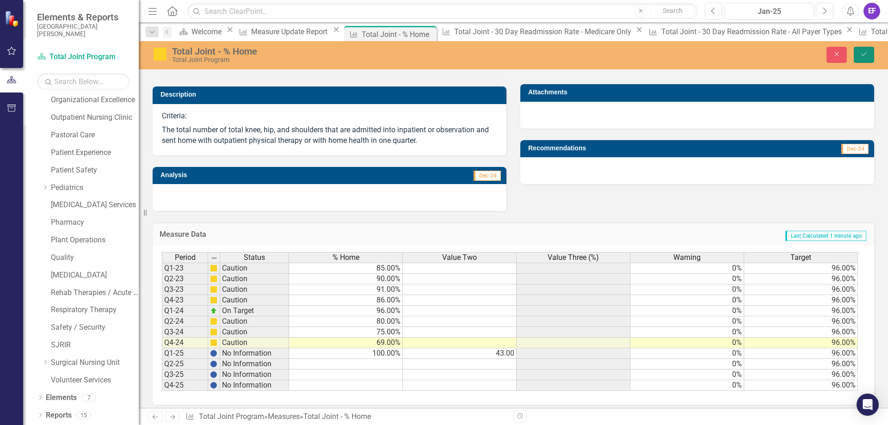
click at [866, 59] on button "Save" at bounding box center [863, 55] width 20 height 16
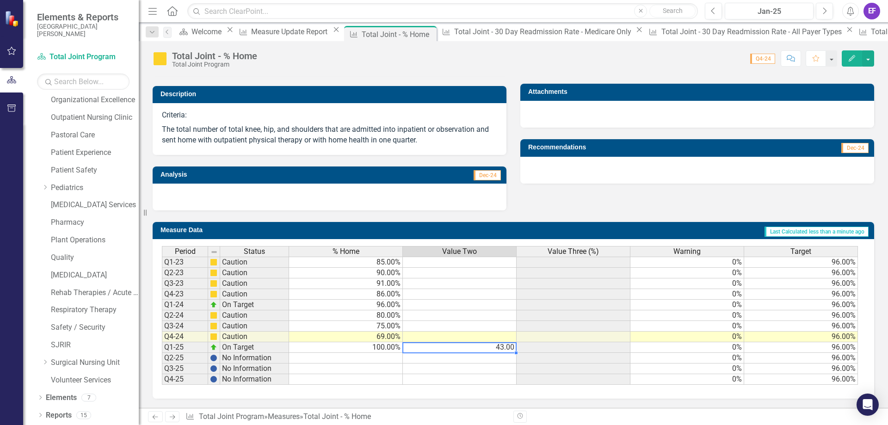
click at [501, 348] on td "43.00" at bounding box center [460, 347] width 114 height 11
click at [391, 347] on td "100.00%" at bounding box center [346, 347] width 114 height 11
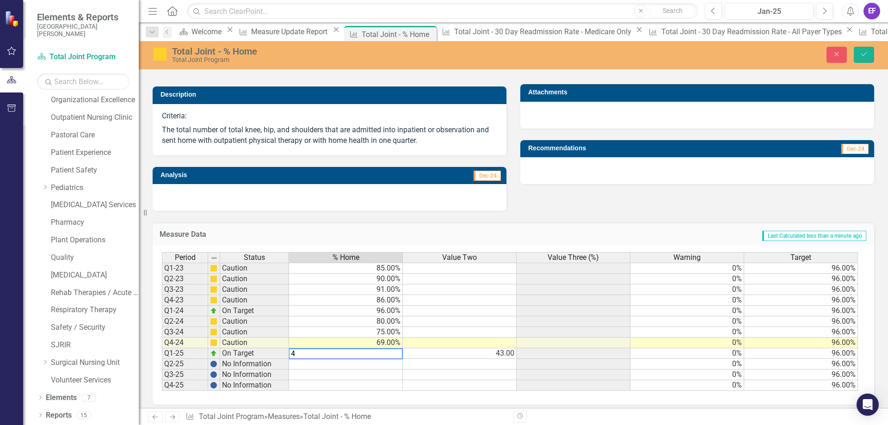
type textarea "43"
click at [388, 353] on td "43.00%" at bounding box center [346, 353] width 114 height 11
click at [382, 356] on td "43.00%" at bounding box center [346, 353] width 114 height 11
type textarea "100"
click at [382, 356] on td "100.00%" at bounding box center [346, 353] width 114 height 11
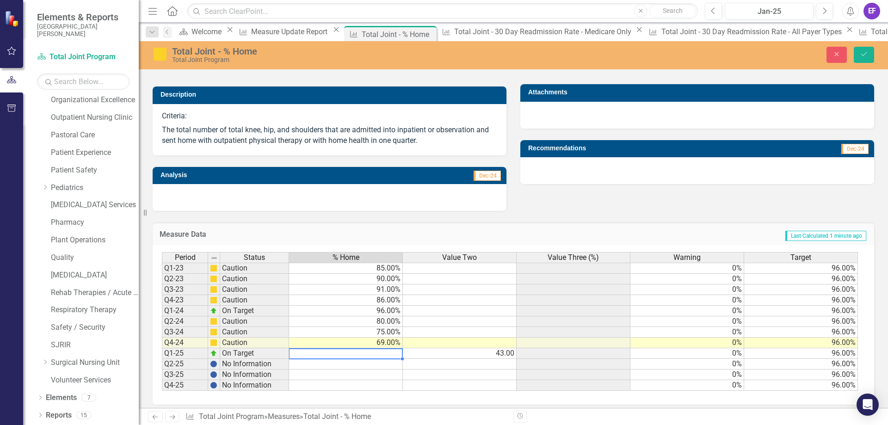
click at [497, 350] on td "43.00" at bounding box center [460, 353] width 114 height 11
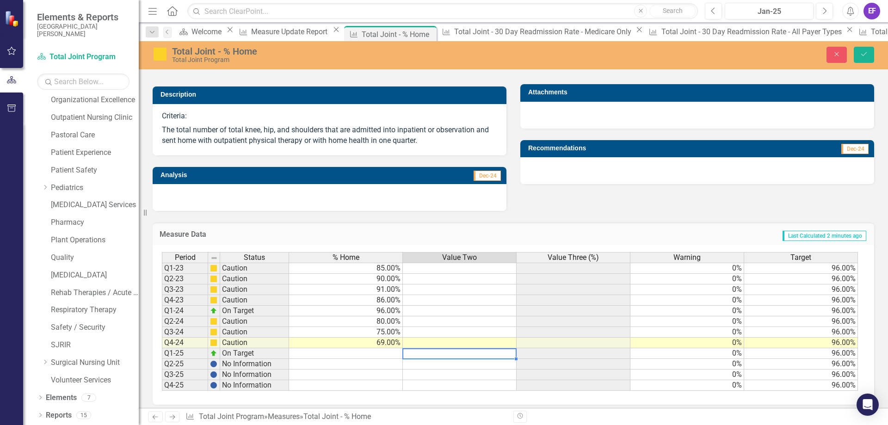
click at [346, 345] on td "69.00%" at bounding box center [346, 343] width 114 height 11
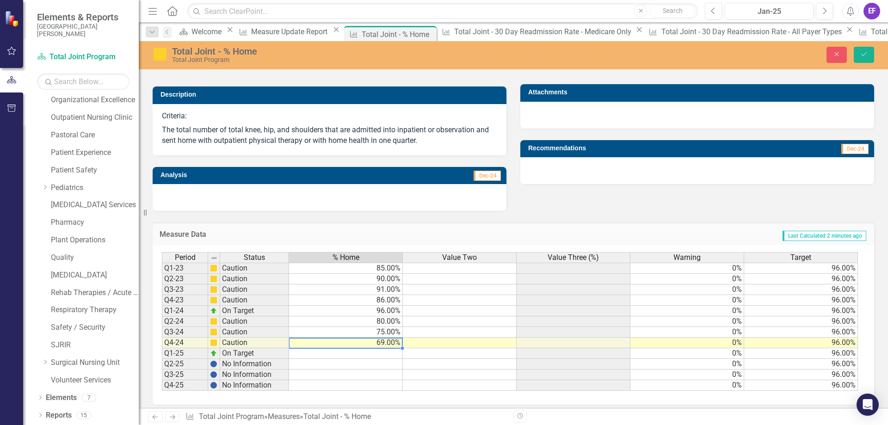
click at [350, 356] on td at bounding box center [346, 353] width 114 height 11
click at [425, 357] on td at bounding box center [460, 353] width 114 height 11
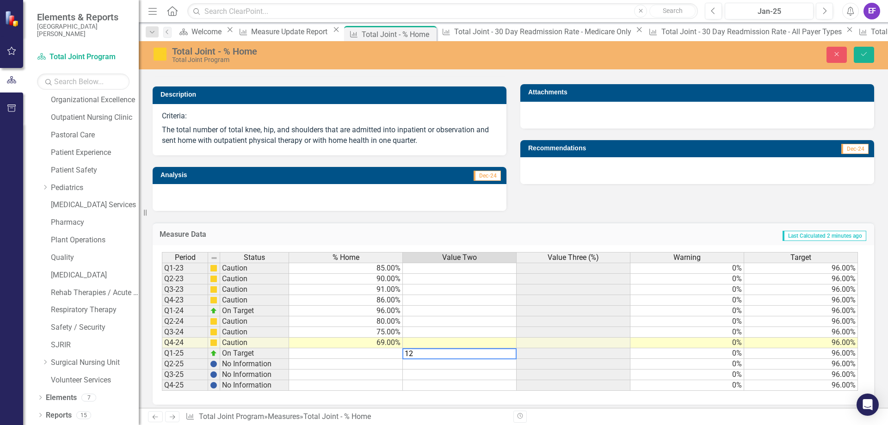
type textarea "126"
click at [868, 59] on button "Save" at bounding box center [863, 55] width 20 height 16
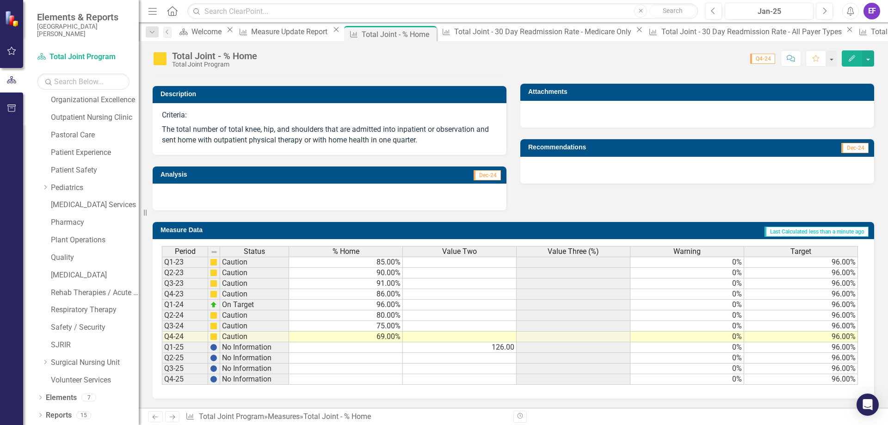
click at [370, 350] on td at bounding box center [346, 347] width 114 height 11
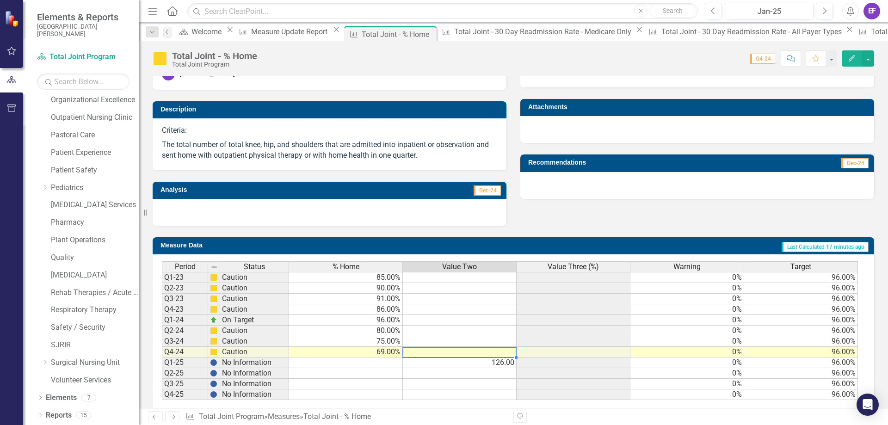
click at [432, 356] on td at bounding box center [460, 352] width 114 height 11
click at [491, 354] on td at bounding box center [460, 352] width 114 height 11
click at [493, 351] on td at bounding box center [460, 352] width 114 height 11
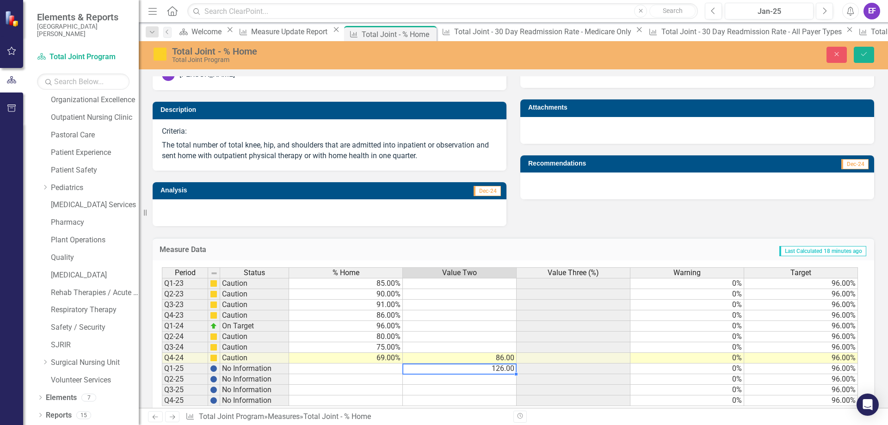
click at [494, 344] on td at bounding box center [460, 347] width 114 height 11
click at [431, 345] on td at bounding box center [460, 347] width 114 height 11
click at [440, 338] on td at bounding box center [460, 337] width 114 height 11
click at [464, 336] on td at bounding box center [460, 337] width 114 height 11
type textarea "126"
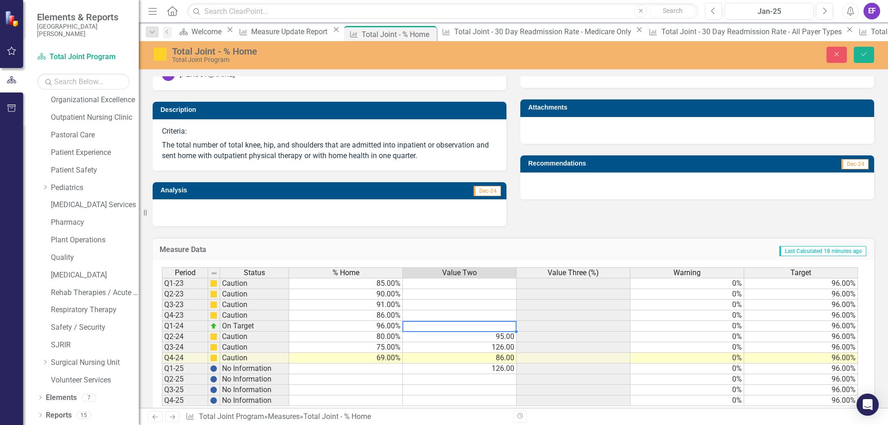
click at [491, 325] on td at bounding box center [460, 326] width 114 height 11
click at [868, 61] on button "Save" at bounding box center [863, 55] width 20 height 16
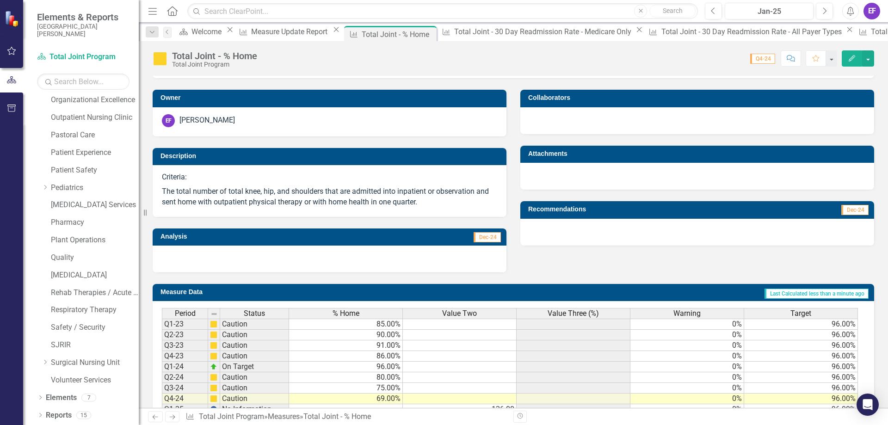
scroll to position [232, 0]
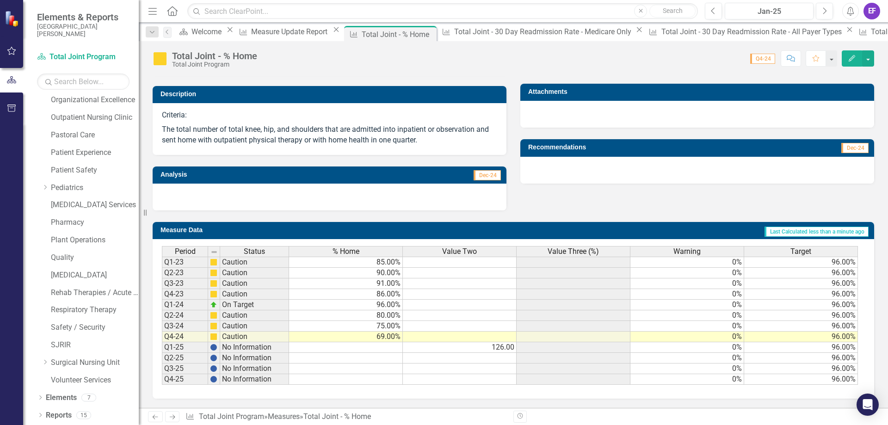
click at [471, 334] on td at bounding box center [460, 337] width 114 height 11
click at [454, 315] on td at bounding box center [460, 315] width 114 height 11
click at [362, 307] on td "96.00%" at bounding box center [346, 305] width 114 height 11
click at [417, 306] on td at bounding box center [460, 305] width 114 height 11
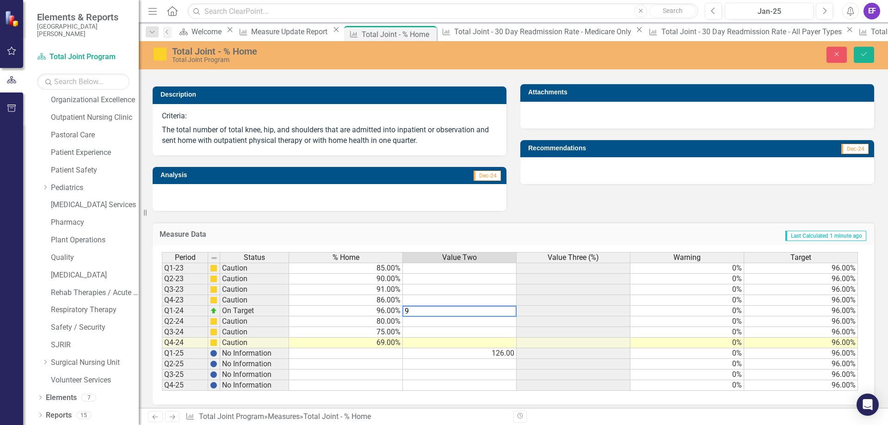
type textarea "92"
click at [867, 55] on icon "Save" at bounding box center [864, 54] width 8 height 6
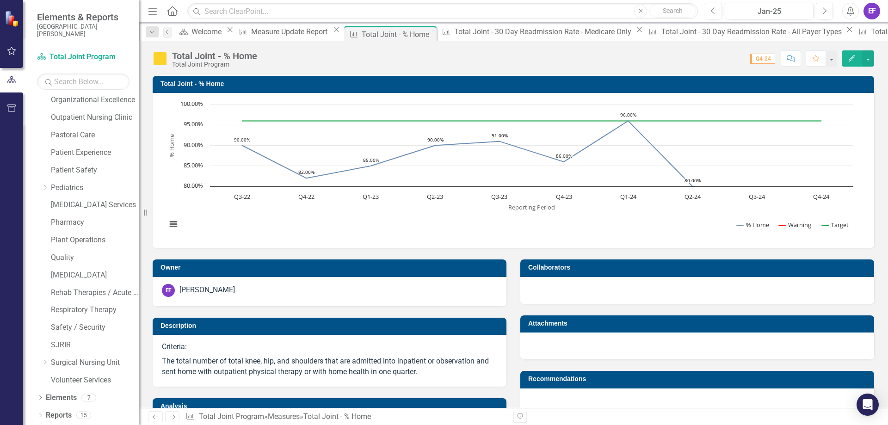
click at [477, 318] on div "Description" at bounding box center [330, 326] width 354 height 17
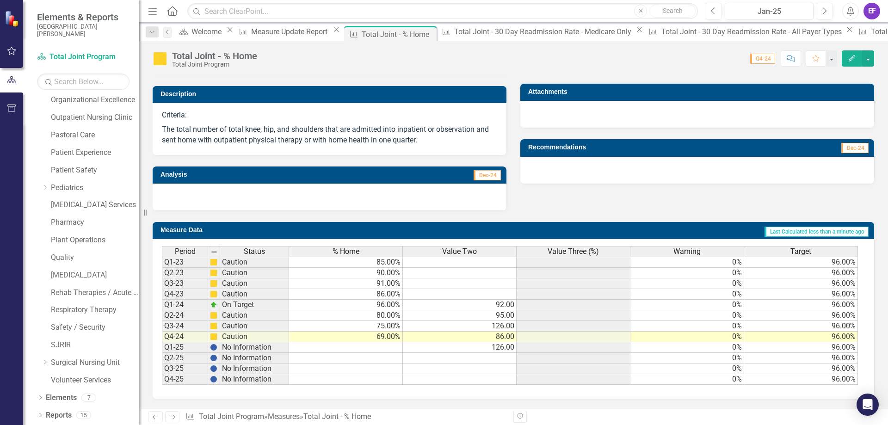
click at [530, 215] on div "Measure Data Last Calculated less than a minute ago Period Status % Home Value …" at bounding box center [513, 304] width 735 height 188
click at [378, 313] on td "80.00%" at bounding box center [346, 315] width 114 height 11
click at [386, 308] on td "96.00%" at bounding box center [346, 305] width 114 height 11
click at [283, 37] on link "Measure Measure Update Report" at bounding box center [283, 32] width 94 height 12
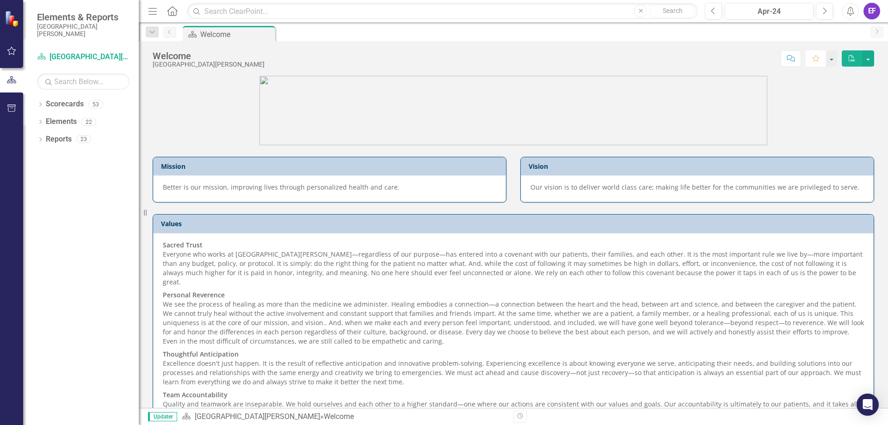
click at [818, 60] on icon "Favorite" at bounding box center [815, 58] width 8 height 6
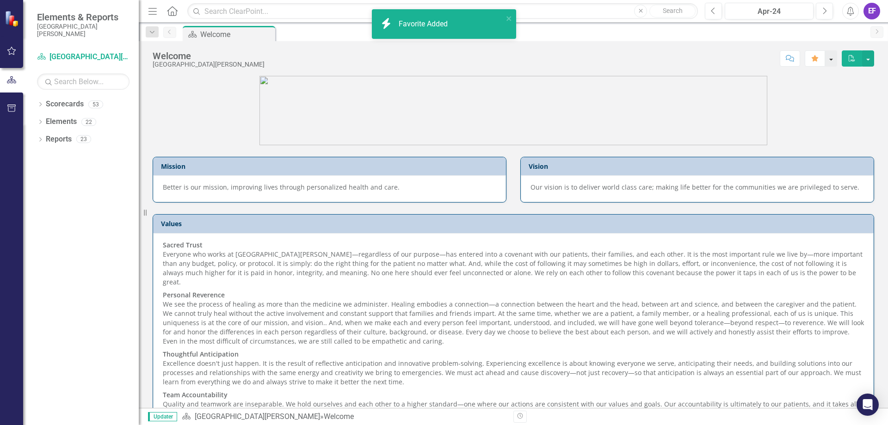
click at [827, 57] on button "button" at bounding box center [831, 58] width 12 height 16
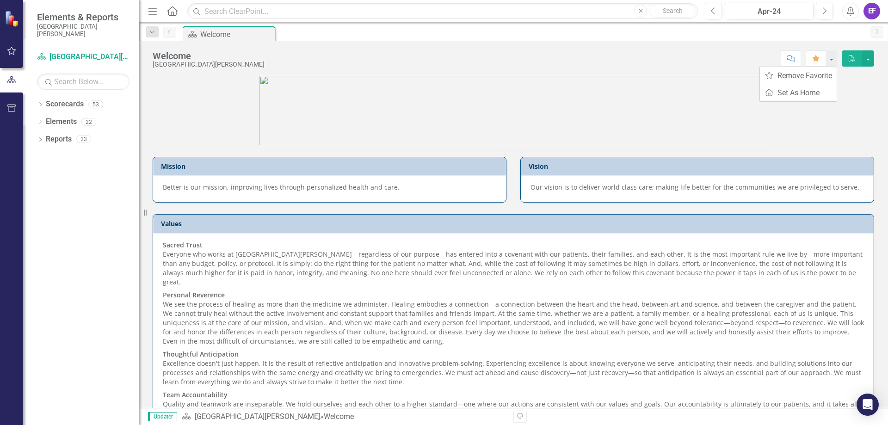
click at [848, 18] on button "Alerts" at bounding box center [850, 11] width 17 height 17
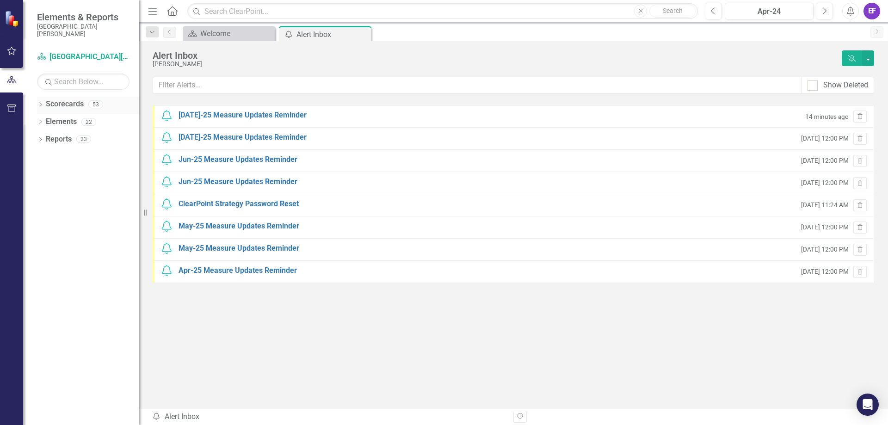
click at [43, 105] on icon "Dropdown" at bounding box center [40, 105] width 6 height 5
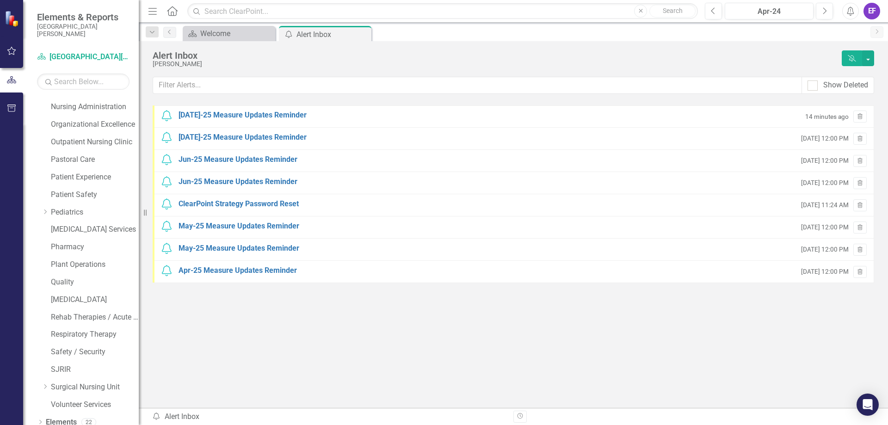
scroll to position [564, 0]
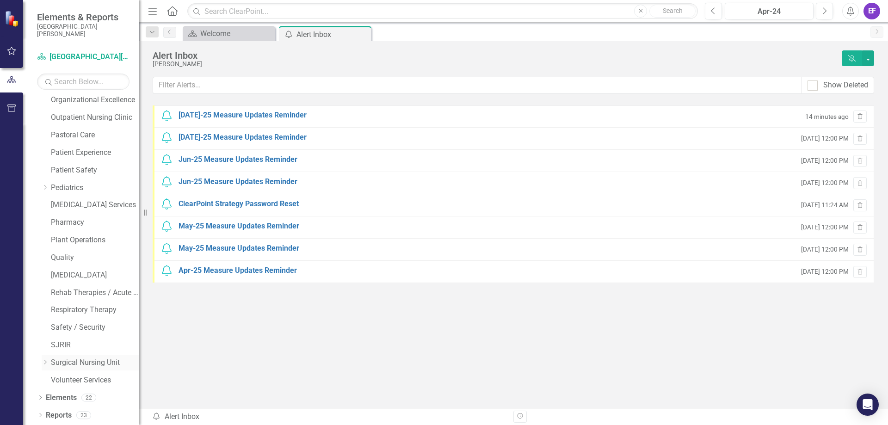
click at [46, 362] on icon "Dropdown" at bounding box center [45, 362] width 7 height 6
click at [81, 344] on link "Total Joint Program" at bounding box center [99, 345] width 79 height 11
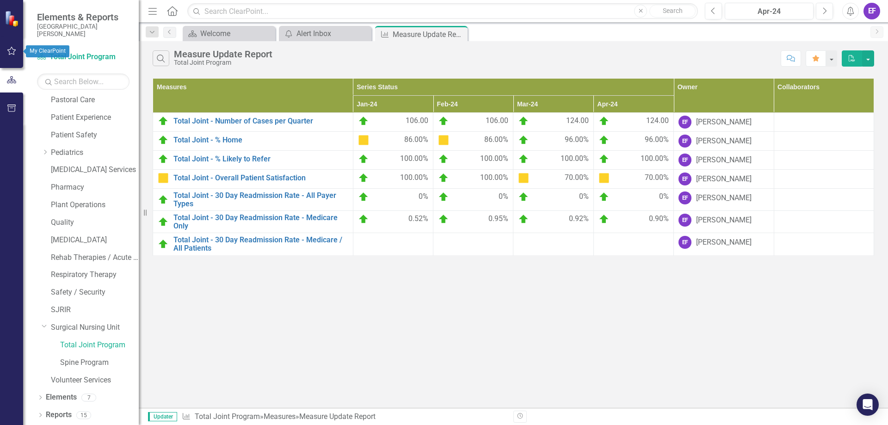
click at [10, 51] on icon "button" at bounding box center [12, 50] width 10 height 7
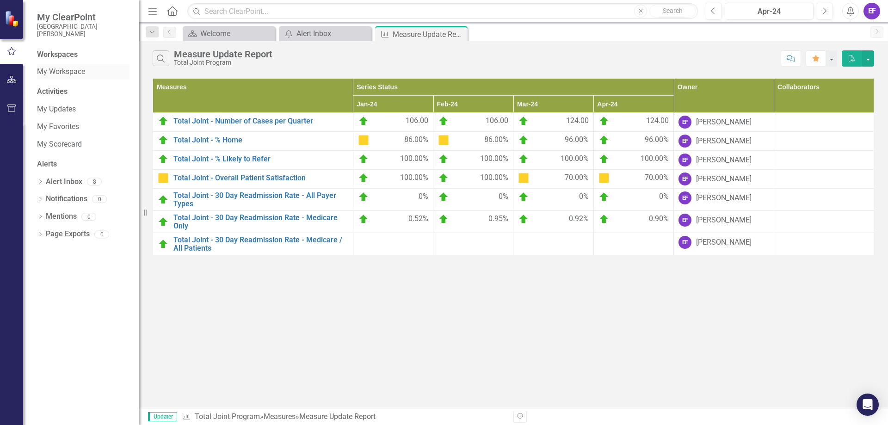
click at [61, 68] on link "My Workspace" at bounding box center [83, 72] width 92 height 11
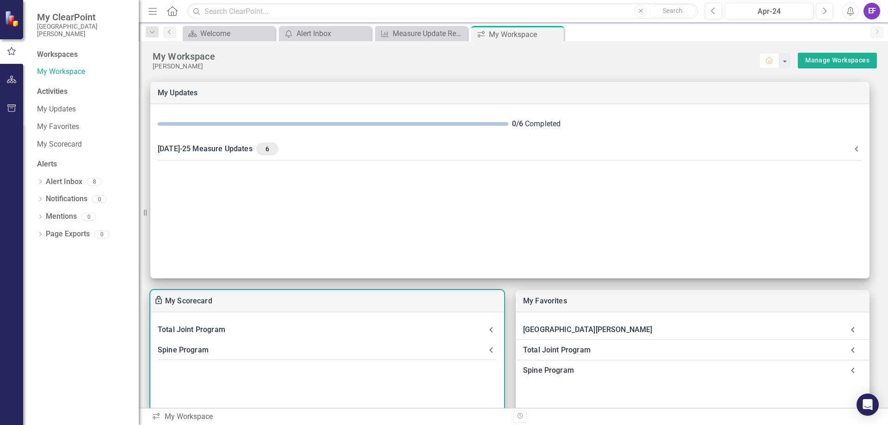
click at [185, 332] on div "Total Joint Program" at bounding box center [322, 329] width 328 height 13
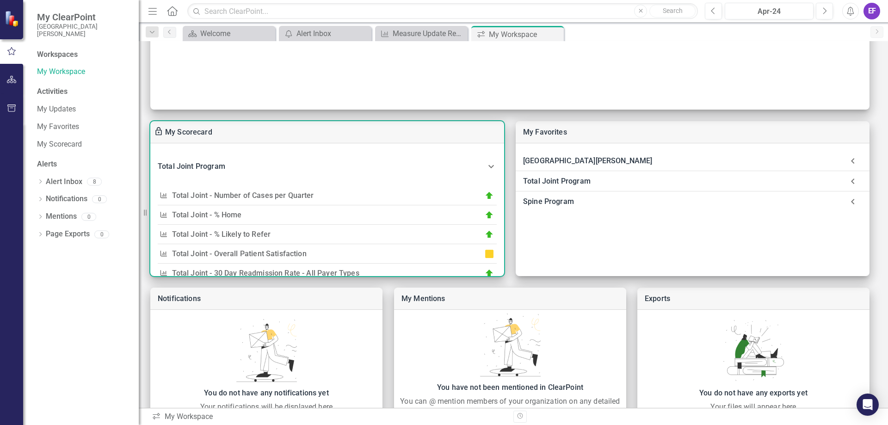
scroll to position [138, 0]
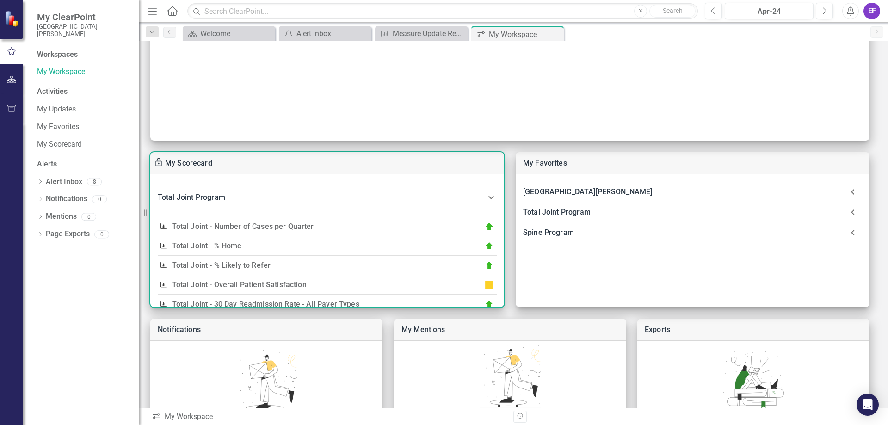
click at [215, 224] on link "Total Joint - Number of Cases per Quarter" at bounding box center [243, 226] width 142 height 9
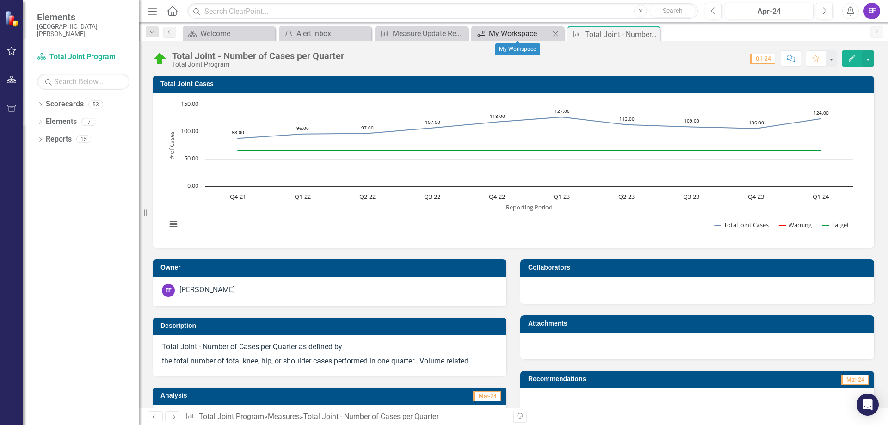
click at [529, 37] on div "My Workspace" at bounding box center [519, 34] width 61 height 12
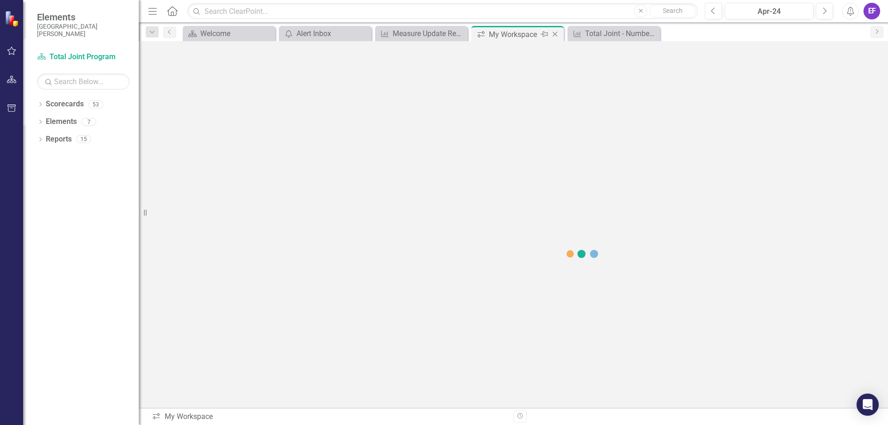
click at [558, 35] on icon "Close" at bounding box center [554, 34] width 9 height 7
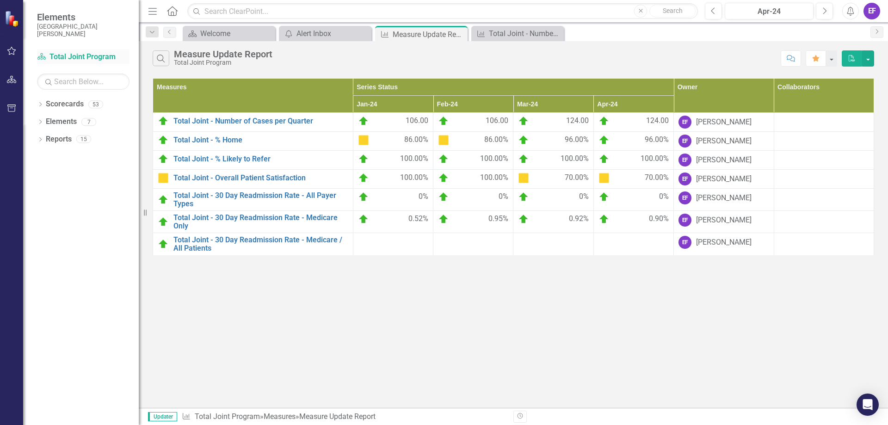
click at [74, 59] on link "Scorecard Total Joint Program" at bounding box center [83, 57] width 92 height 11
click at [363, 36] on icon "Close" at bounding box center [362, 33] width 9 height 7
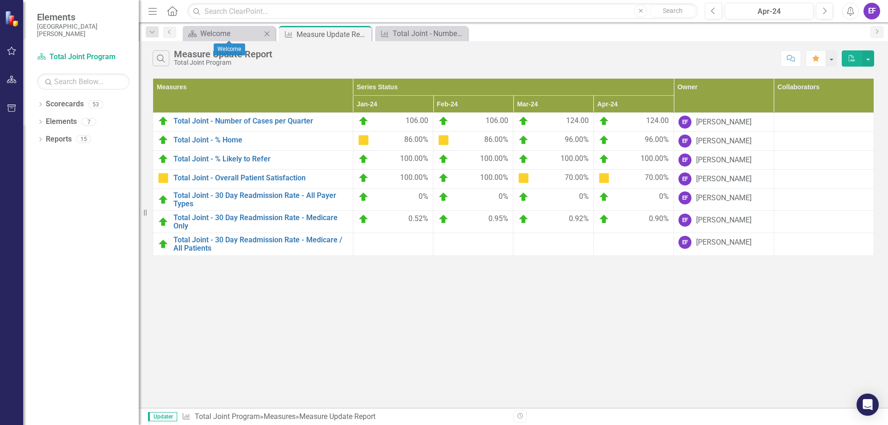
click at [269, 37] on icon "Close" at bounding box center [266, 33] width 9 height 7
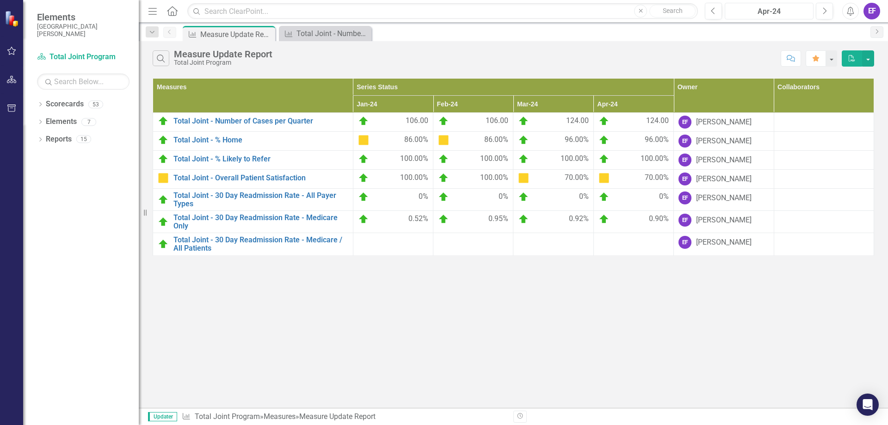
click at [792, 12] on div "Apr-24" at bounding box center [769, 11] width 82 height 11
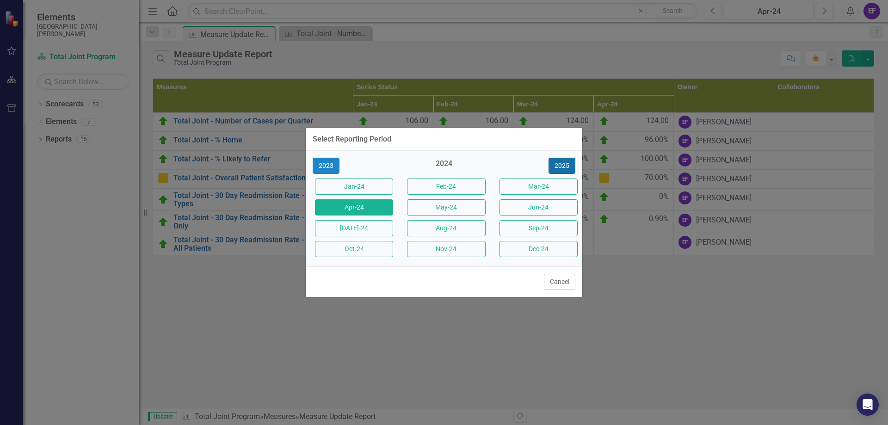
click at [562, 166] on button "2025" at bounding box center [561, 166] width 27 height 16
click at [358, 207] on button "Apr-25" at bounding box center [354, 207] width 78 height 16
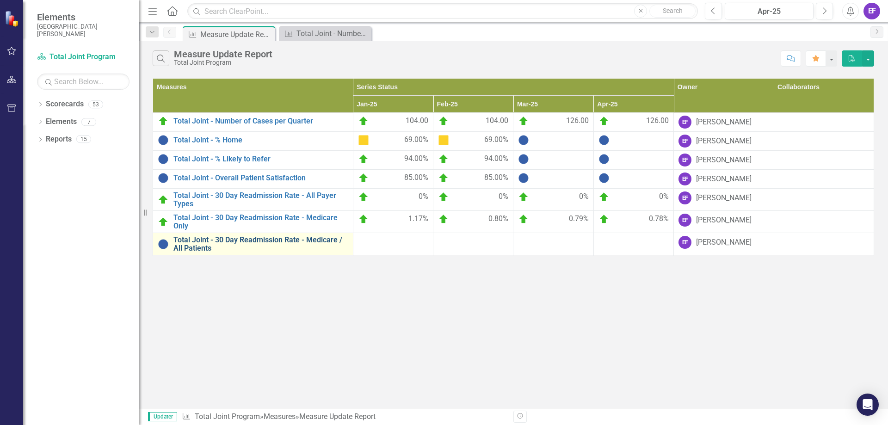
click at [306, 246] on link "Total Joint - 30 Day Readmission Rate - Medicare / All Patients" at bounding box center [260, 244] width 175 height 16
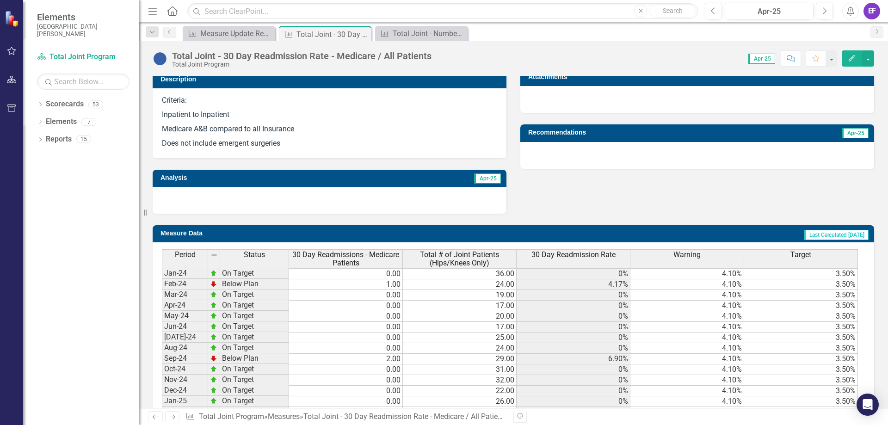
scroll to position [385, 0]
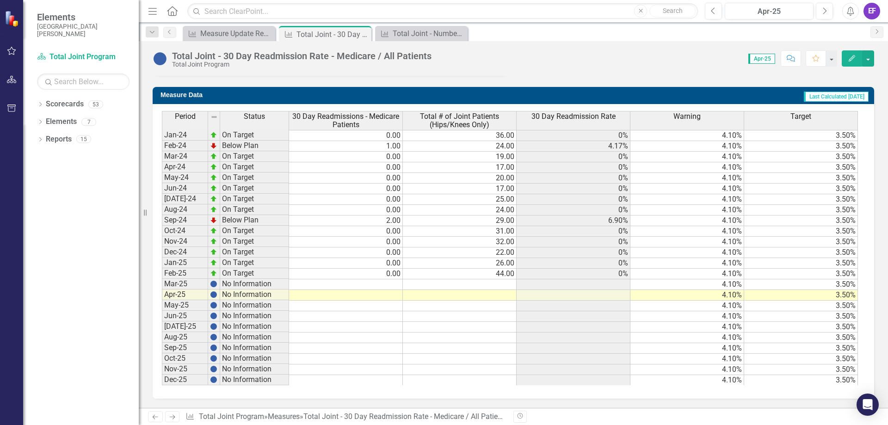
click at [373, 283] on td at bounding box center [346, 284] width 114 height 11
click at [423, 282] on td at bounding box center [460, 284] width 114 height 11
click at [480, 282] on td at bounding box center [460, 284] width 114 height 11
type textarea "32"
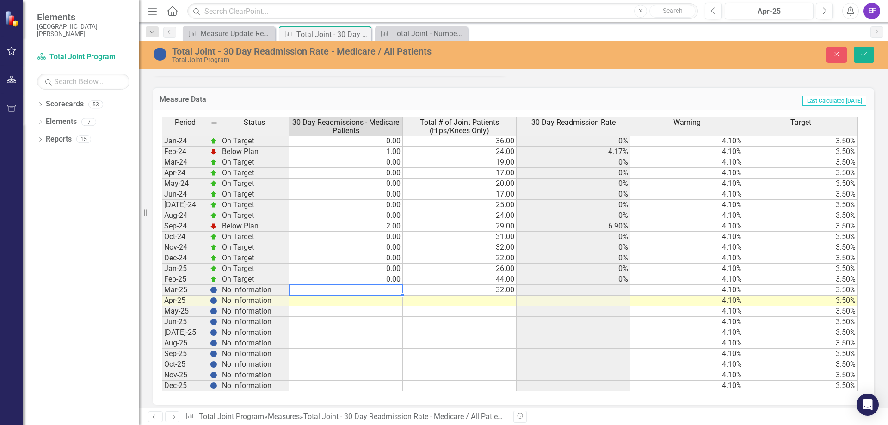
click at [385, 289] on td at bounding box center [346, 290] width 114 height 11
type textarea "0"
click at [867, 53] on icon "Save" at bounding box center [864, 54] width 8 height 6
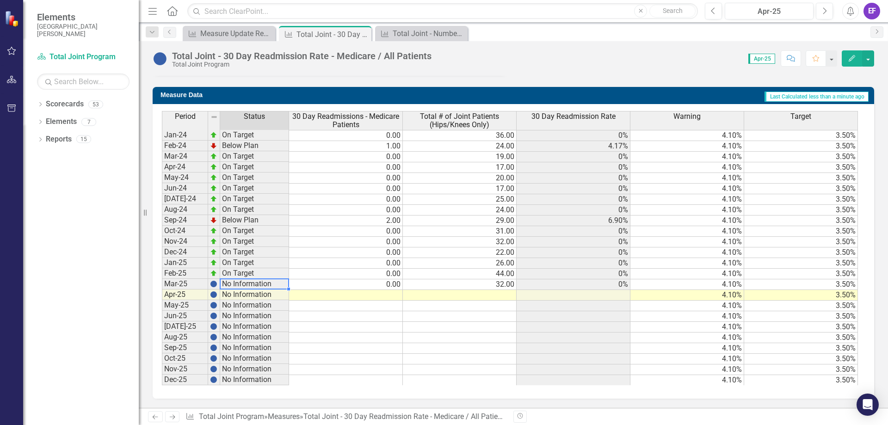
click at [231, 284] on td "No Information" at bounding box center [254, 284] width 69 height 11
click at [377, 293] on td at bounding box center [346, 295] width 114 height 11
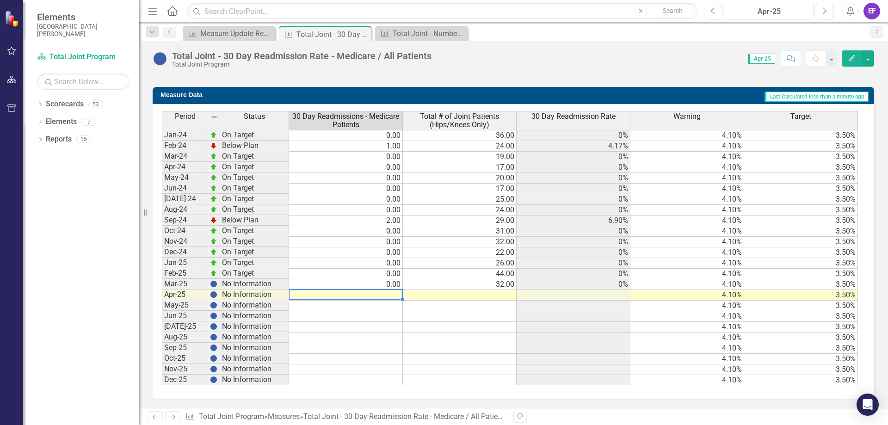
click at [489, 296] on td at bounding box center [460, 295] width 114 height 11
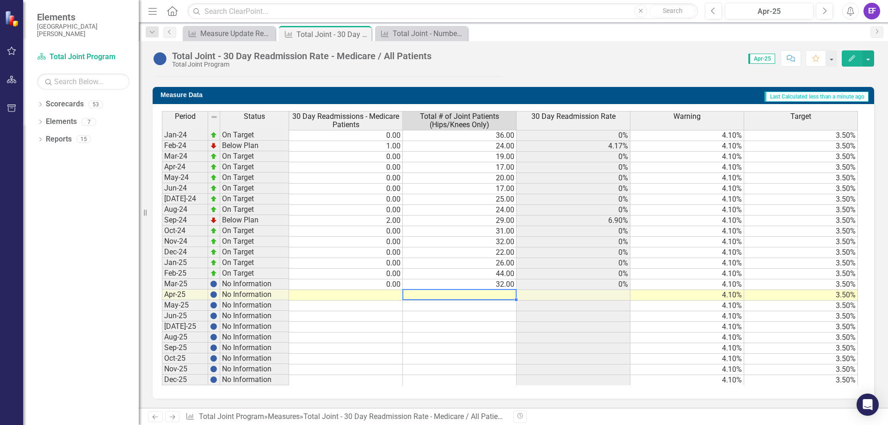
type textarea "31"
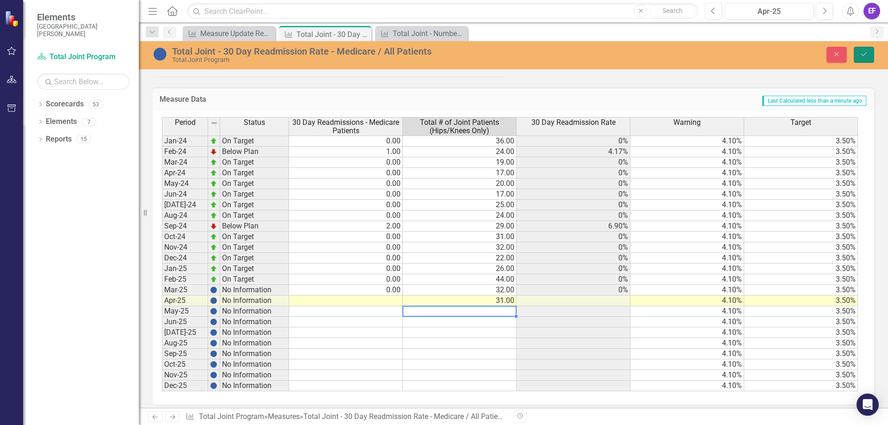
click at [859, 55] on button "Save" at bounding box center [863, 55] width 20 height 16
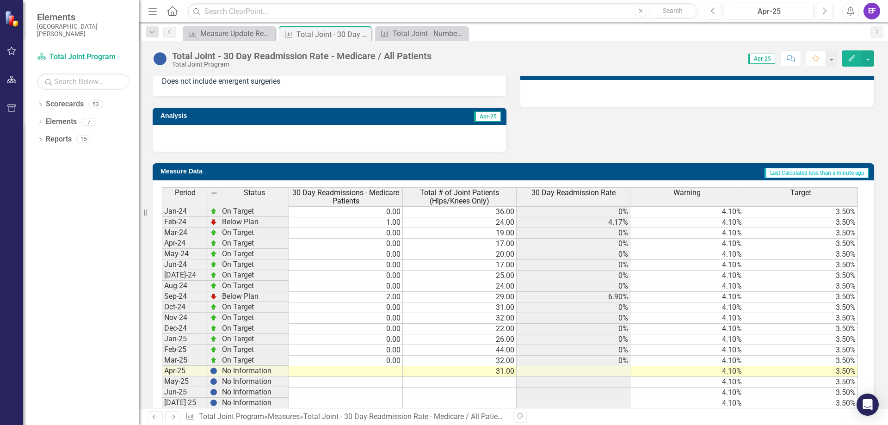
scroll to position [370, 0]
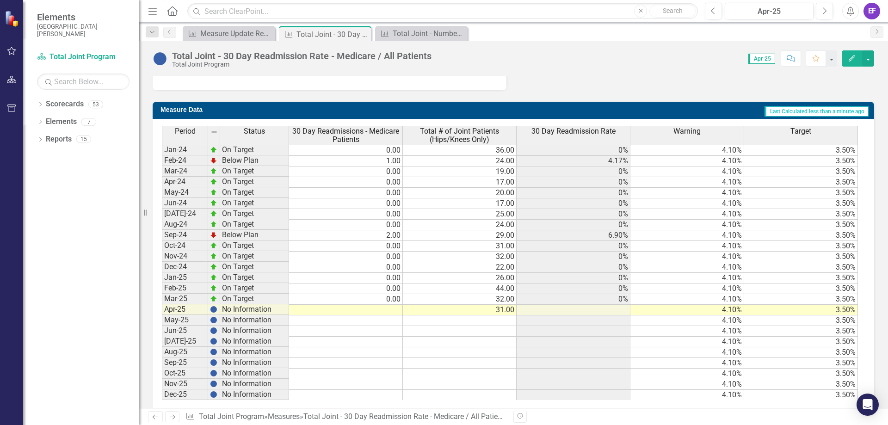
click at [383, 309] on td at bounding box center [346, 310] width 114 height 11
type textarea "0"
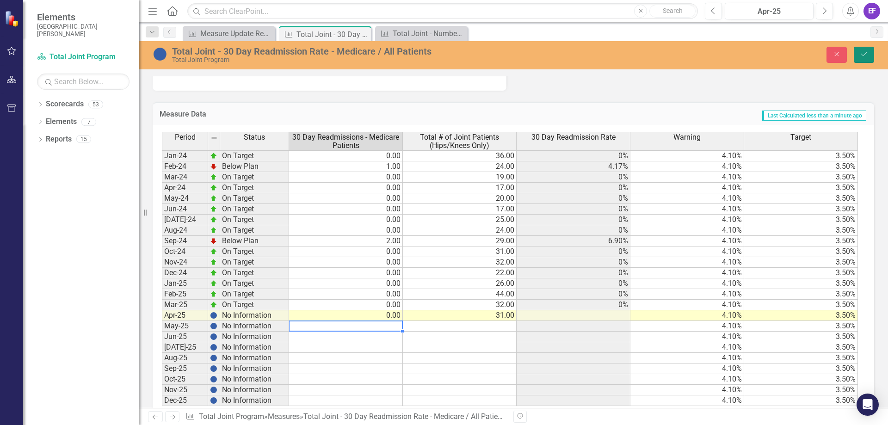
click at [864, 54] on icon "Save" at bounding box center [864, 54] width 8 height 6
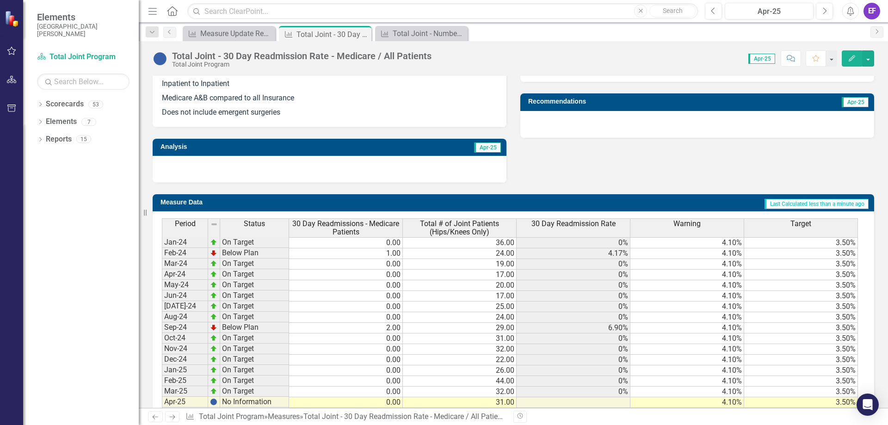
scroll to position [385, 0]
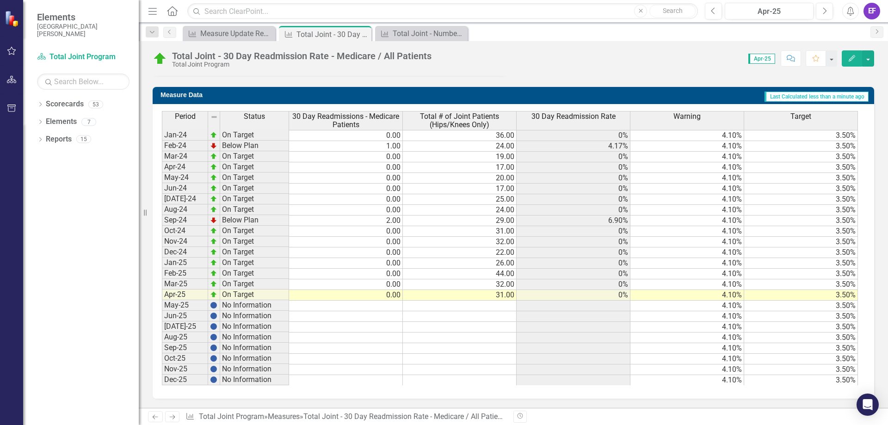
click at [481, 307] on td at bounding box center [460, 306] width 114 height 11
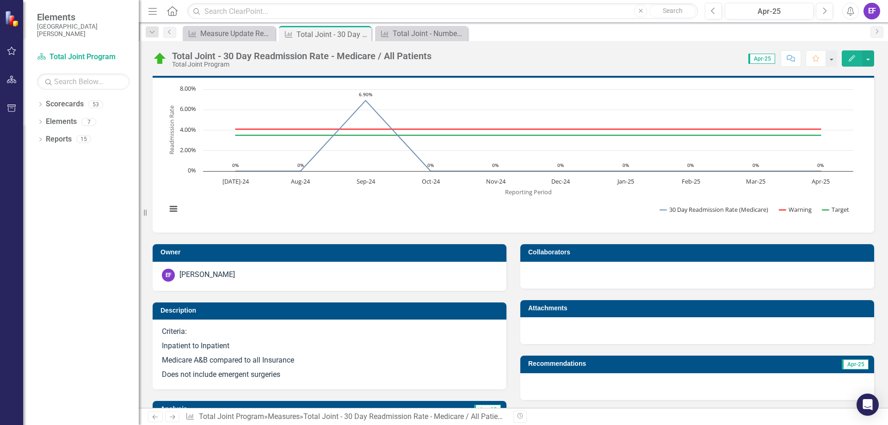
scroll to position [0, 0]
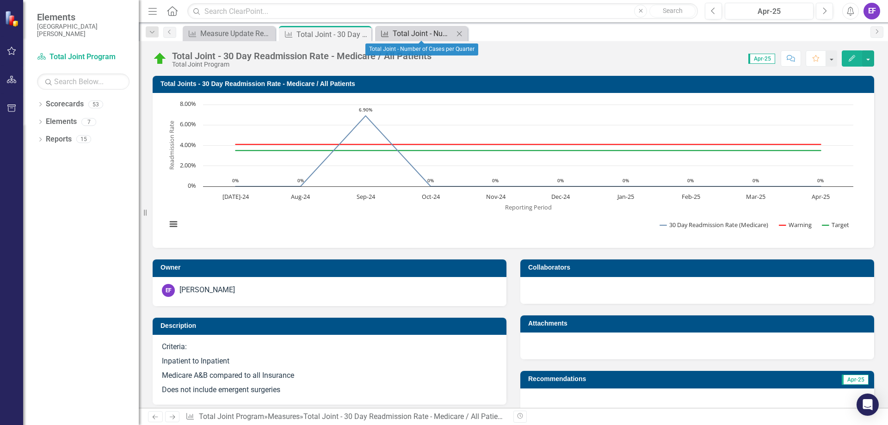
click at [403, 32] on div "Total Joint - Number of Cases per Quarter" at bounding box center [423, 34] width 61 height 12
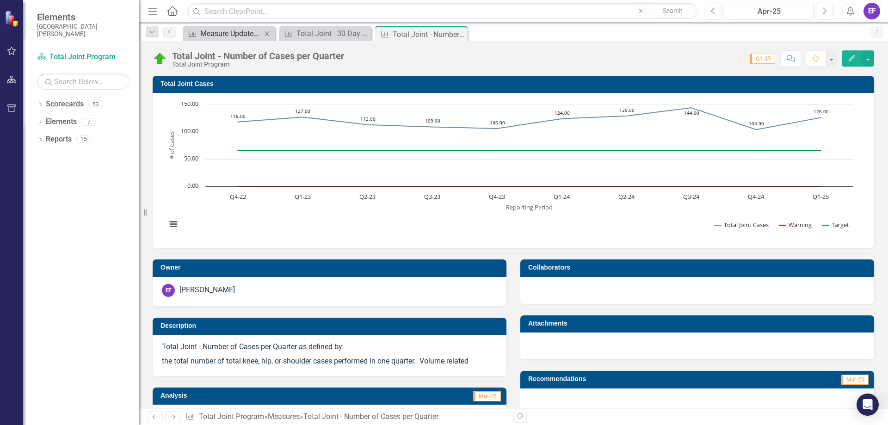
click at [246, 38] on div "Measure Update Report" at bounding box center [230, 34] width 61 height 12
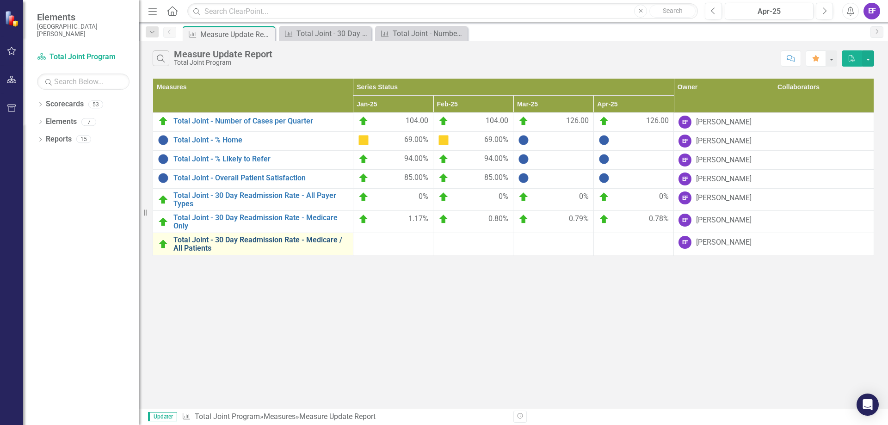
click at [233, 239] on link "Total Joint - 30 Day Readmission Rate - Medicare / All Patients" at bounding box center [260, 244] width 175 height 16
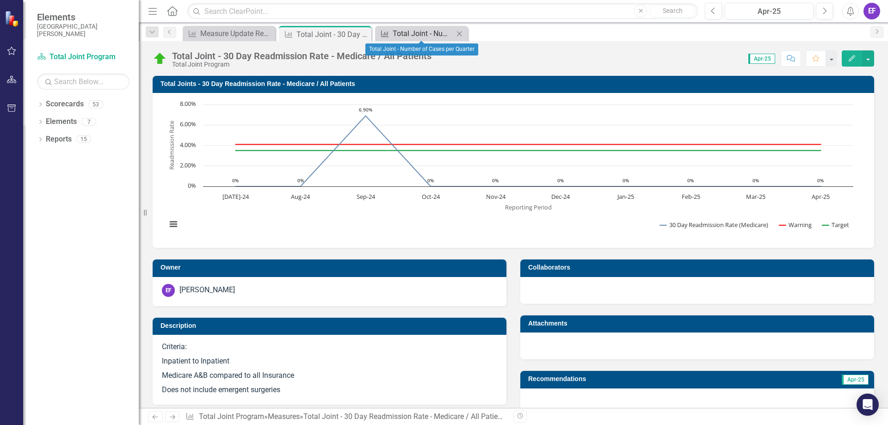
click at [391, 32] on link "Measure Total Joint - Number of Cases per Quarter" at bounding box center [415, 34] width 76 height 12
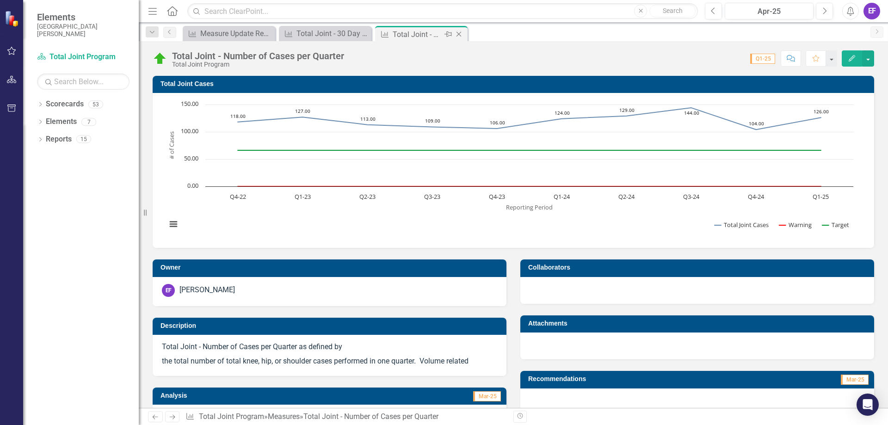
click at [413, 36] on div "Total Joint - Number of Cases per Quarter" at bounding box center [417, 35] width 49 height 12
click at [331, 36] on div "Total Joint - 30 Day Readmission Rate - Medicare / All Patients" at bounding box center [326, 34] width 61 height 12
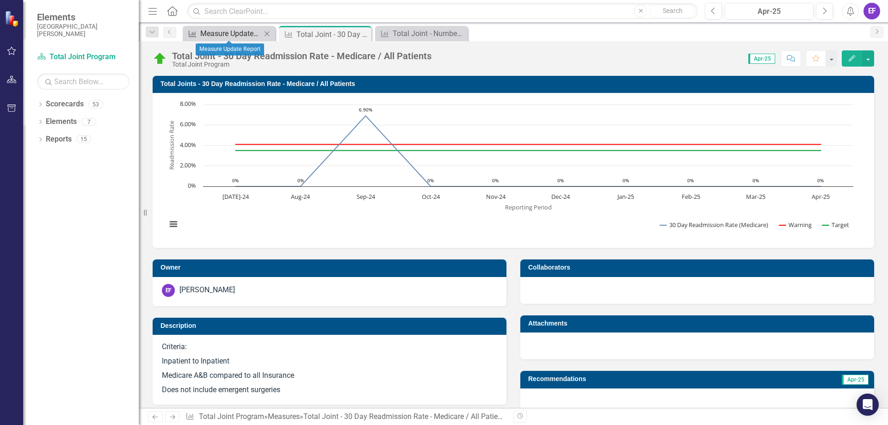
click at [238, 33] on div "Measure Update Report" at bounding box center [230, 34] width 61 height 12
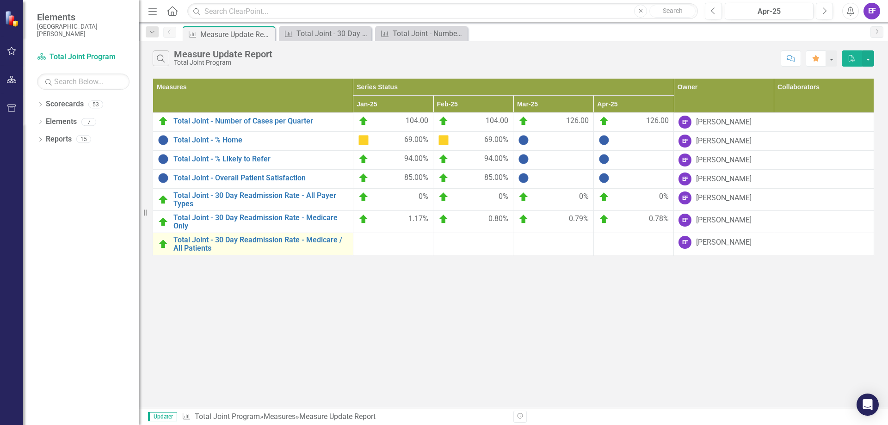
click at [0, 0] on link "Link Open Element" at bounding box center [0, 0] width 0 height 0
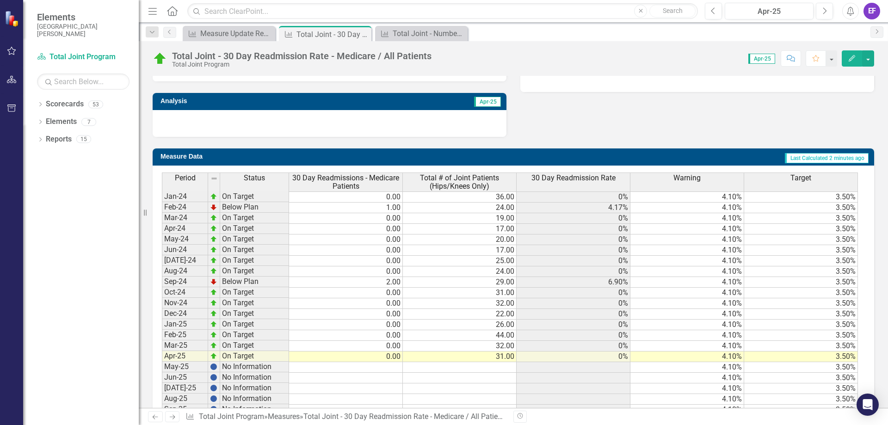
scroll to position [385, 0]
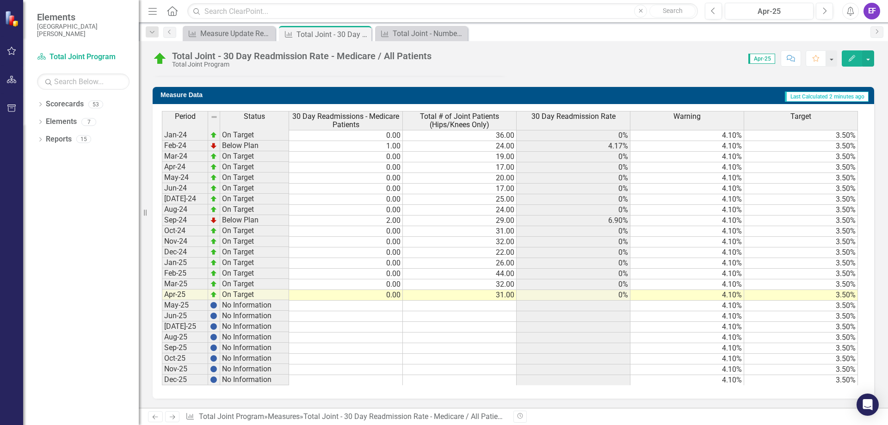
click at [404, 417] on div "Total Joint - 30 Day Readmission Rate - Medicare / All Patients" at bounding box center [405, 416] width 204 height 9
click at [242, 31] on div "Measure Update Report" at bounding box center [230, 34] width 61 height 12
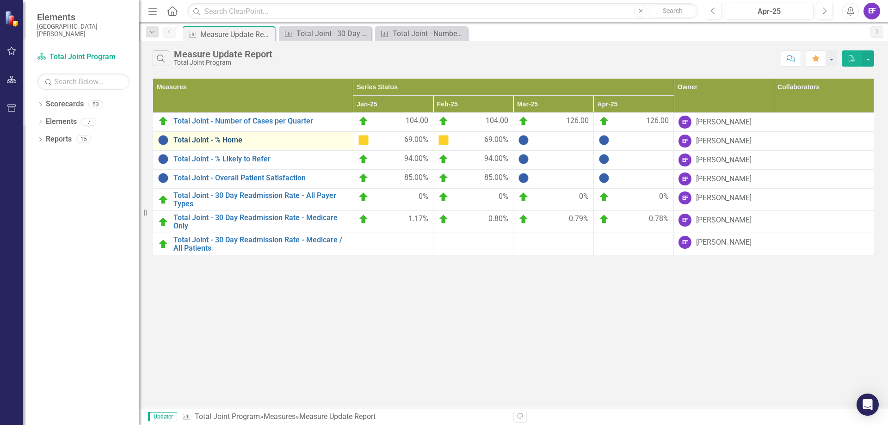
click at [225, 140] on link "Total Joint - % Home" at bounding box center [260, 140] width 175 height 8
